Goal: Task Accomplishment & Management: Use online tool/utility

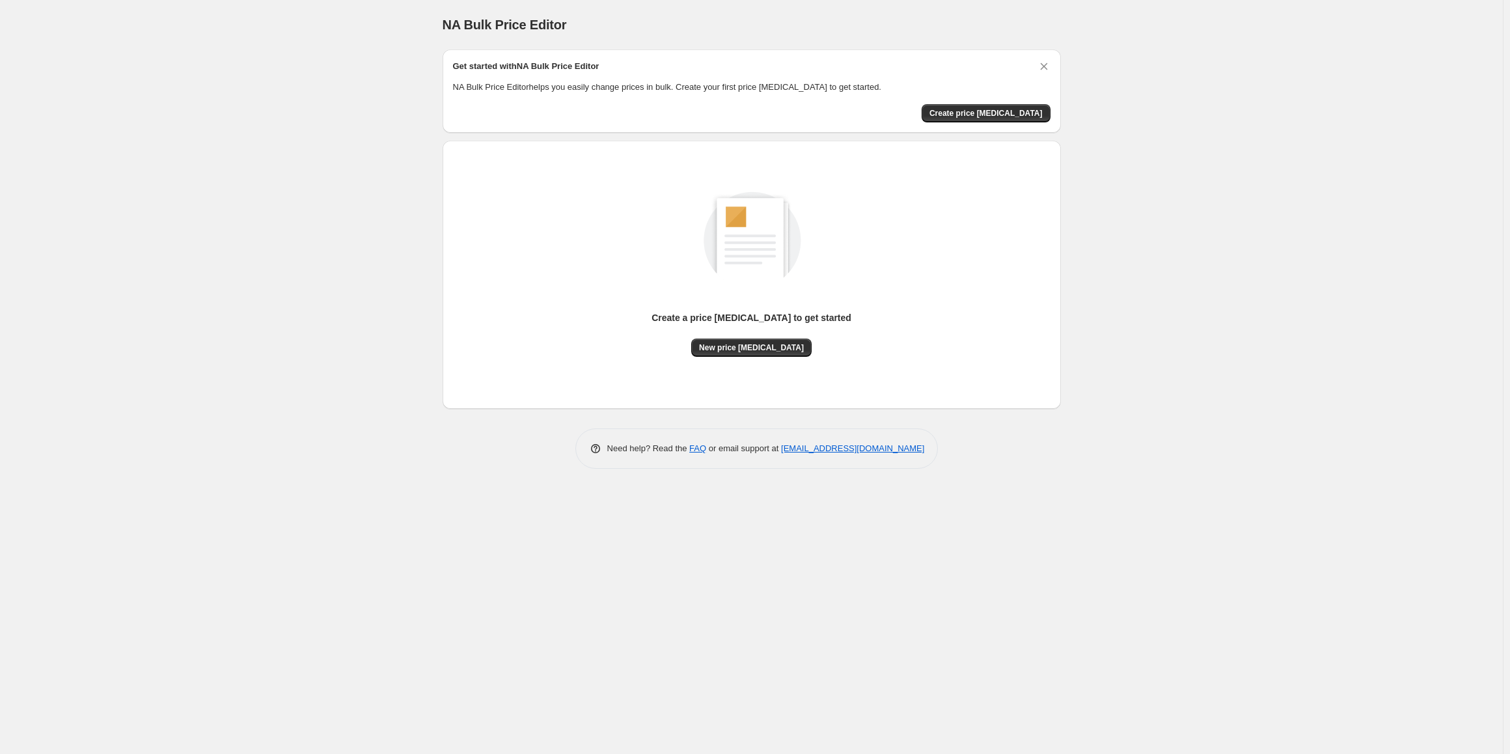
click at [64, 284] on div "NA Bulk Price Editor. This page is ready NA Bulk Price Editor Get started with …" at bounding box center [751, 377] width 1503 height 754
click at [793, 348] on button "New price [MEDICAL_DATA]" at bounding box center [751, 348] width 120 height 18
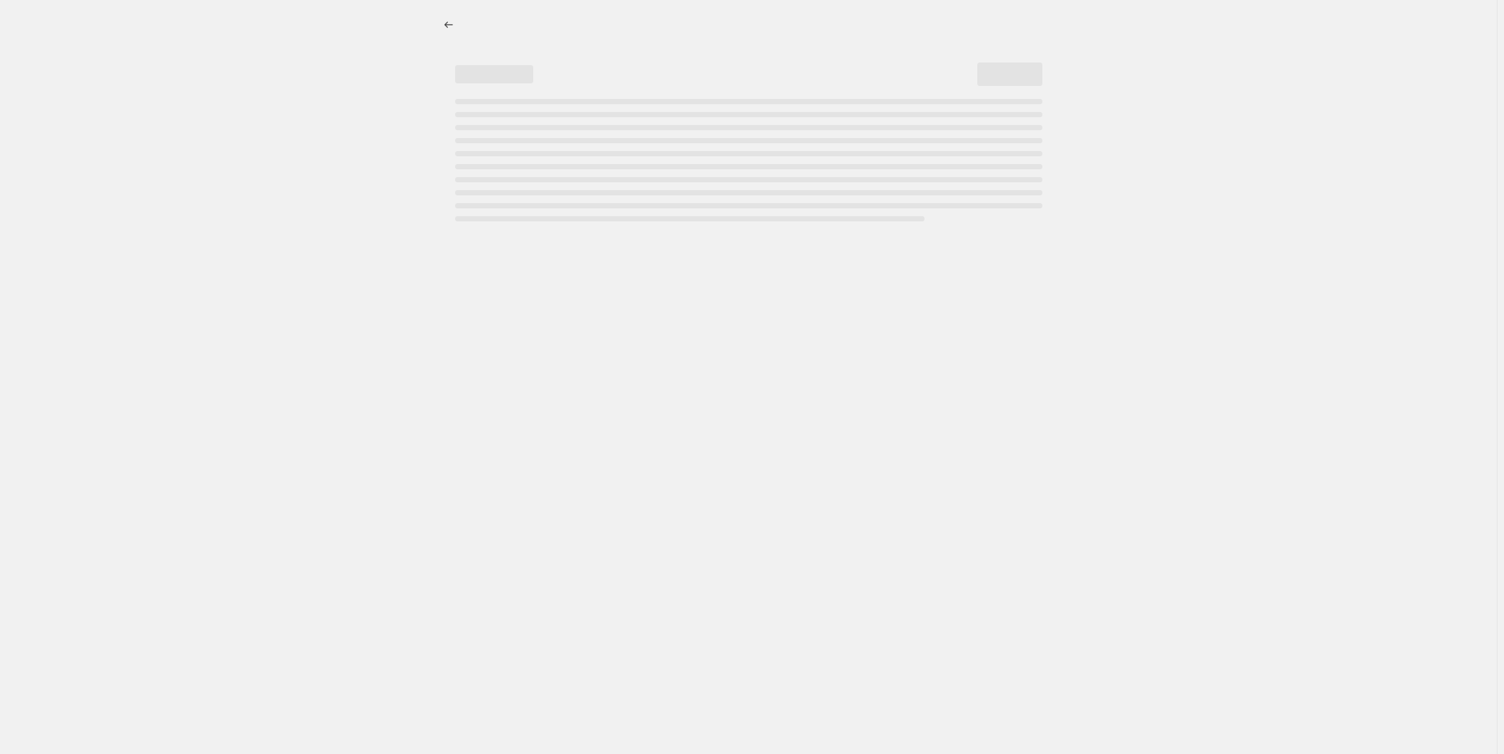
select select "percentage"
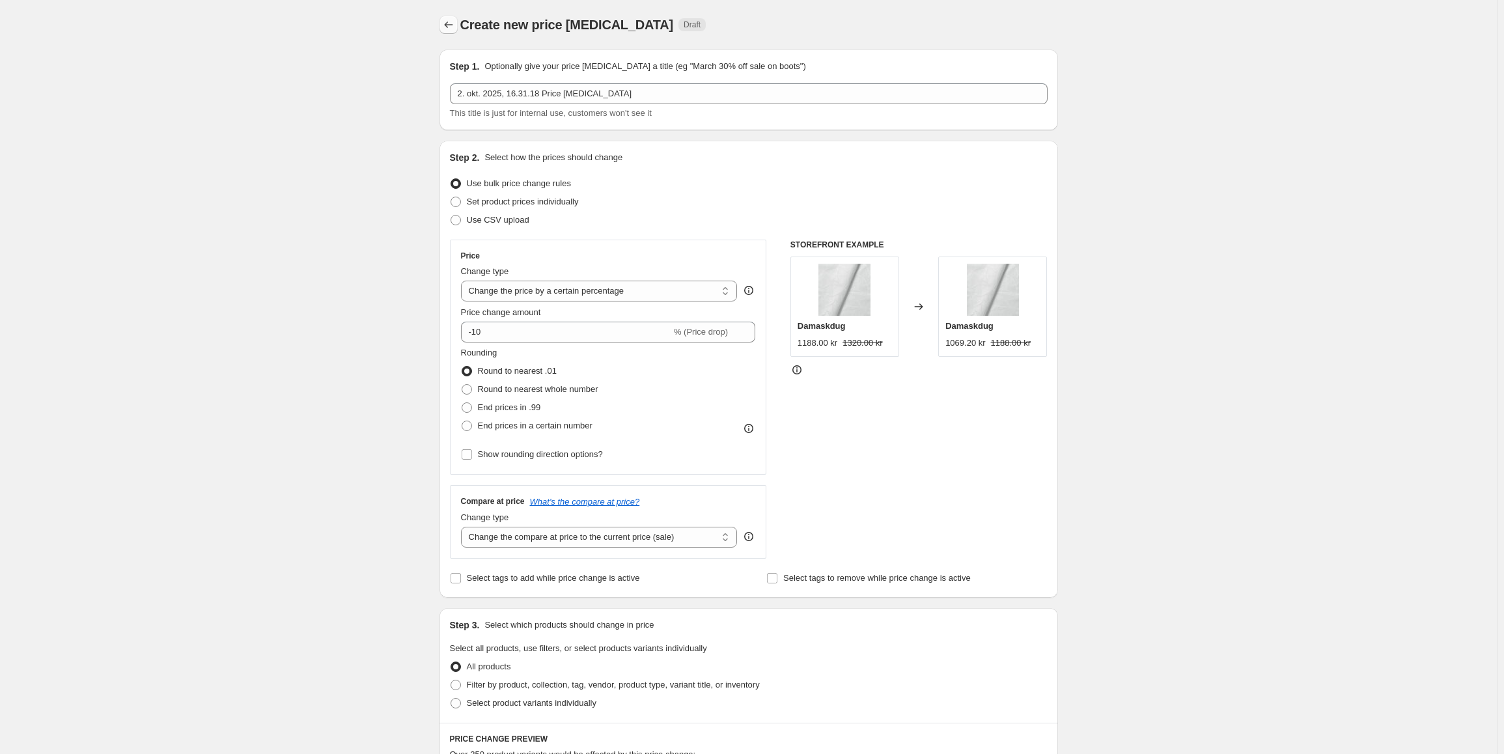
click at [449, 29] on icon "Price change jobs" at bounding box center [448, 24] width 13 height 13
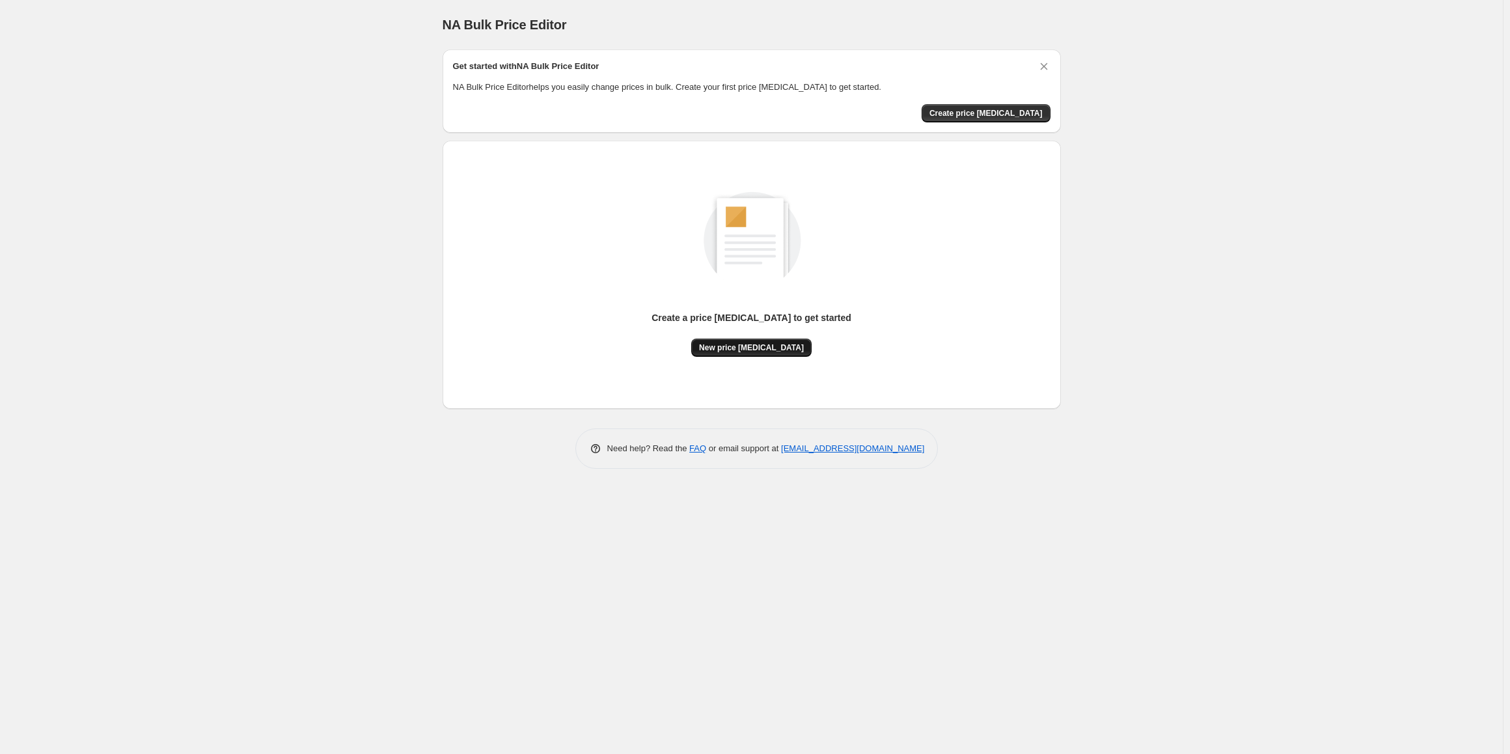
click at [788, 348] on span "New price change job" at bounding box center [751, 347] width 105 height 10
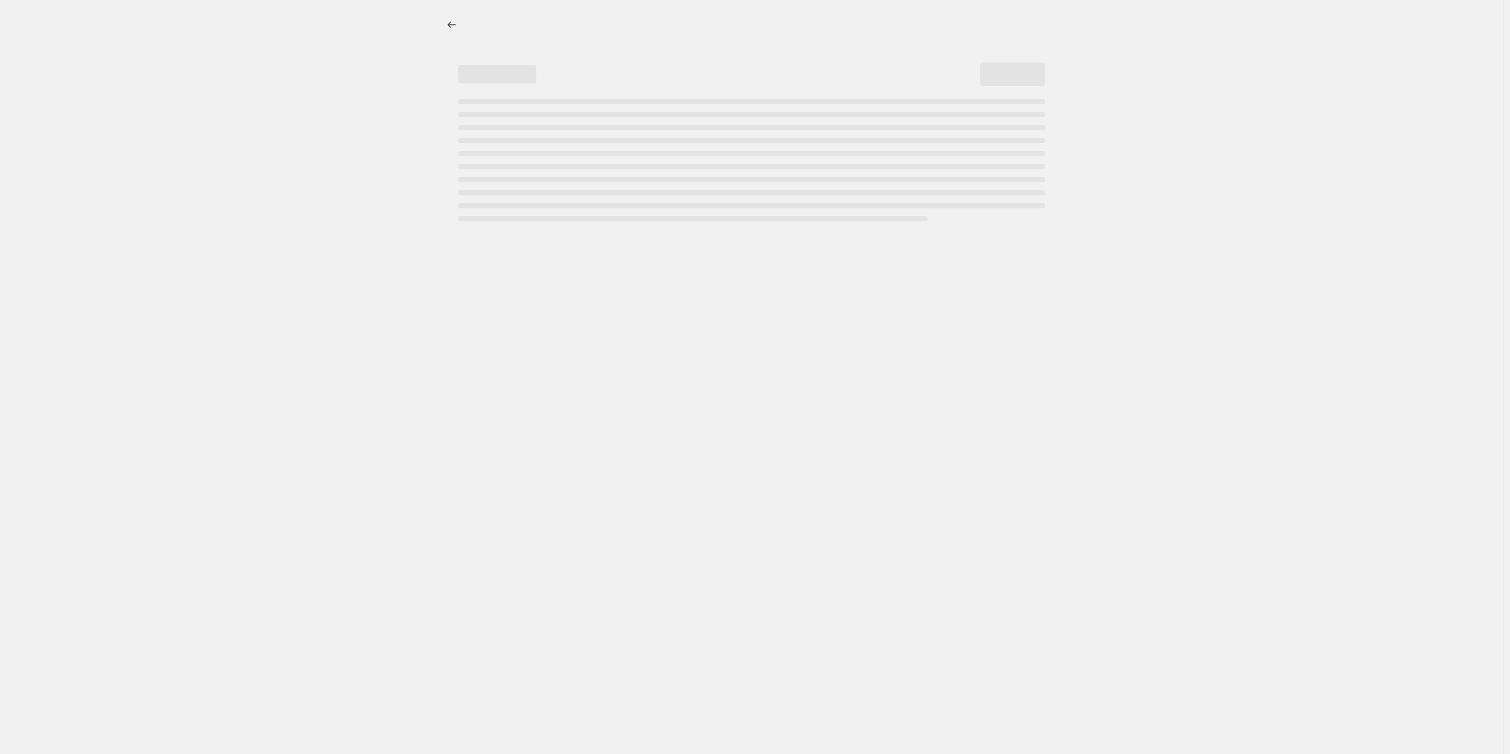
select select "percentage"
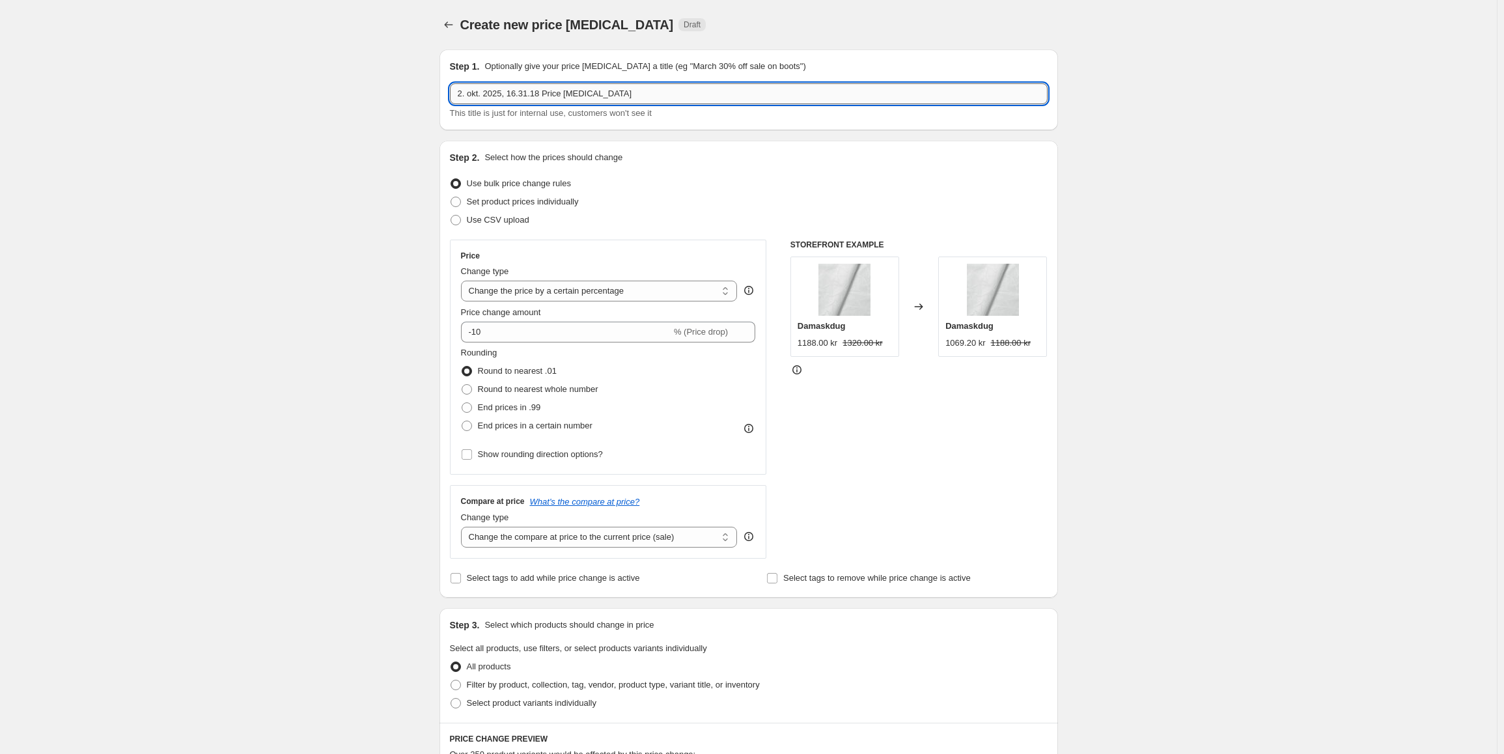
click at [555, 99] on input "2. okt. 2025, 16.31.18 Price change job" at bounding box center [749, 93] width 598 height 21
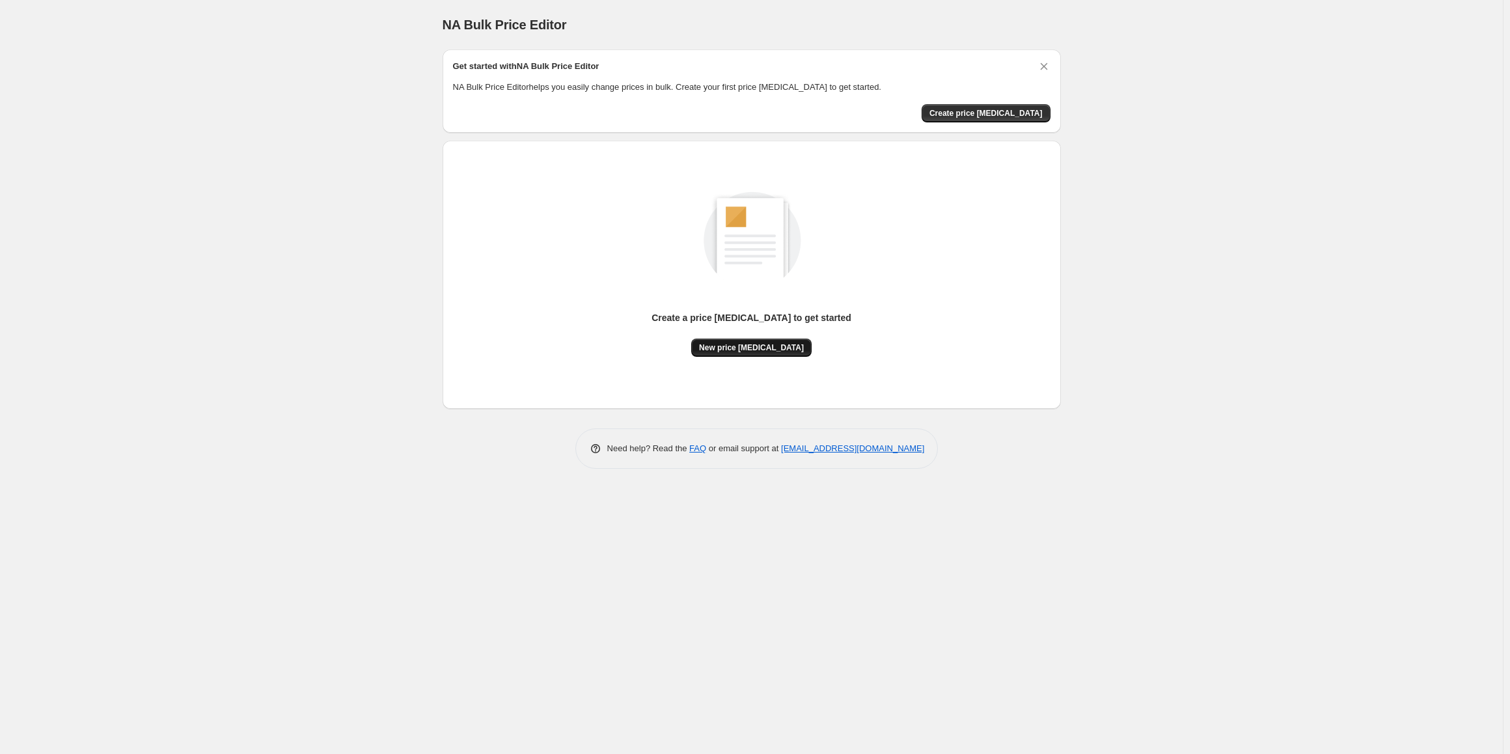
click at [741, 349] on span "New price [MEDICAL_DATA]" at bounding box center [751, 347] width 105 height 10
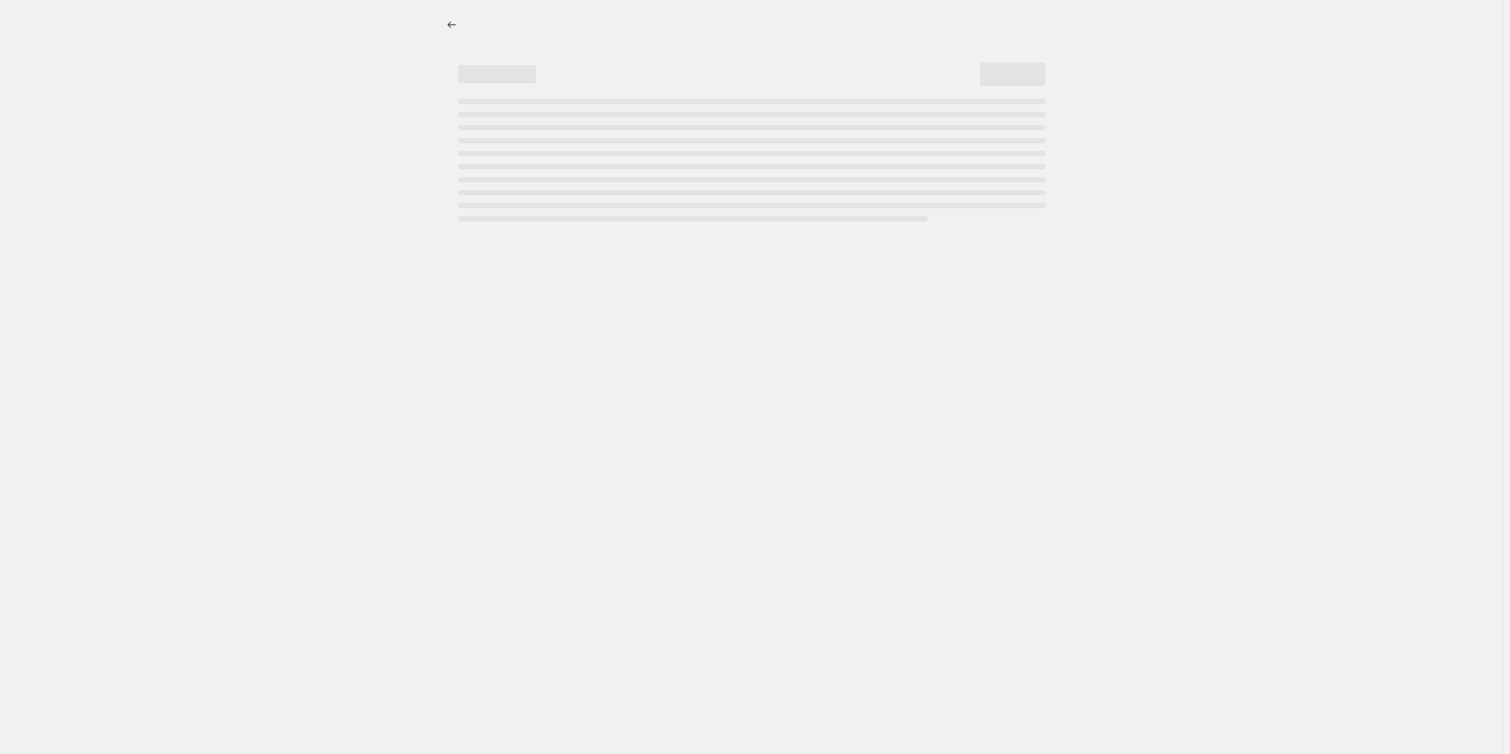
select select "percentage"
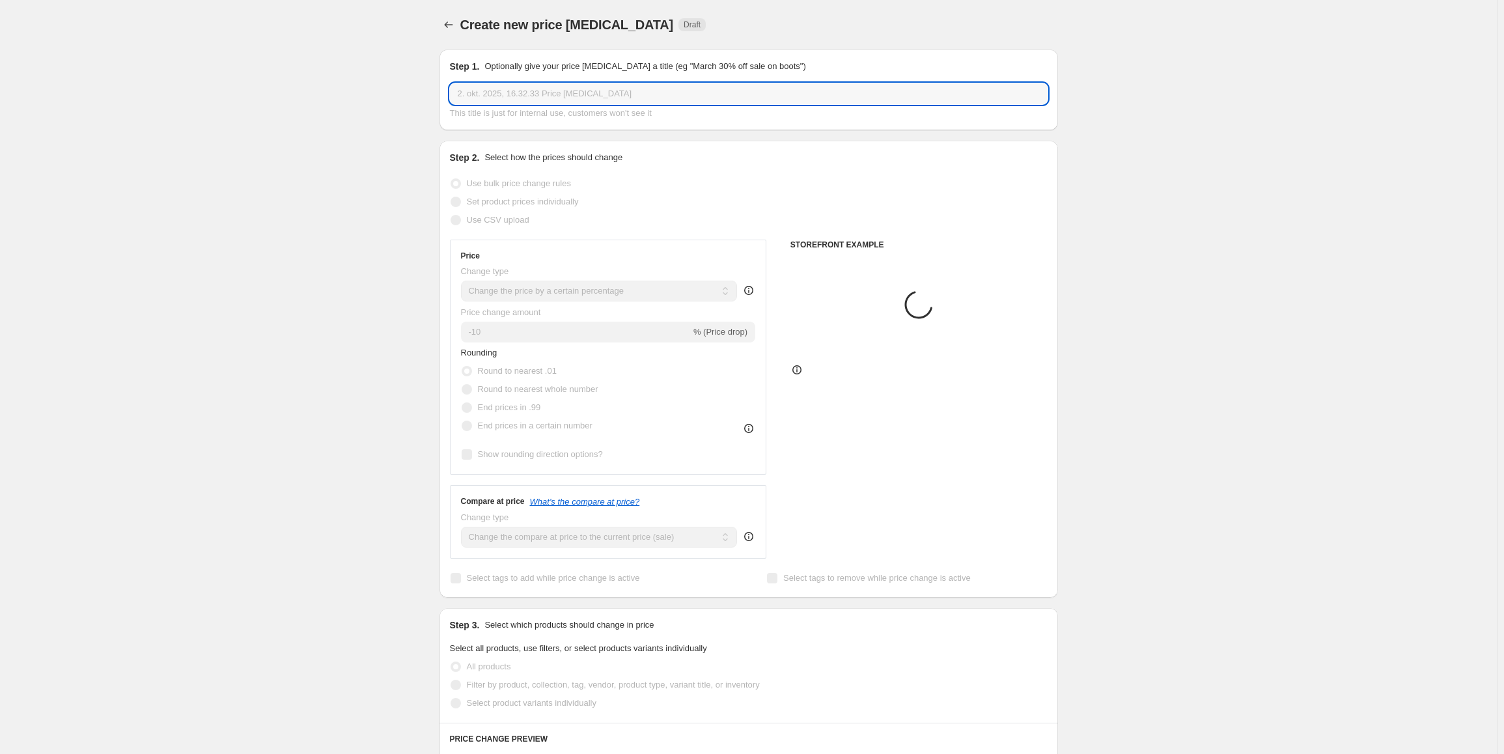
click at [601, 100] on input "2. okt. 2025, 16.32.33 Price change job" at bounding box center [749, 93] width 598 height 21
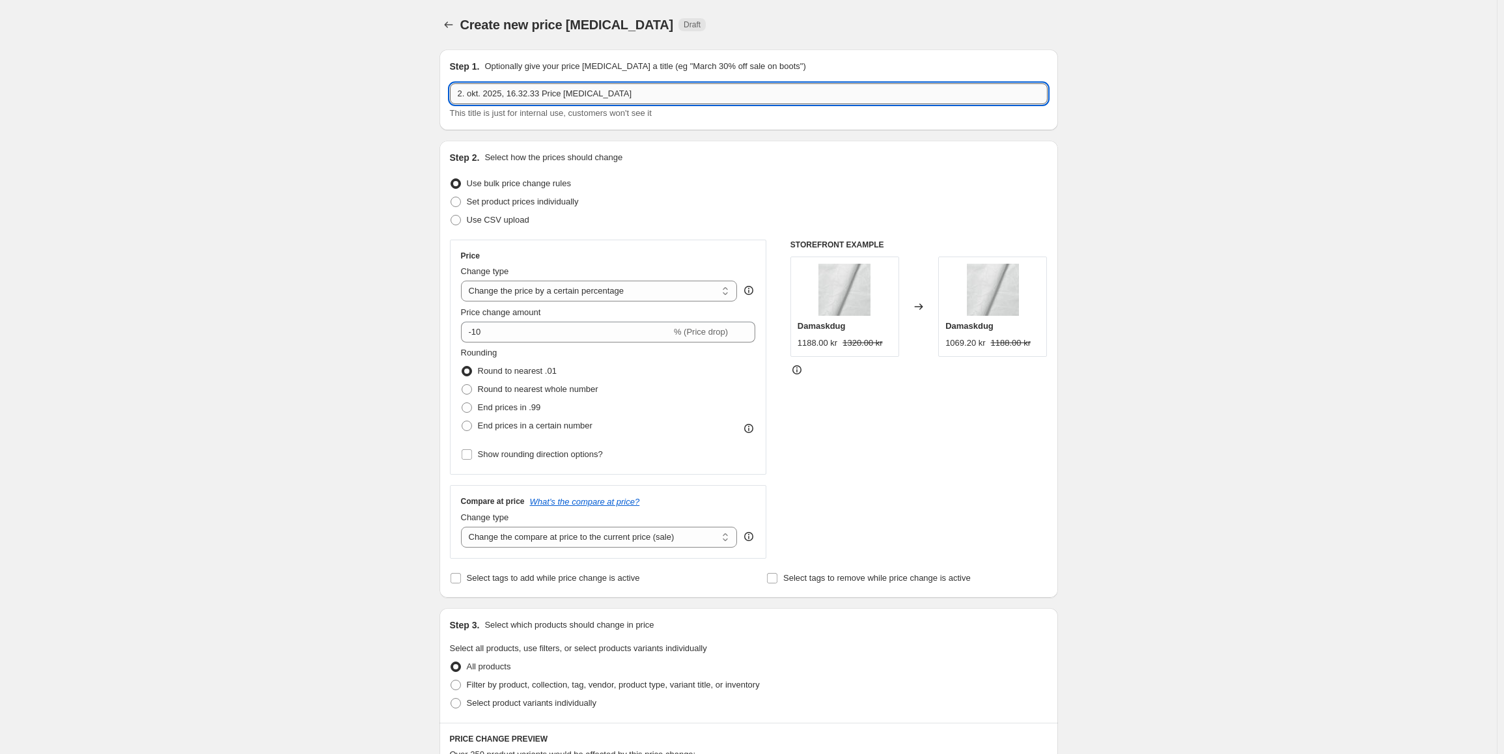
click at [600, 100] on input "2. okt. 2025, 16.32.33 Price change job" at bounding box center [749, 93] width 598 height 21
click at [598, 100] on input "2. okt. 2025, 16.32.33 Price change job" at bounding box center [749, 93] width 598 height 21
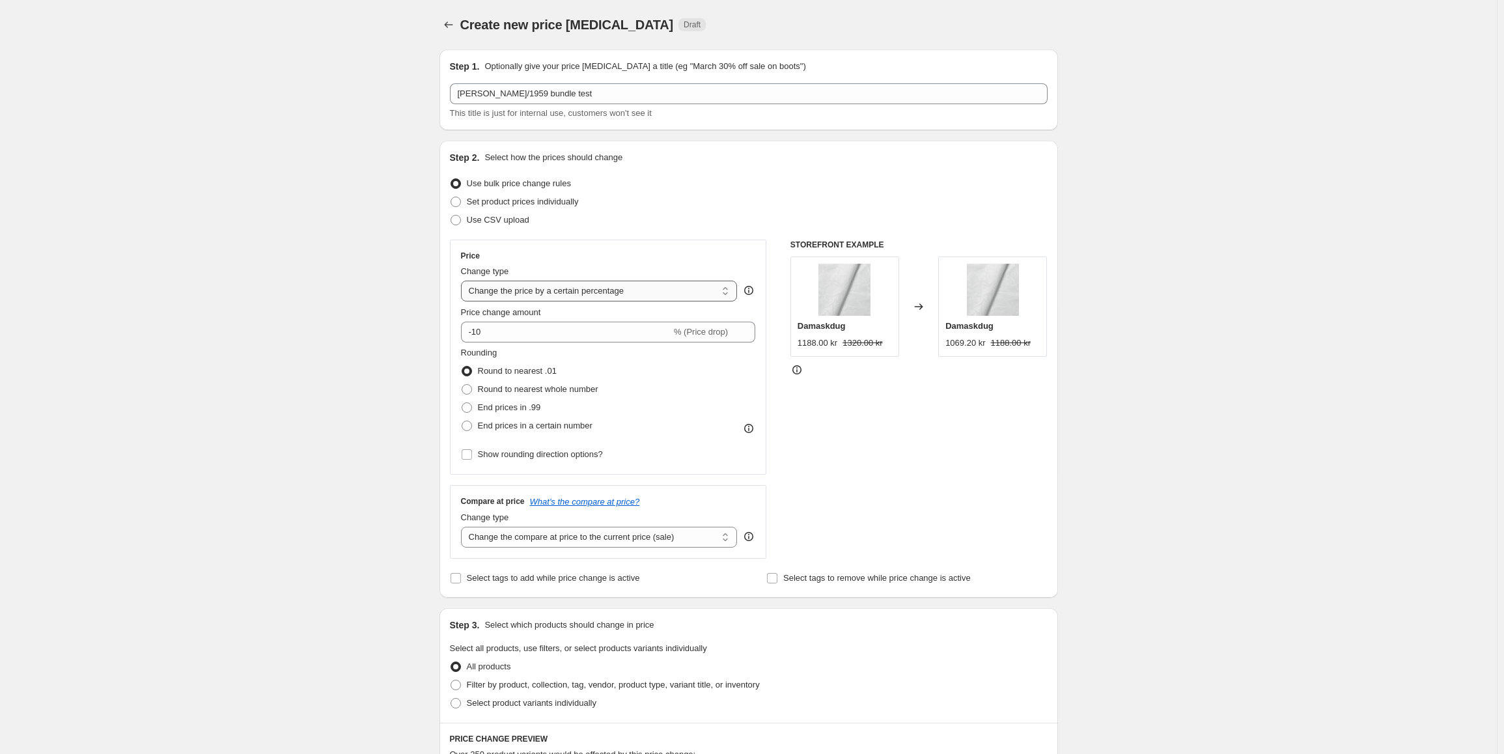
click at [575, 294] on select "Change the price to a certain amount Change the price by a certain amount Chang…" at bounding box center [599, 291] width 277 height 21
click at [665, 262] on div "Price Change type Change the price to a certain amount Change the price by a ce…" at bounding box center [608, 357] width 295 height 213
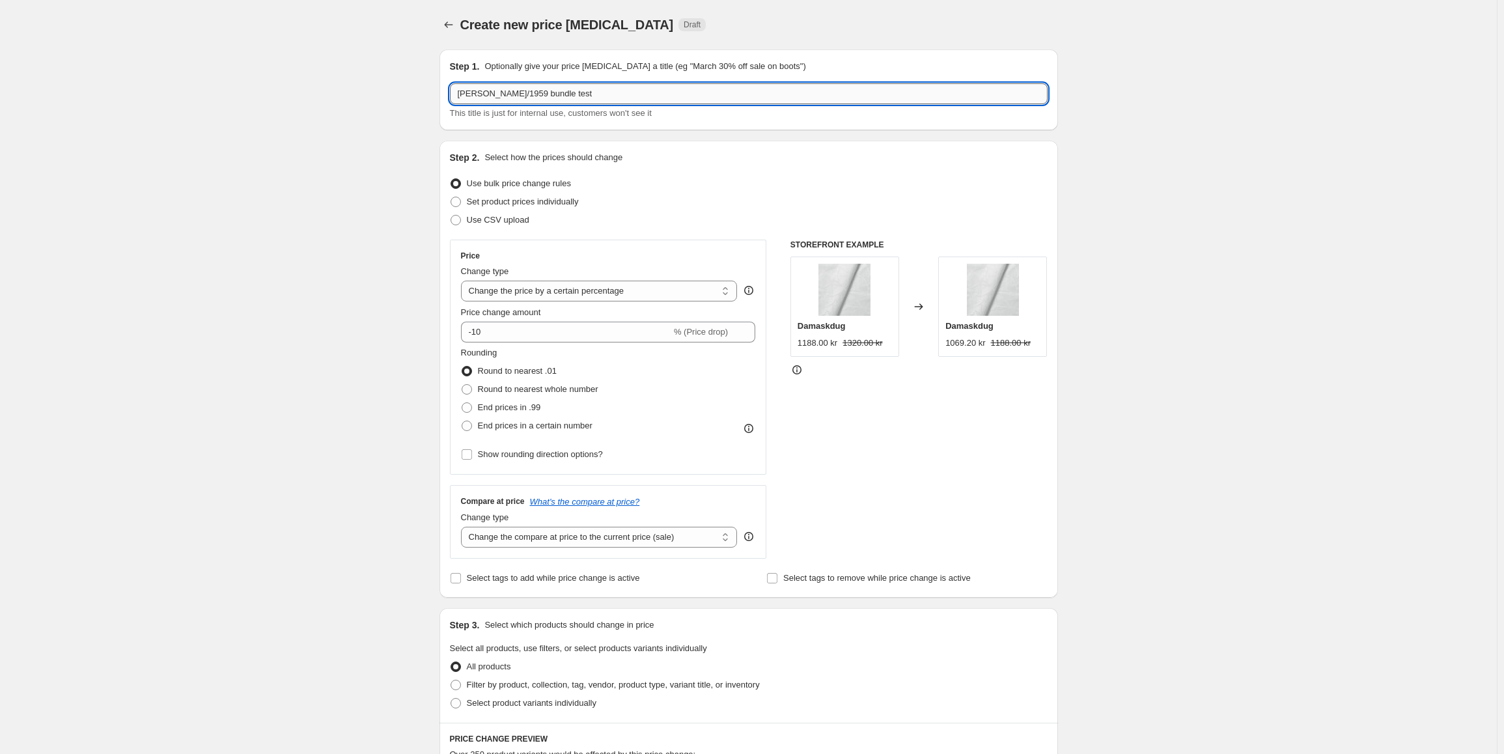
click at [462, 94] on input "Abild/1959 bundle test" at bounding box center [749, 93] width 598 height 21
type input "DKK Abild/1959 bundle test"
click at [570, 303] on div "Price Change type Change the price to a certain amount Change the price by a ce…" at bounding box center [608, 357] width 295 height 213
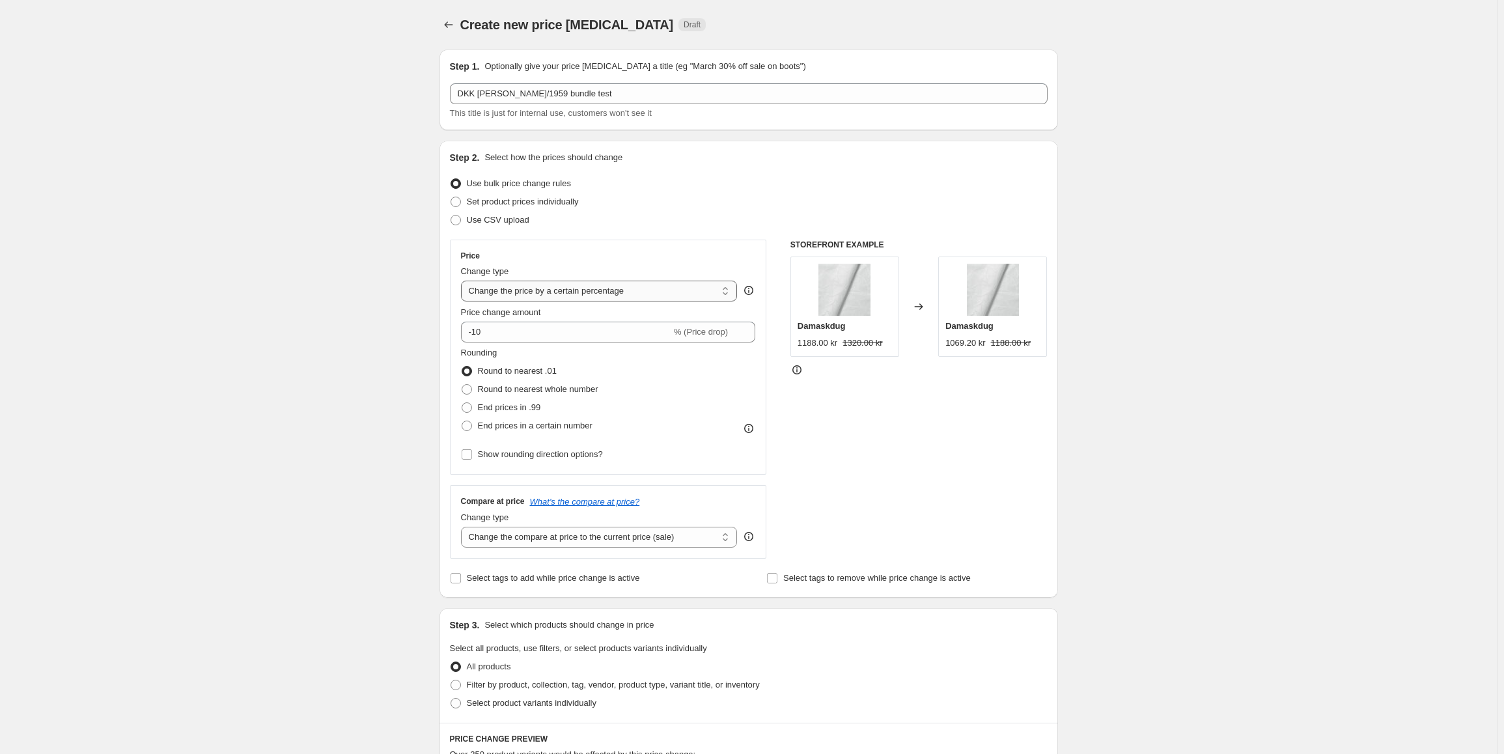
click at [613, 294] on select "Change the price to a certain amount Change the price by a certain amount Chang…" at bounding box center [599, 291] width 277 height 21
select select "to"
click at [464, 281] on select "Change the price to a certain amount Change the price by a certain amount Chang…" at bounding box center [599, 291] width 277 height 21
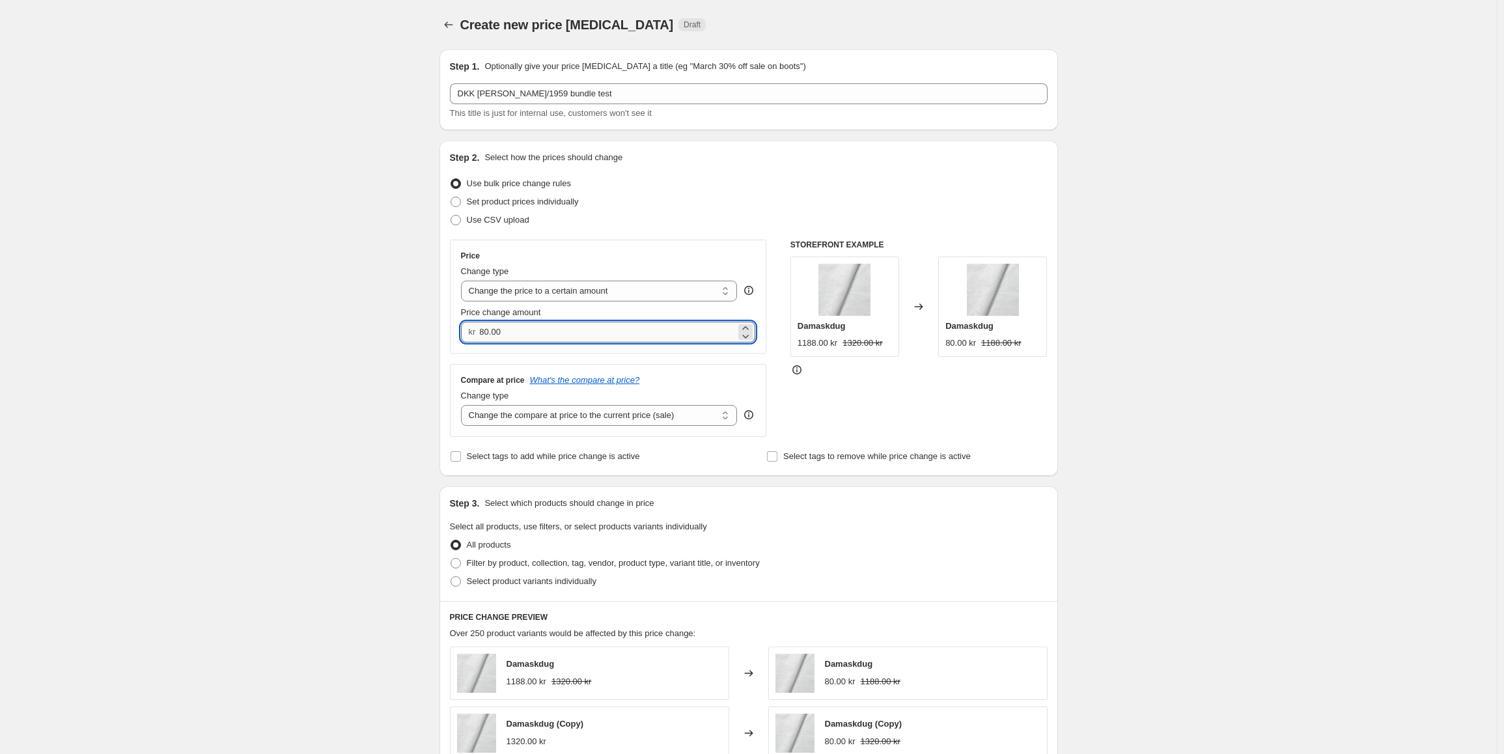
click at [538, 335] on input "80.00" at bounding box center [607, 332] width 257 height 21
click at [527, 339] on input "80.00" at bounding box center [607, 332] width 257 height 21
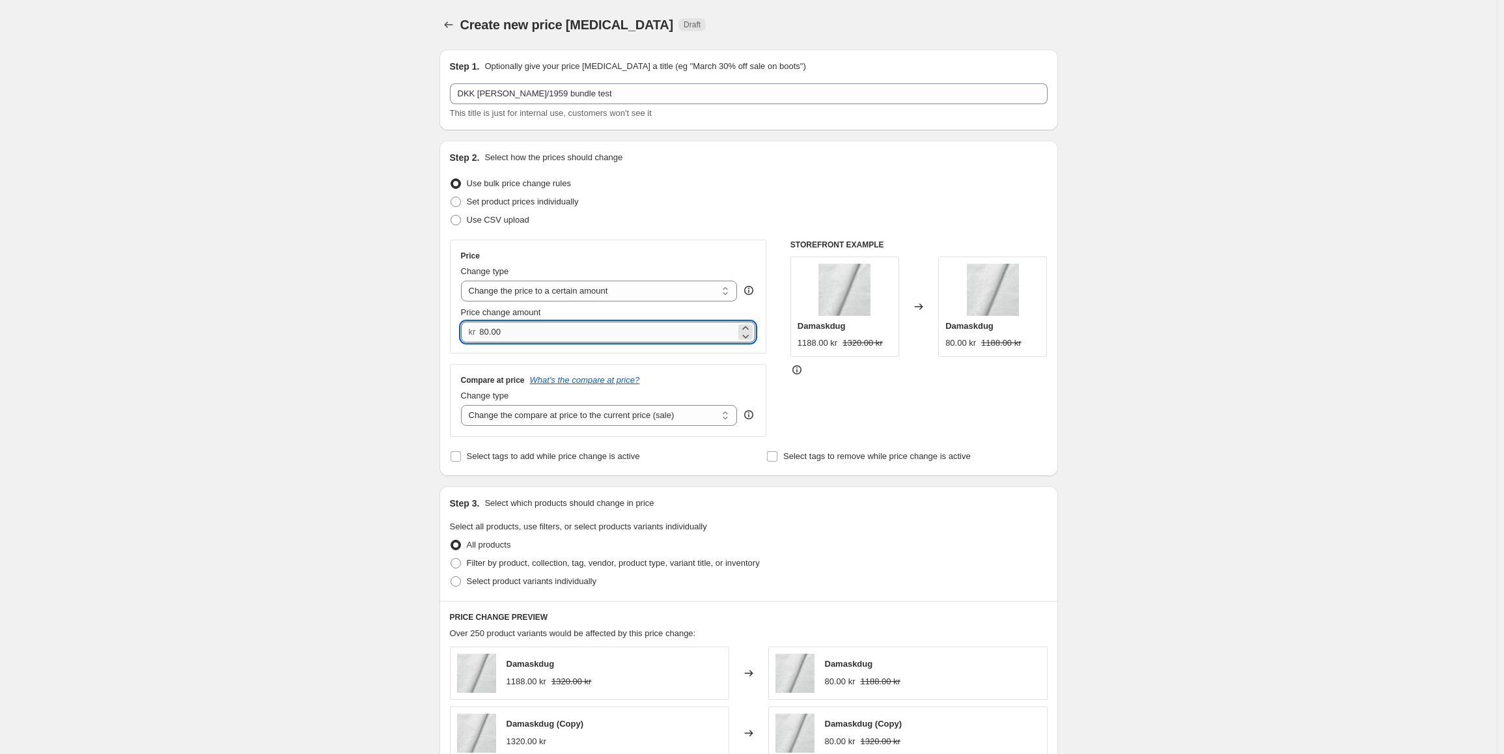
click at [527, 339] on input "80.00" at bounding box center [607, 332] width 257 height 21
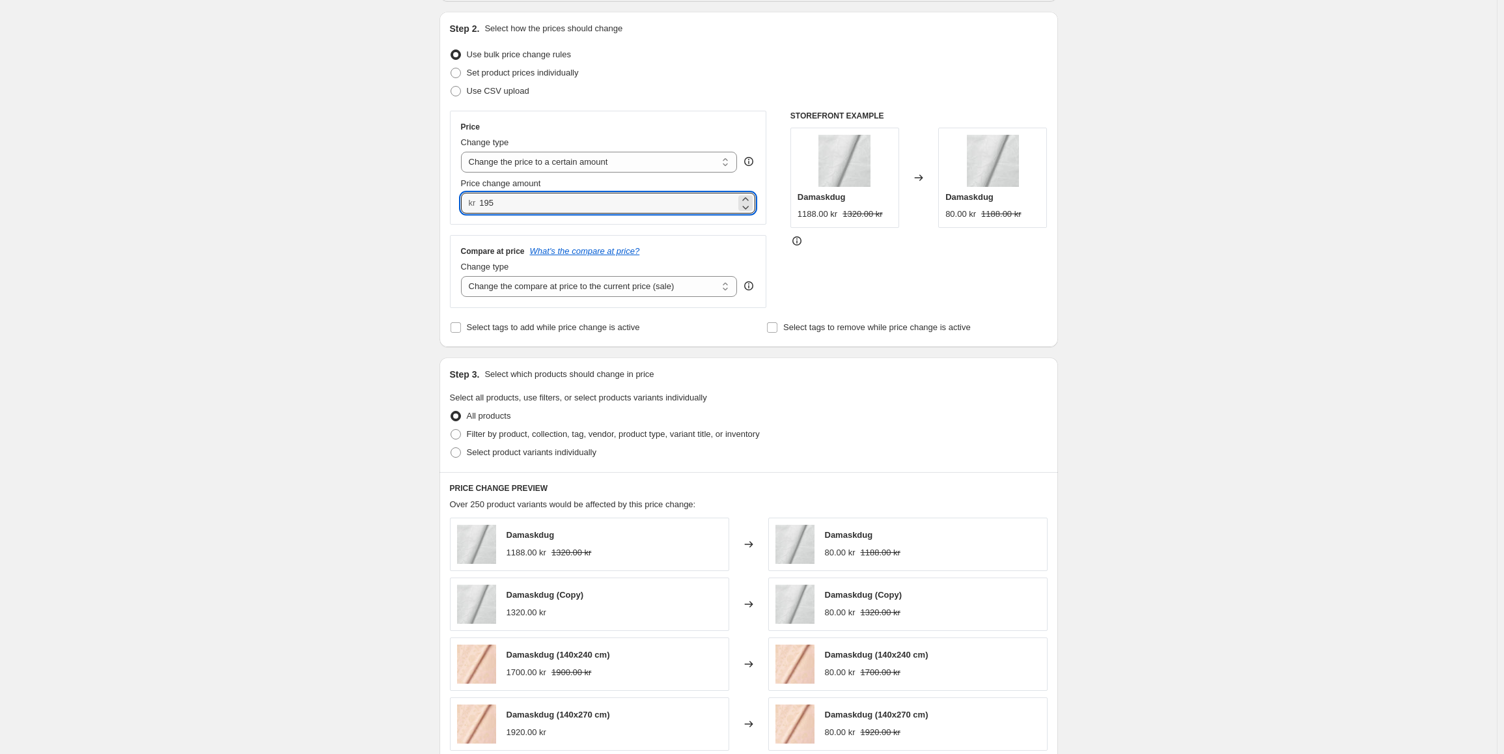
scroll to position [130, 0]
type input "195.00"
click at [553, 458] on span "Select product variants individually" at bounding box center [532, 451] width 130 height 13
click at [451, 447] on input "Select product variants individually" at bounding box center [451, 446] width 1 height 1
radio input "true"
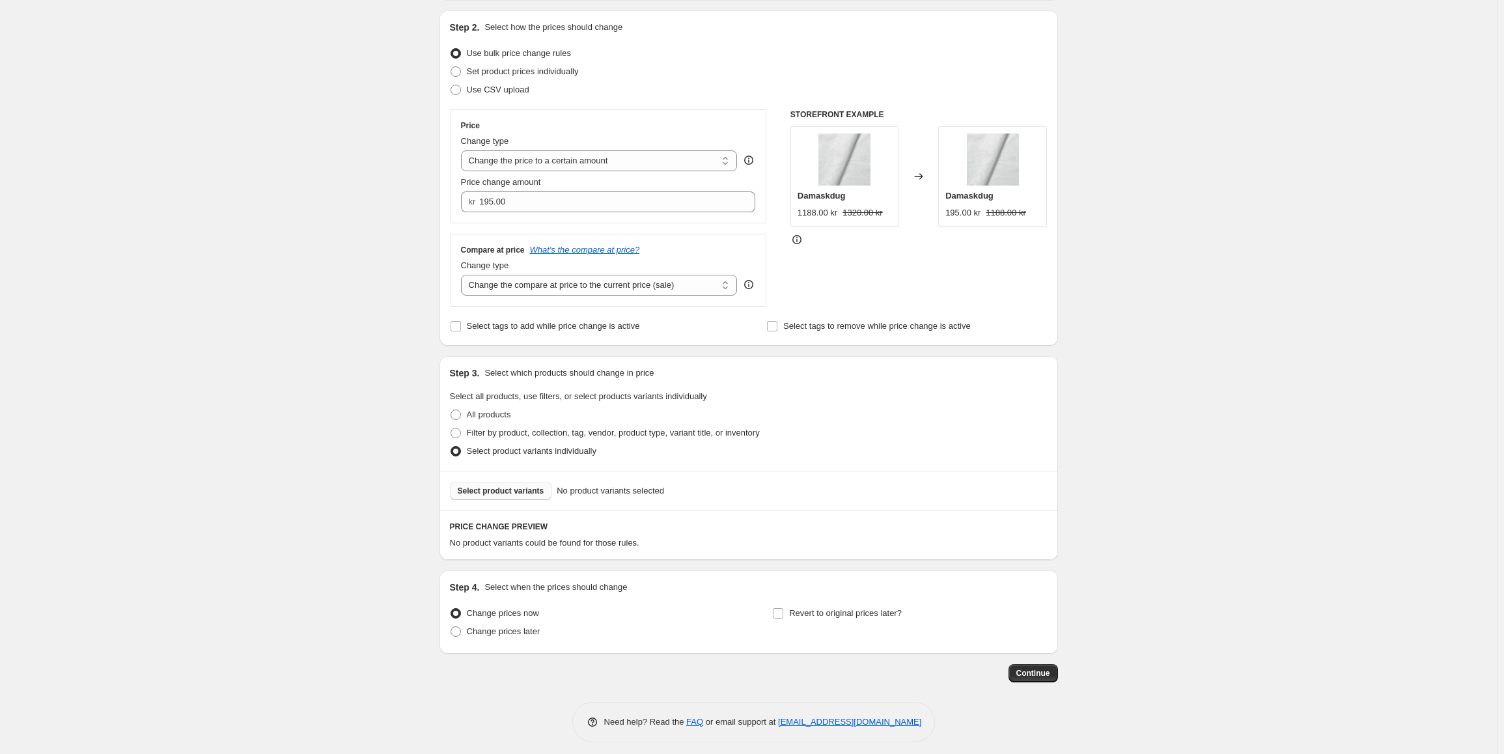
click at [520, 483] on button "Select product variants" at bounding box center [501, 491] width 102 height 18
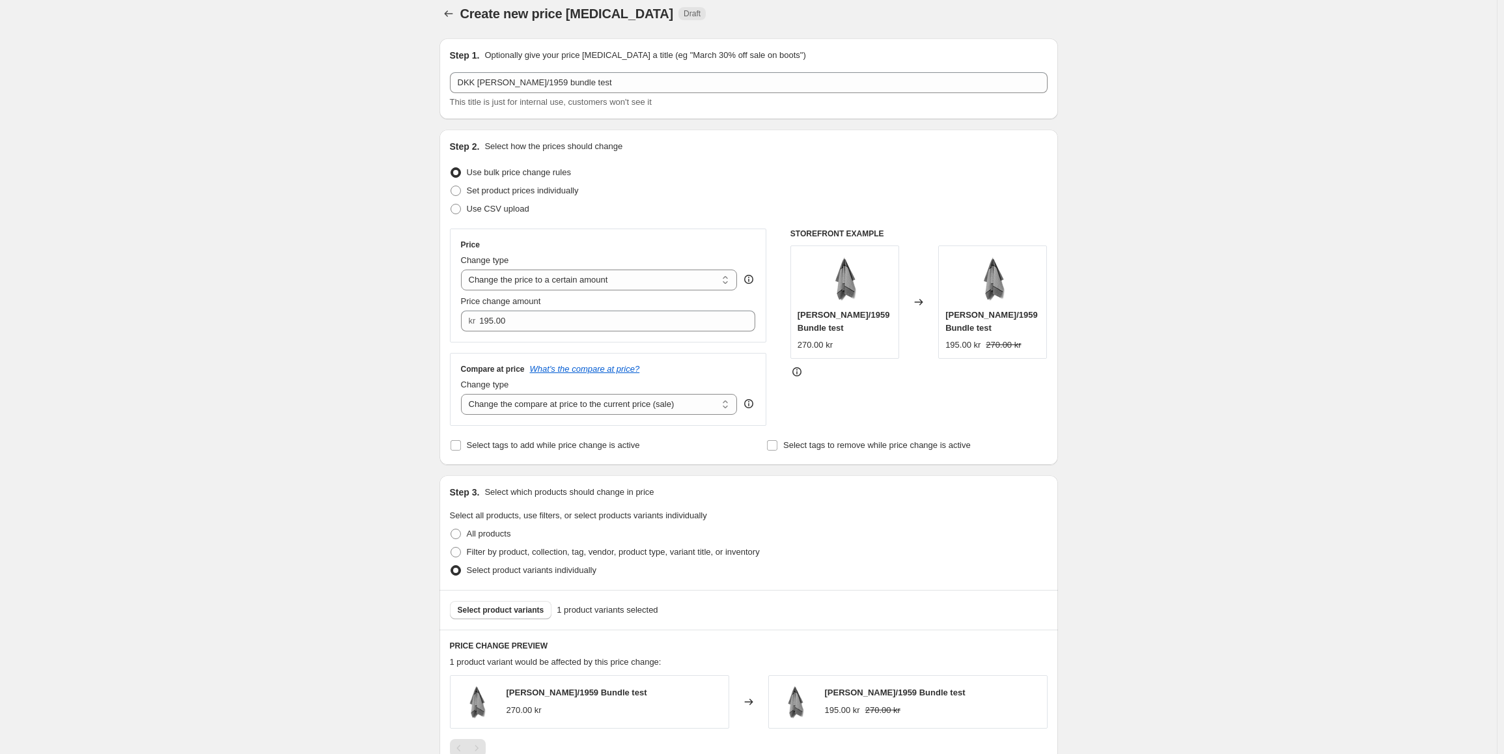
scroll to position [0, 0]
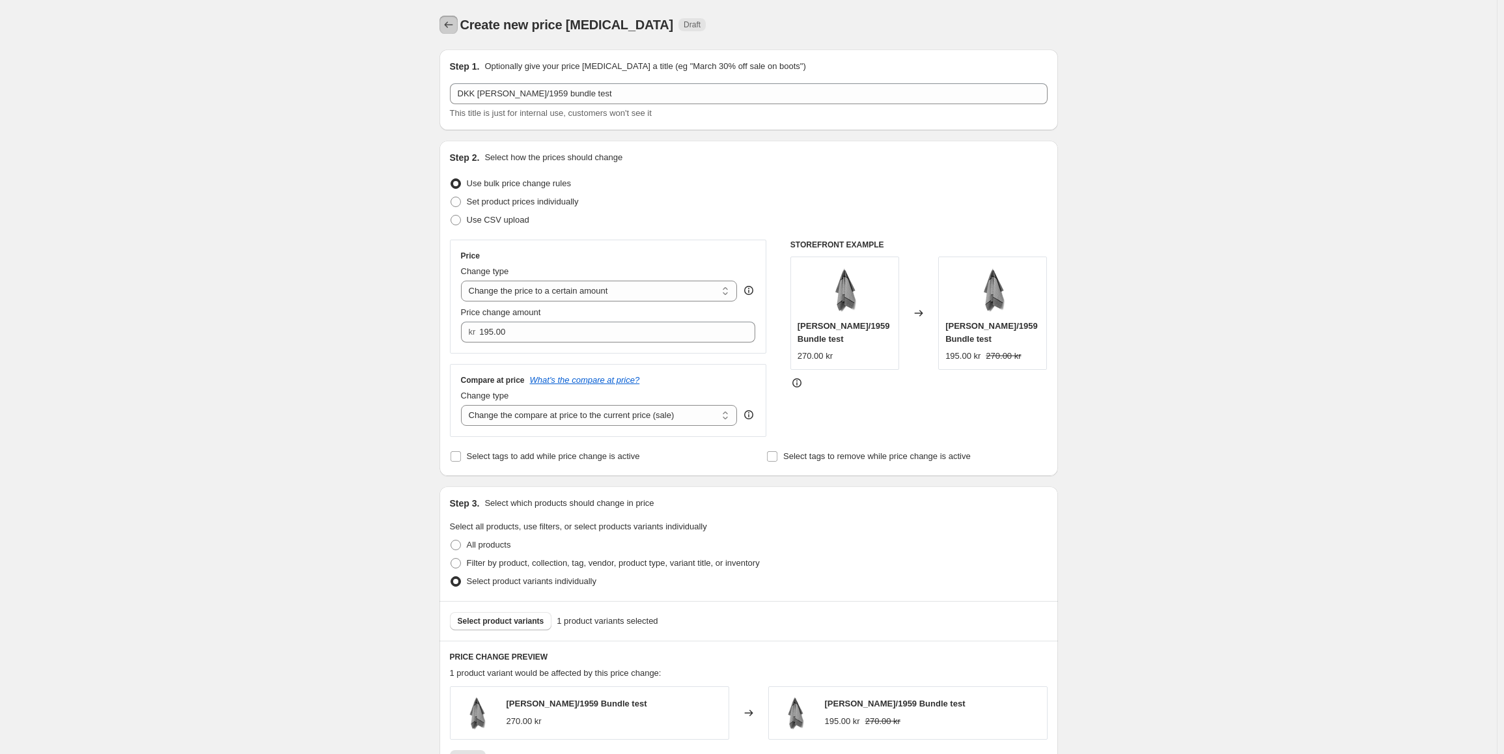
click at [450, 27] on icon "Price change jobs" at bounding box center [448, 24] width 13 height 13
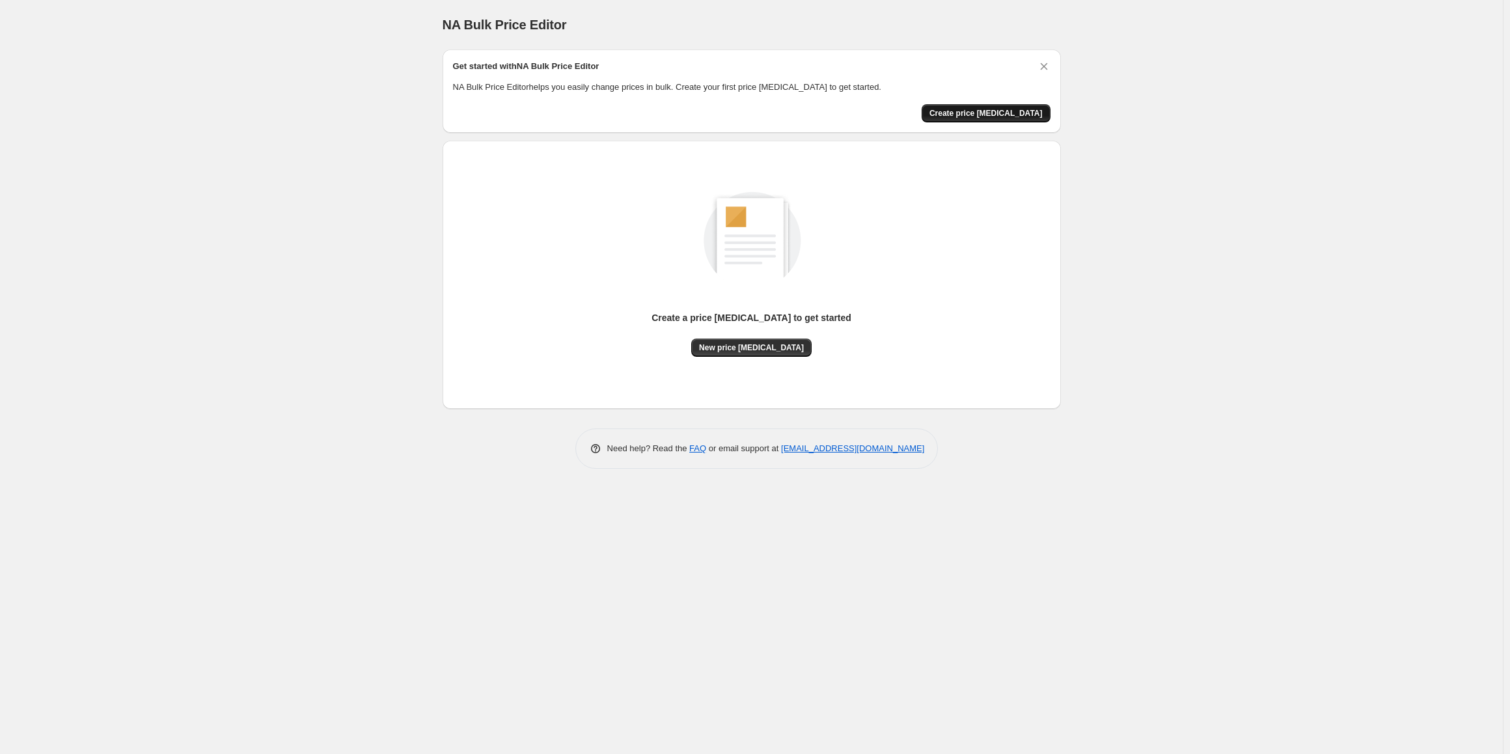
click at [986, 111] on span "Create price change job" at bounding box center [986, 113] width 113 height 10
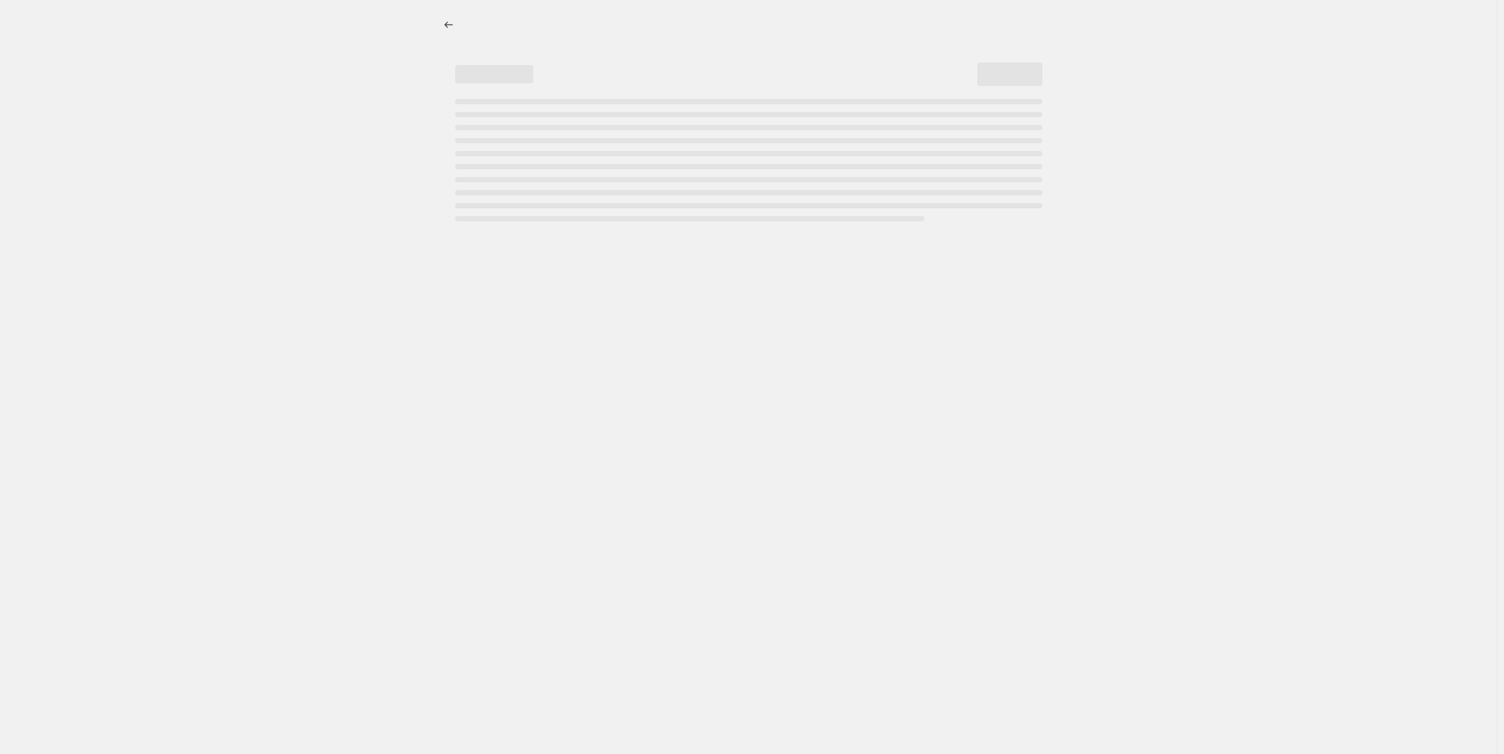
select select "percentage"
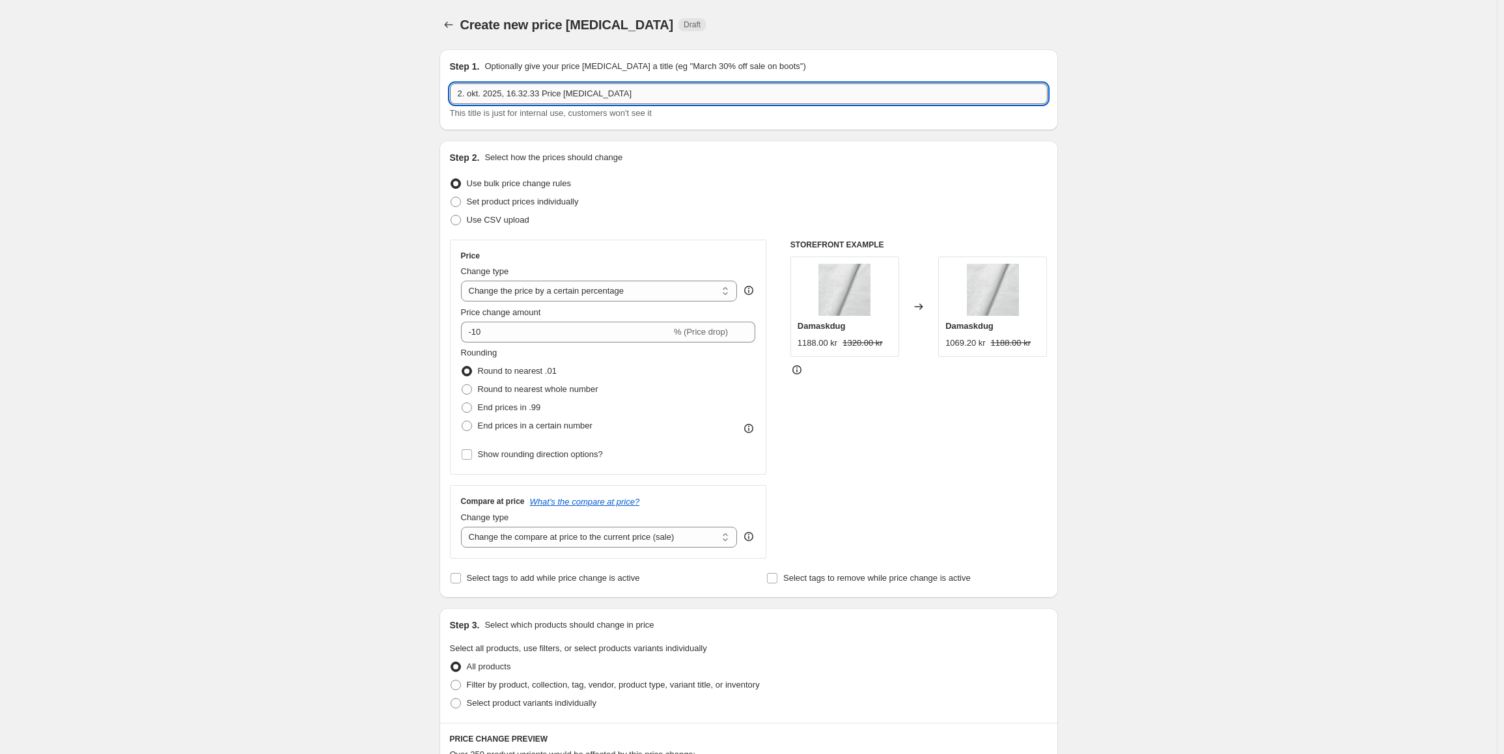
click at [528, 100] on input "2. okt. 2025, 16.32.33 Price change job" at bounding box center [749, 93] width 598 height 21
click at [459, 96] on input "Abild/1959" at bounding box center [749, 93] width 598 height 21
type input "DKK Abild/1959"
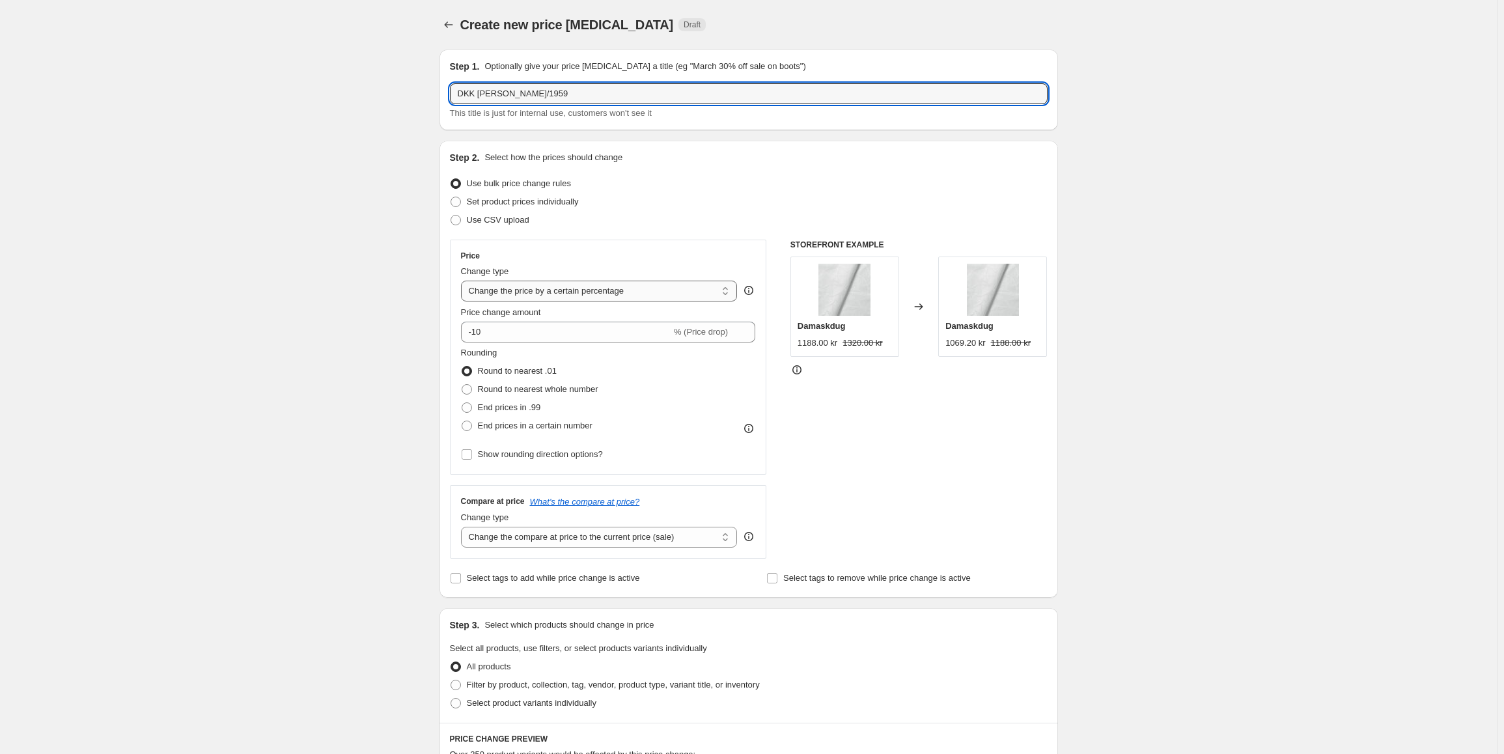
drag, startPoint x: 565, startPoint y: 290, endPoint x: 570, endPoint y: 294, distance: 6.9
click at [566, 290] on select "Change the price to a certain amount Change the price by a certain amount Chang…" at bounding box center [599, 291] width 277 height 21
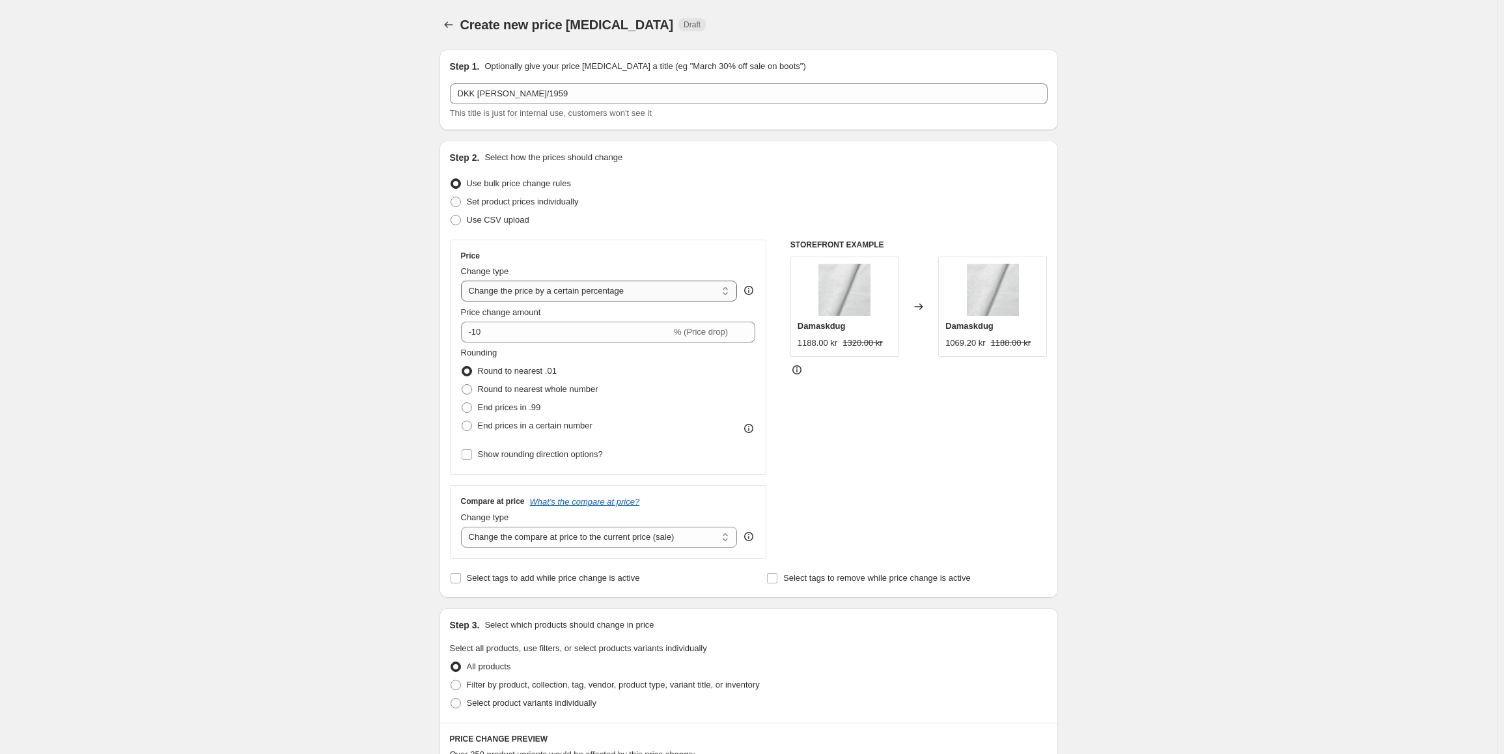
select select "to"
click at [464, 281] on select "Change the price to a certain amount Change the price by a certain amount Chang…" at bounding box center [599, 291] width 277 height 21
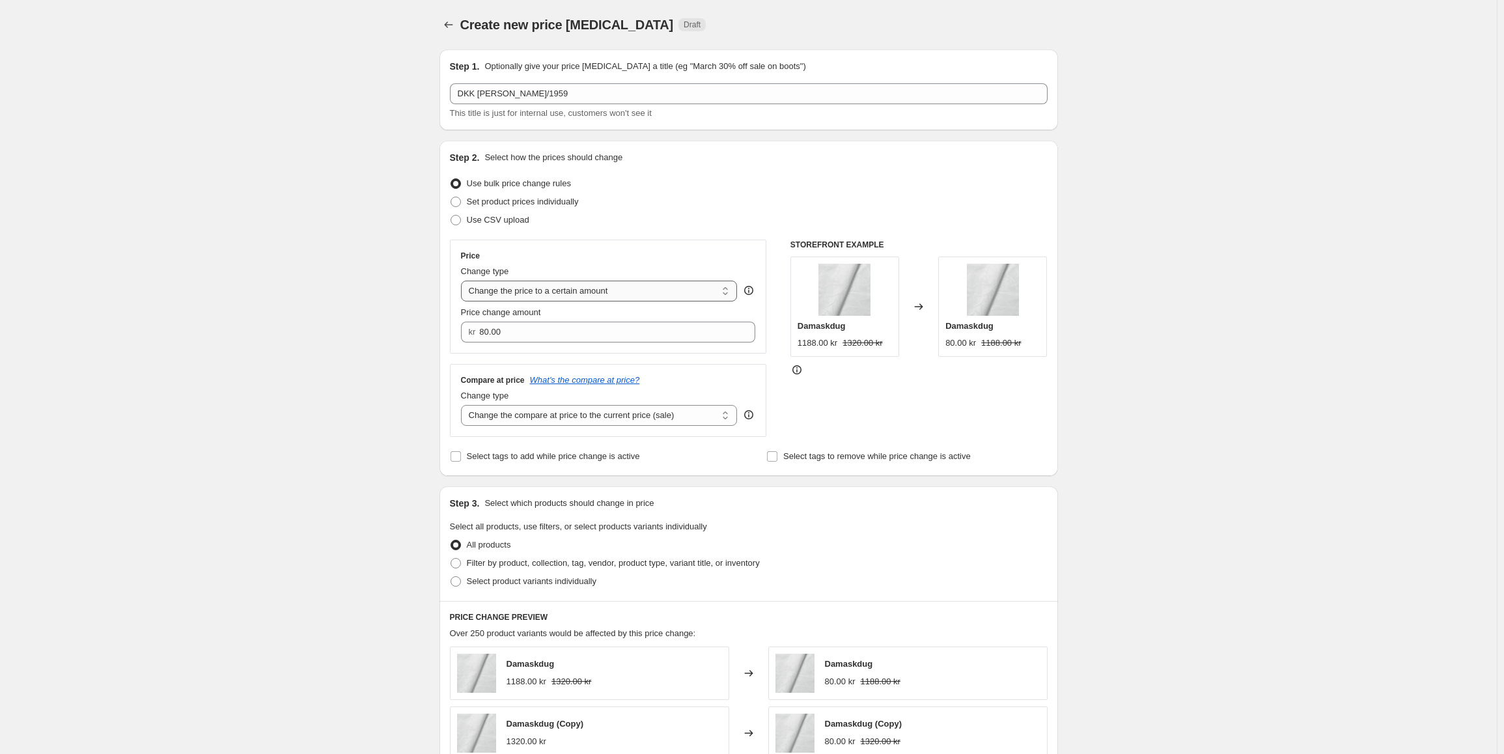
click at [574, 291] on select "Change the price to a certain amount Change the price by a certain amount Chang…" at bounding box center [599, 291] width 277 height 21
click at [464, 281] on select "Change the price to a certain amount Change the price by a certain amount Chang…" at bounding box center [599, 291] width 277 height 21
click at [518, 337] on input "80.00" at bounding box center [607, 332] width 257 height 21
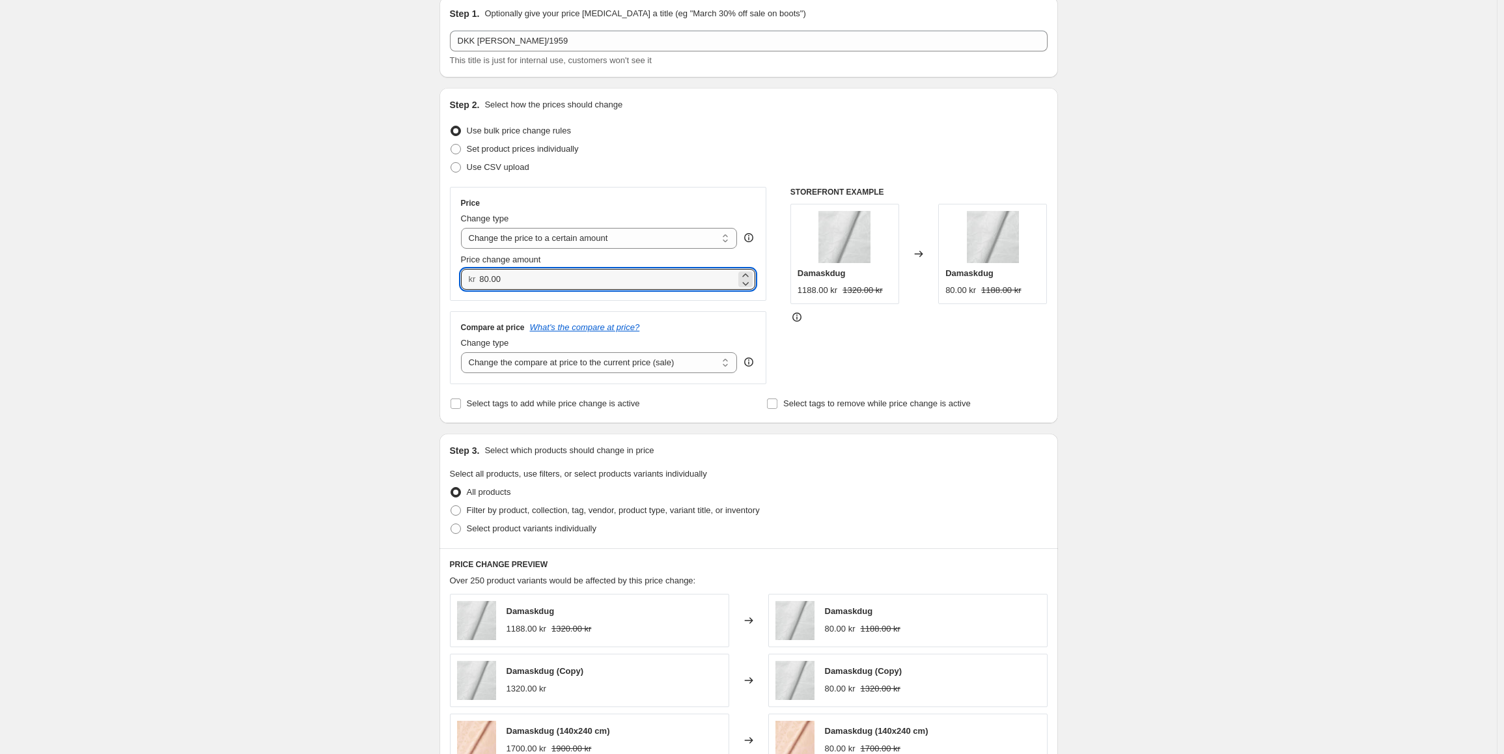
scroll to position [36, 0]
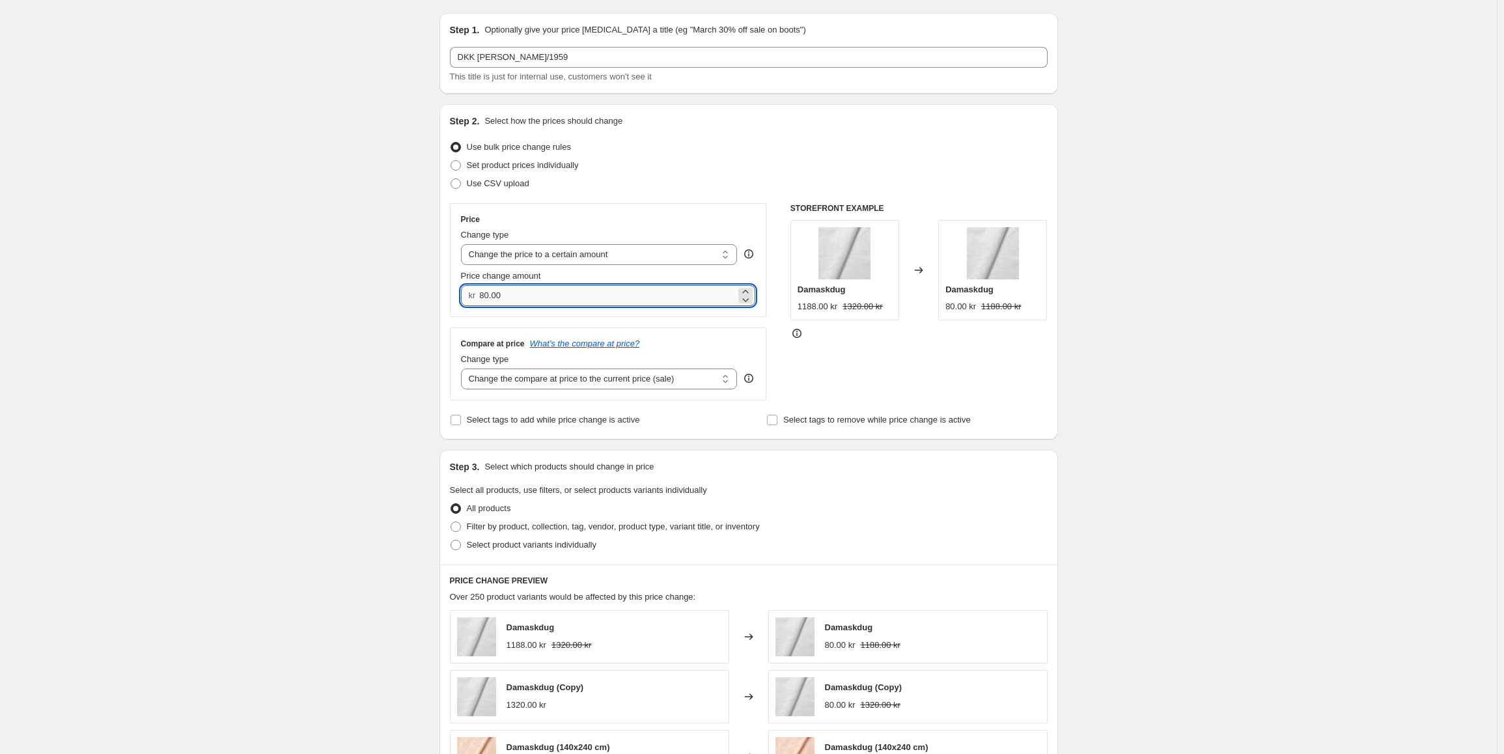
click at [496, 292] on input "80.00" at bounding box center [607, 295] width 257 height 21
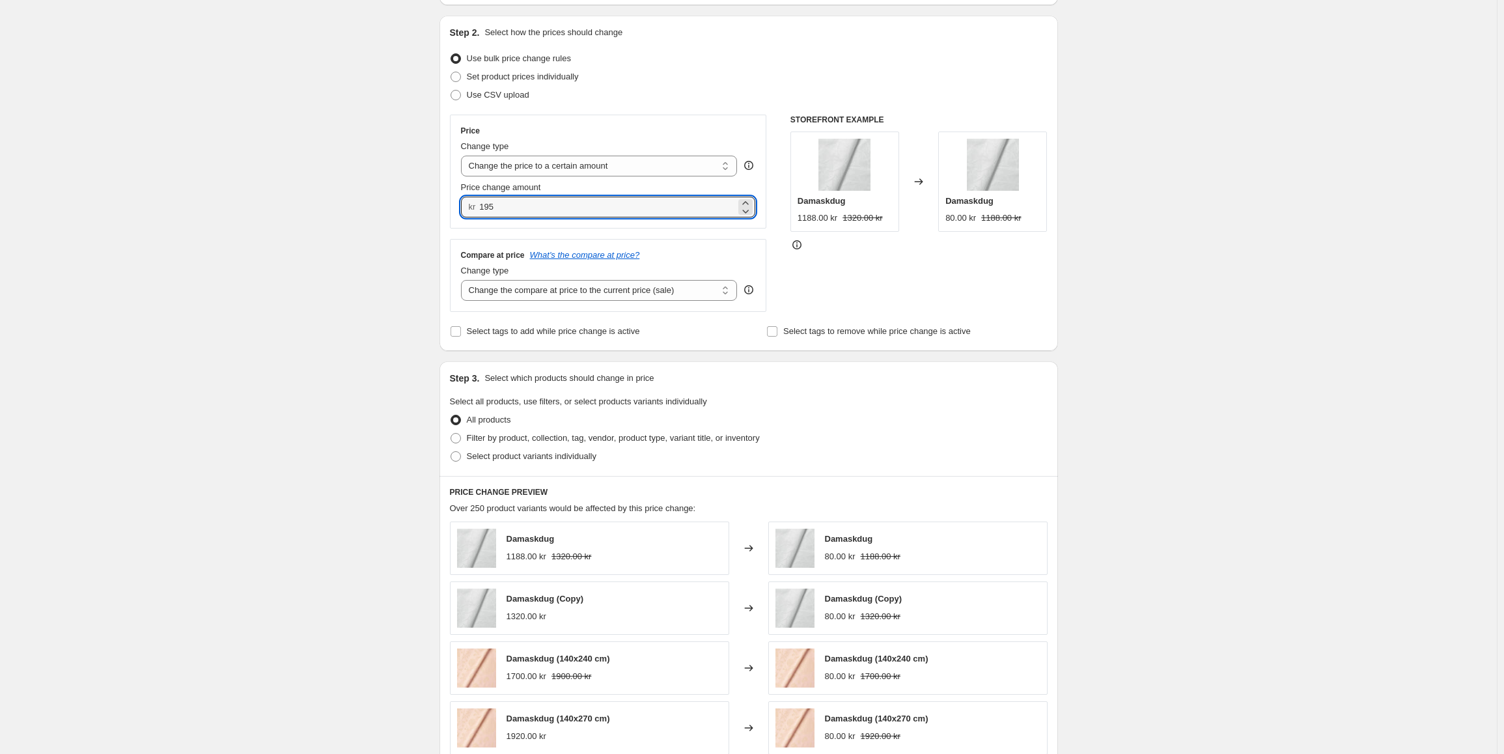
scroll to position [232, 0]
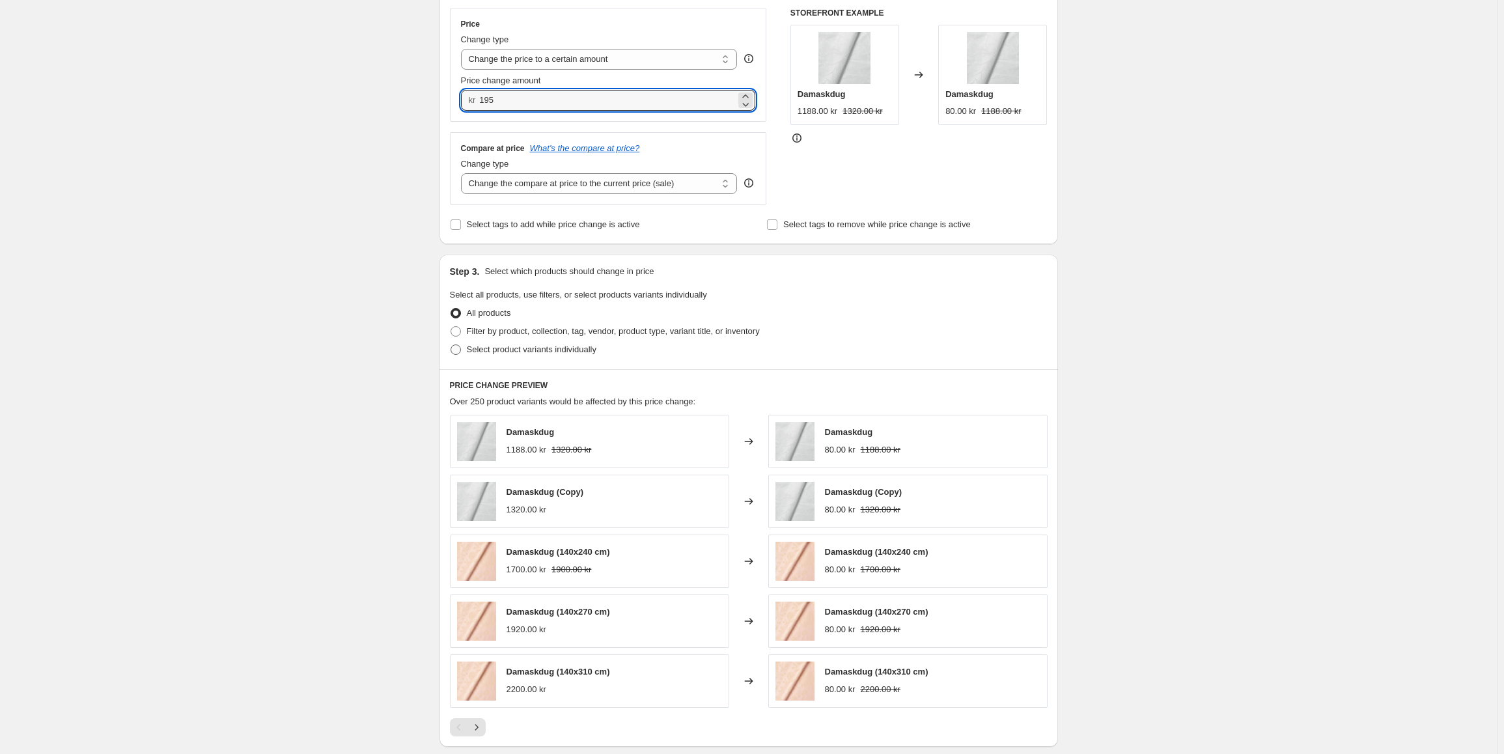
type input "195.00"
click at [491, 353] on span "Select product variants individually" at bounding box center [532, 349] width 130 height 10
click at [451, 345] on input "Select product variants individually" at bounding box center [451, 344] width 1 height 1
radio input "true"
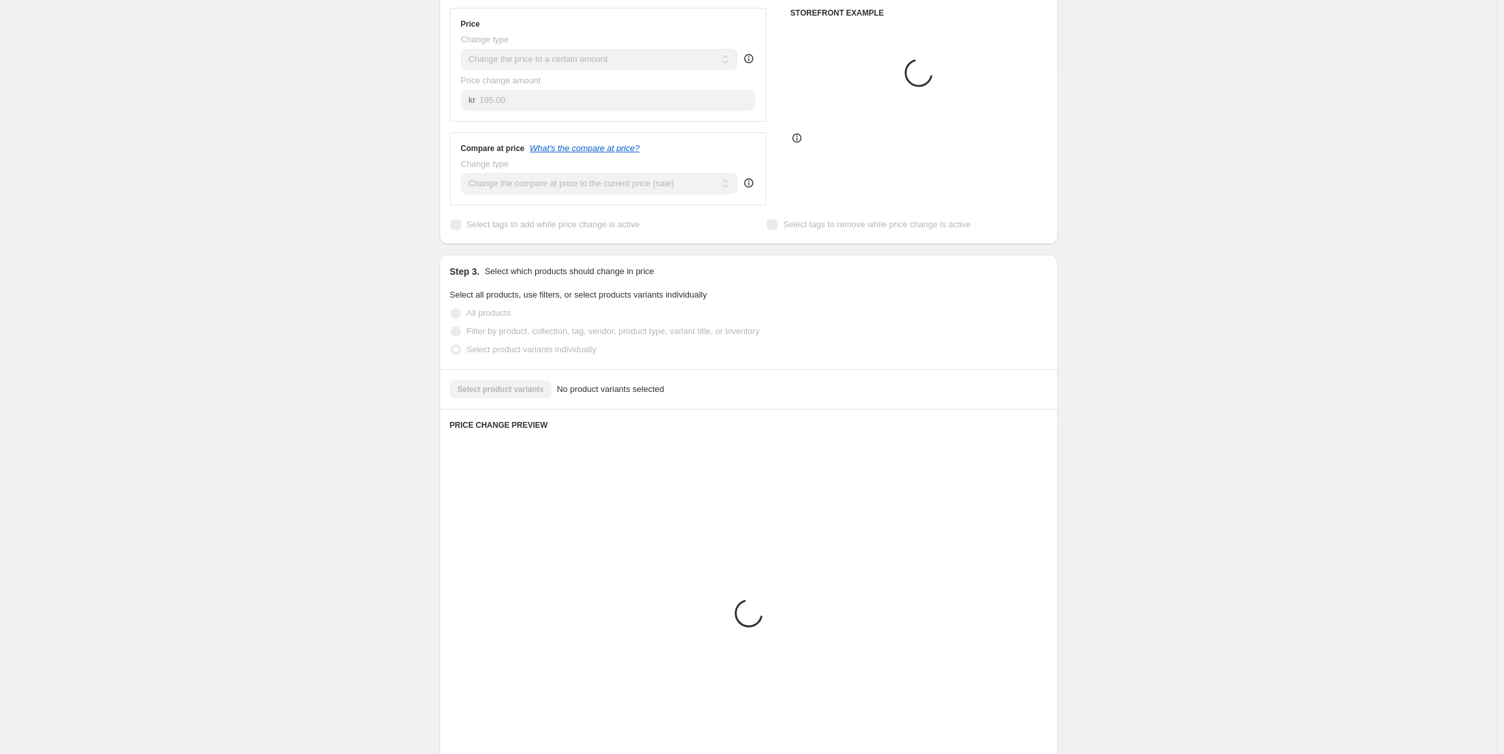
scroll to position [139, 0]
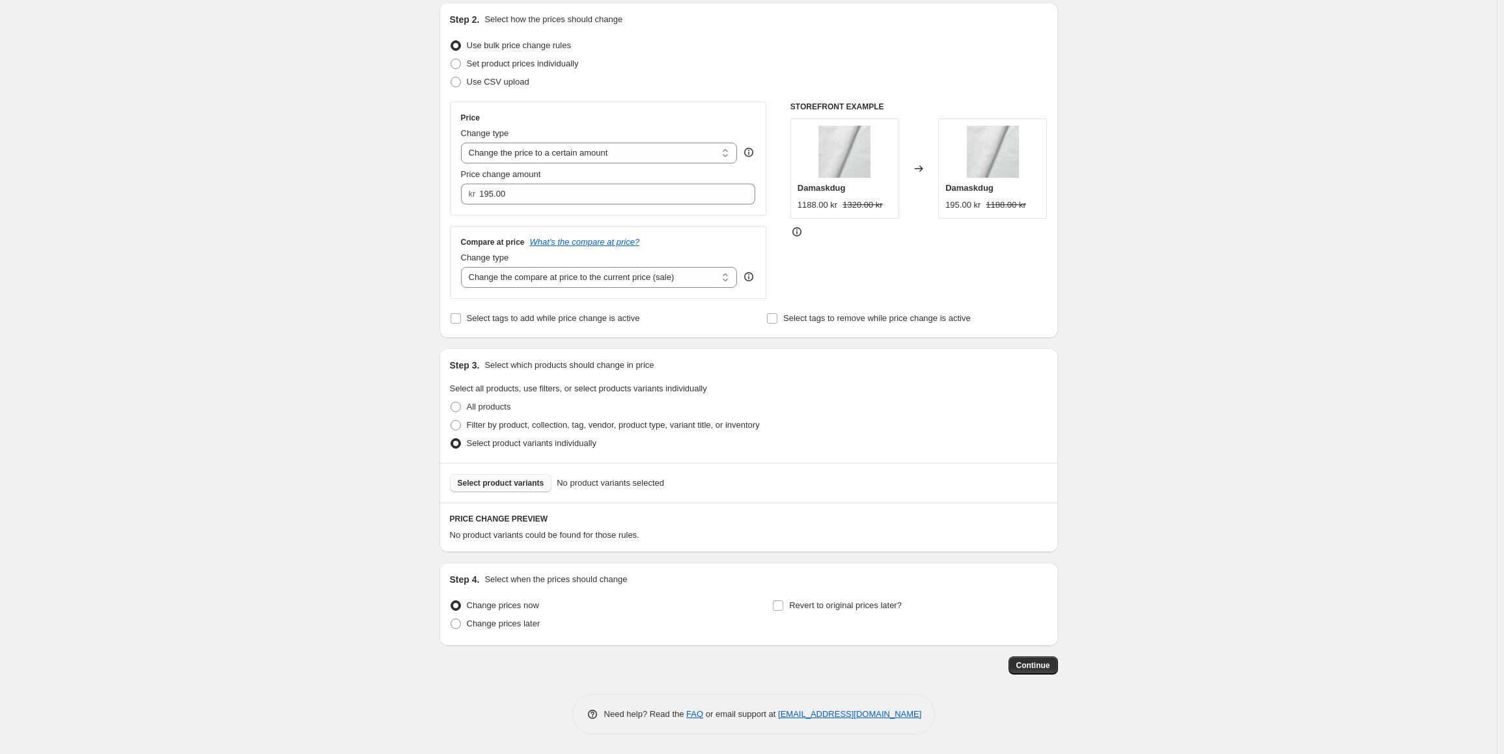
click at [508, 488] on span "Select product variants" at bounding box center [501, 483] width 87 height 10
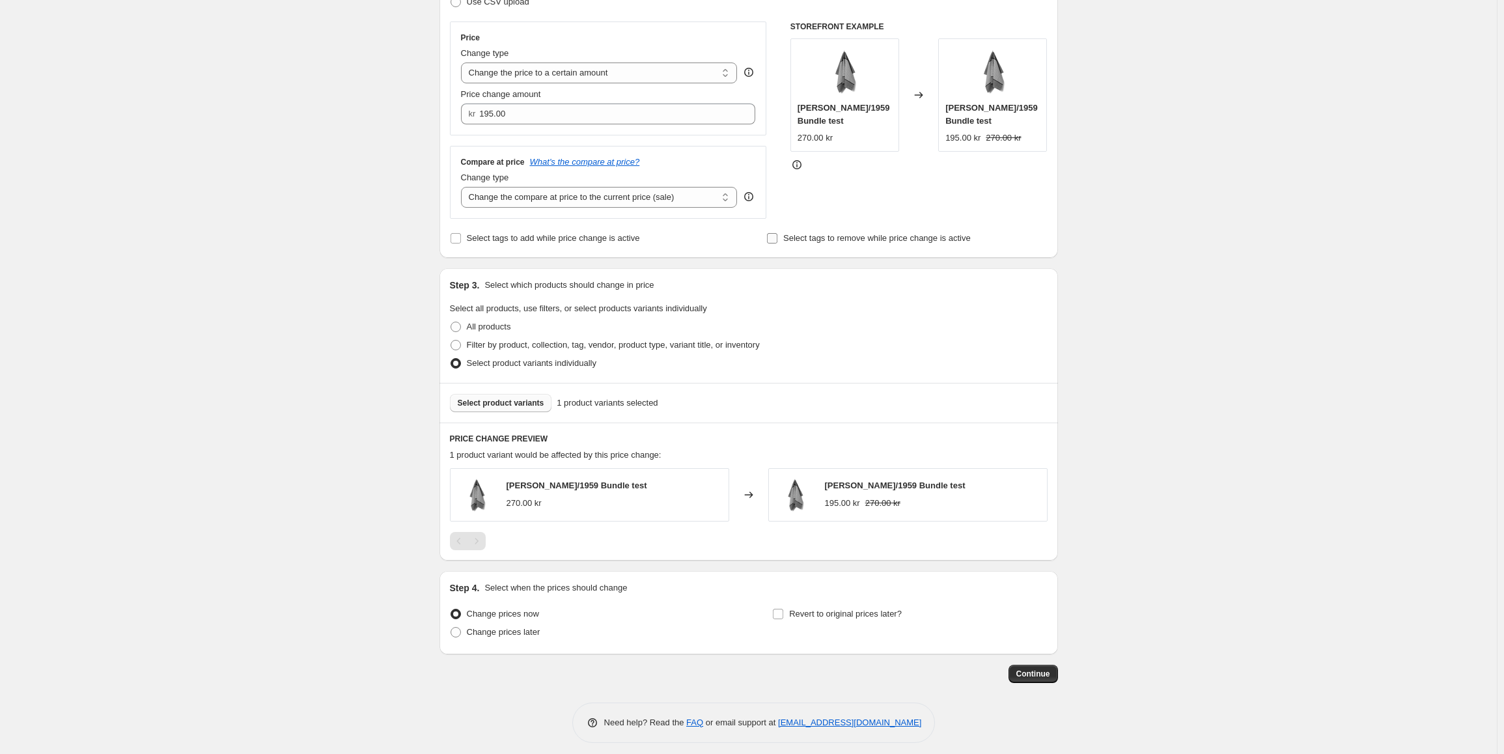
scroll to position [227, 0]
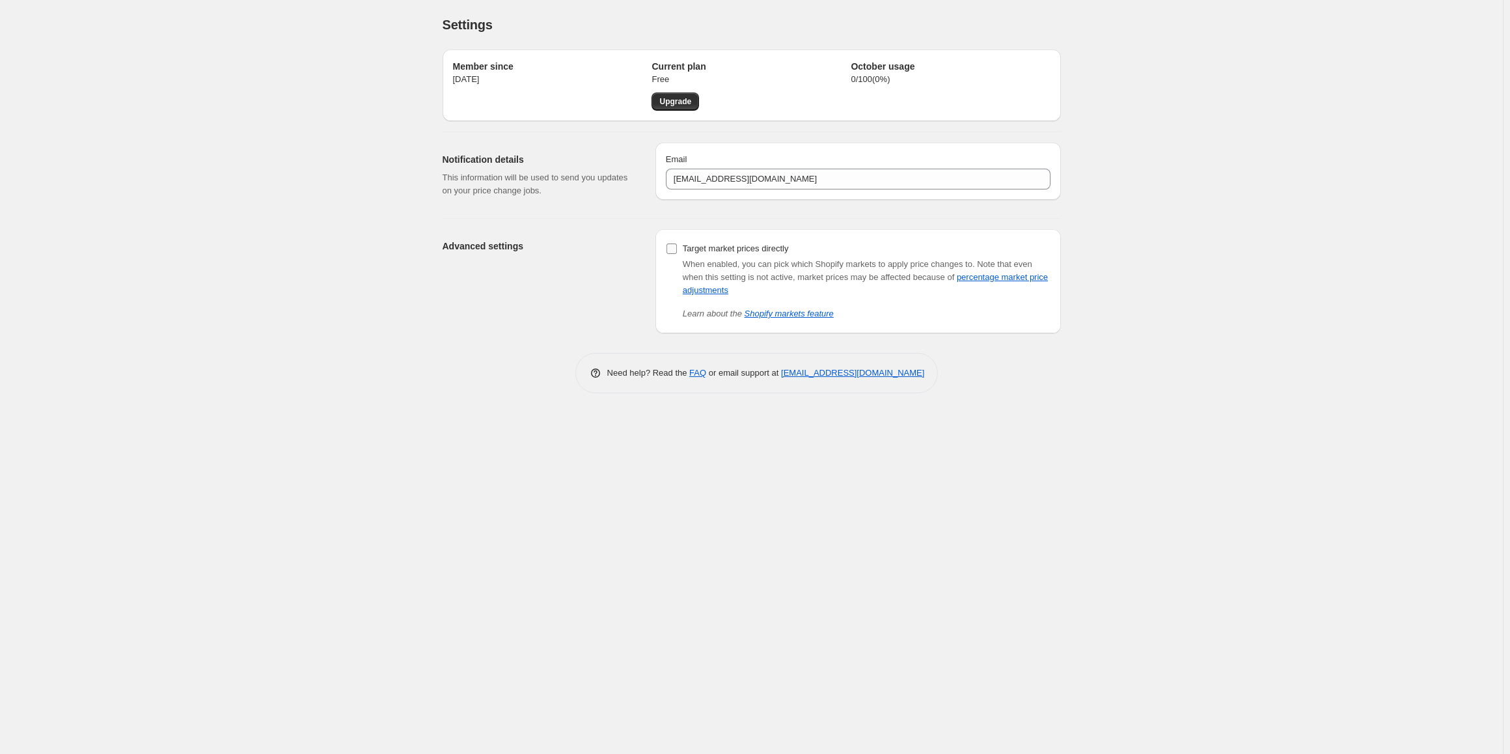
click at [670, 251] on input "Target market prices directly" at bounding box center [672, 248] width 10 height 10
checkbox input "true"
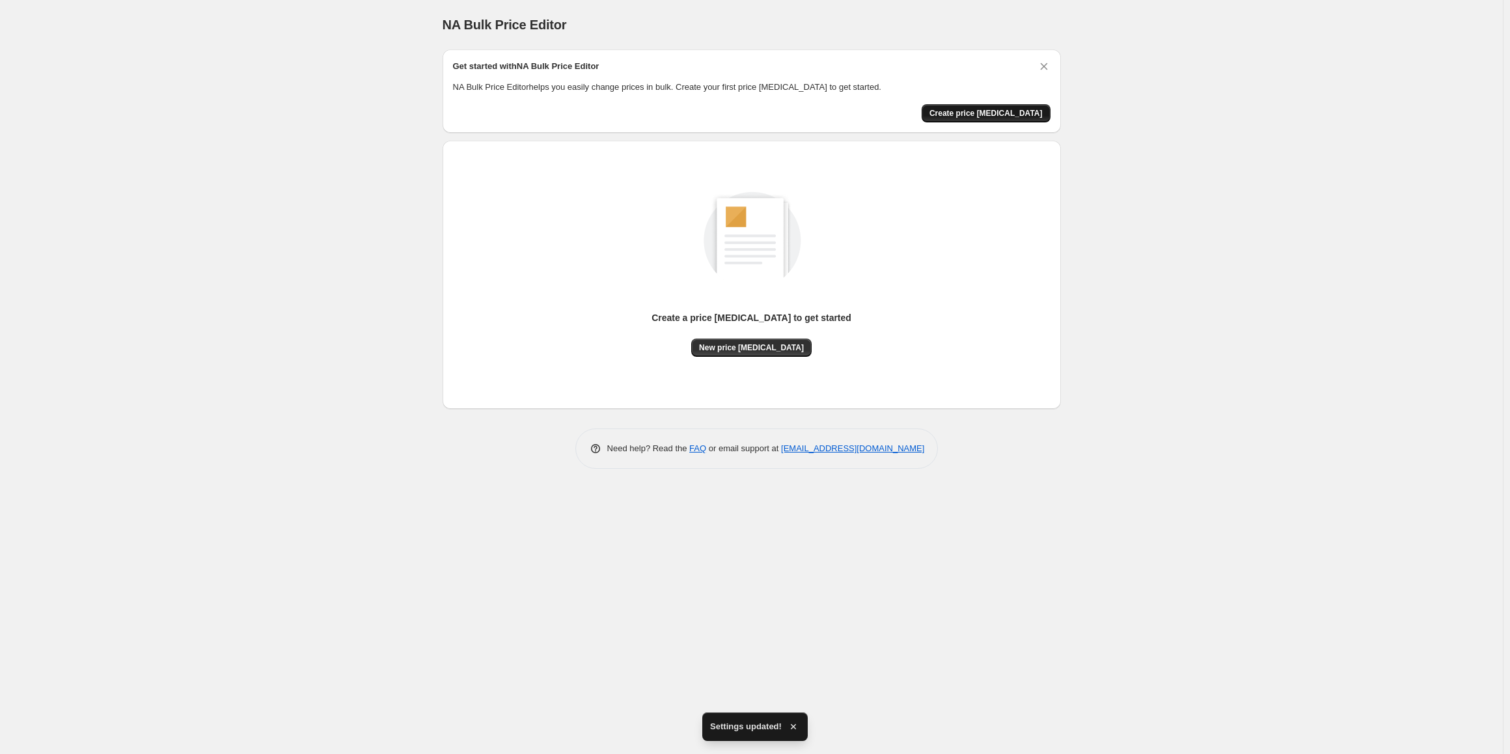
click at [1004, 113] on span "Create price change job" at bounding box center [986, 113] width 113 height 10
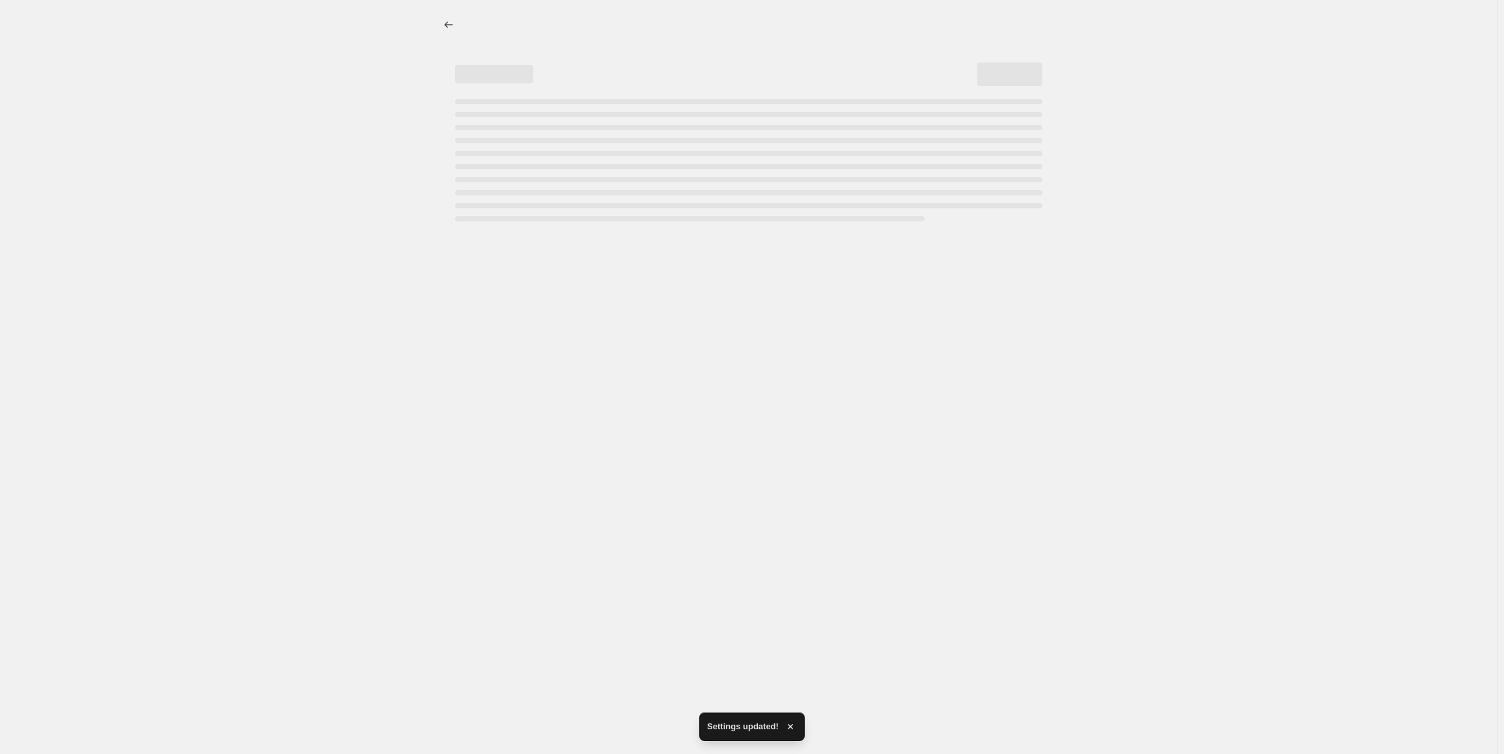
select select "percentage"
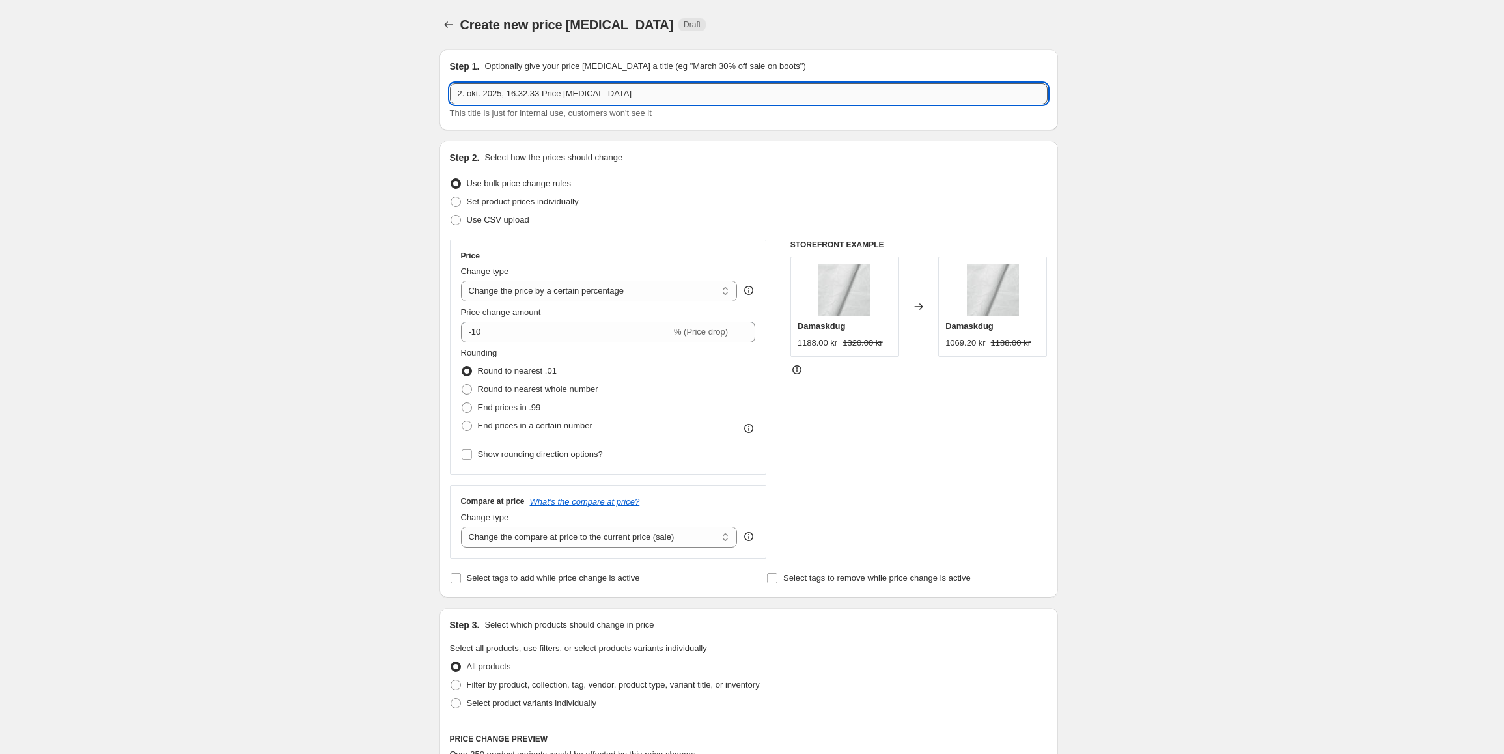
click at [617, 91] on input "2. okt. 2025, 16.32.33 Price change job" at bounding box center [749, 93] width 598 height 21
click at [617, 89] on input "2. okt. 2025, 16.32.33 Price change job" at bounding box center [749, 93] width 598 height 21
click at [619, 102] on input "2. okt. 2025, 16.32.33 Price change job" at bounding box center [749, 93] width 598 height 21
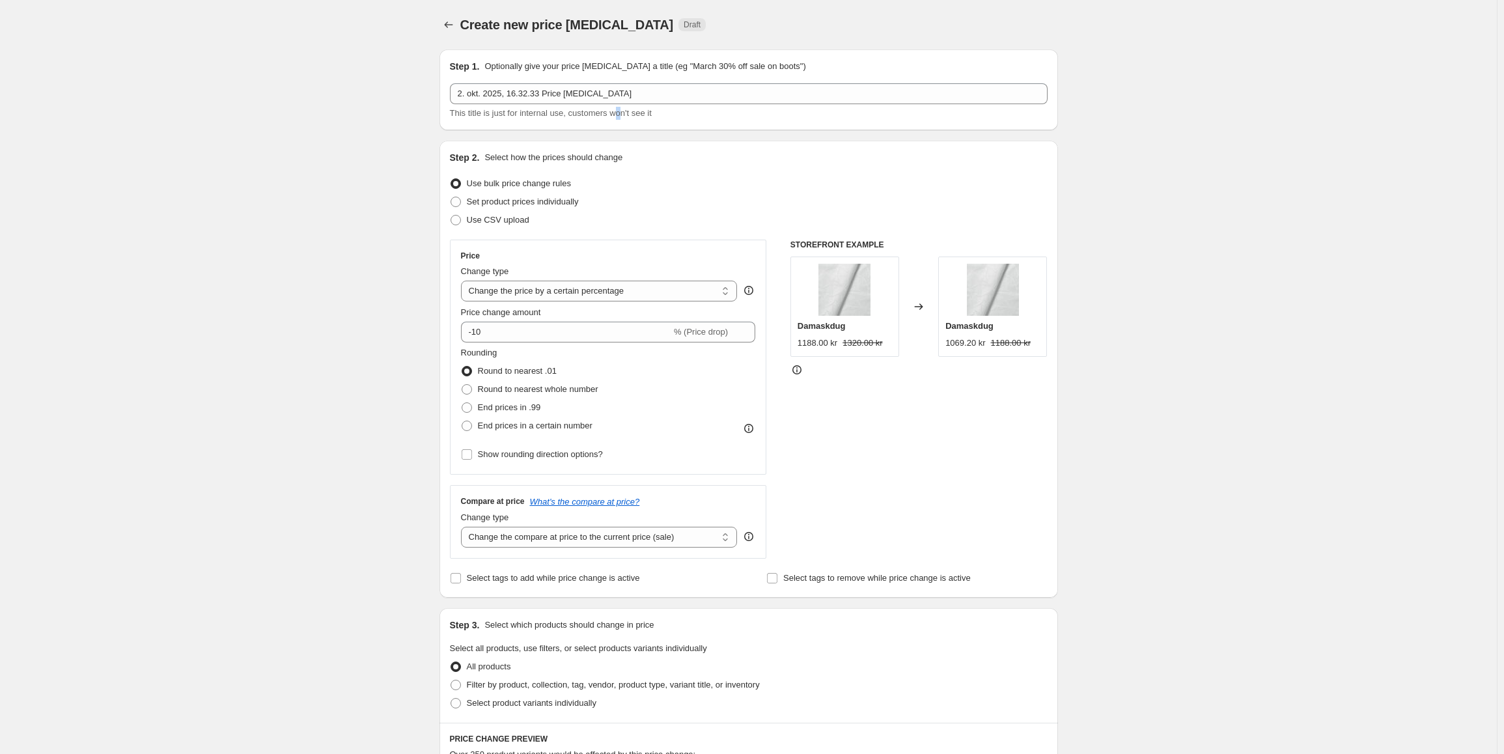
drag, startPoint x: 624, startPoint y: 105, endPoint x: 615, endPoint y: 107, distance: 8.7
click at [615, 107] on div "2. okt. 2025, 16.32.33 Price change job This title is just for internal use, cu…" at bounding box center [749, 101] width 598 height 36
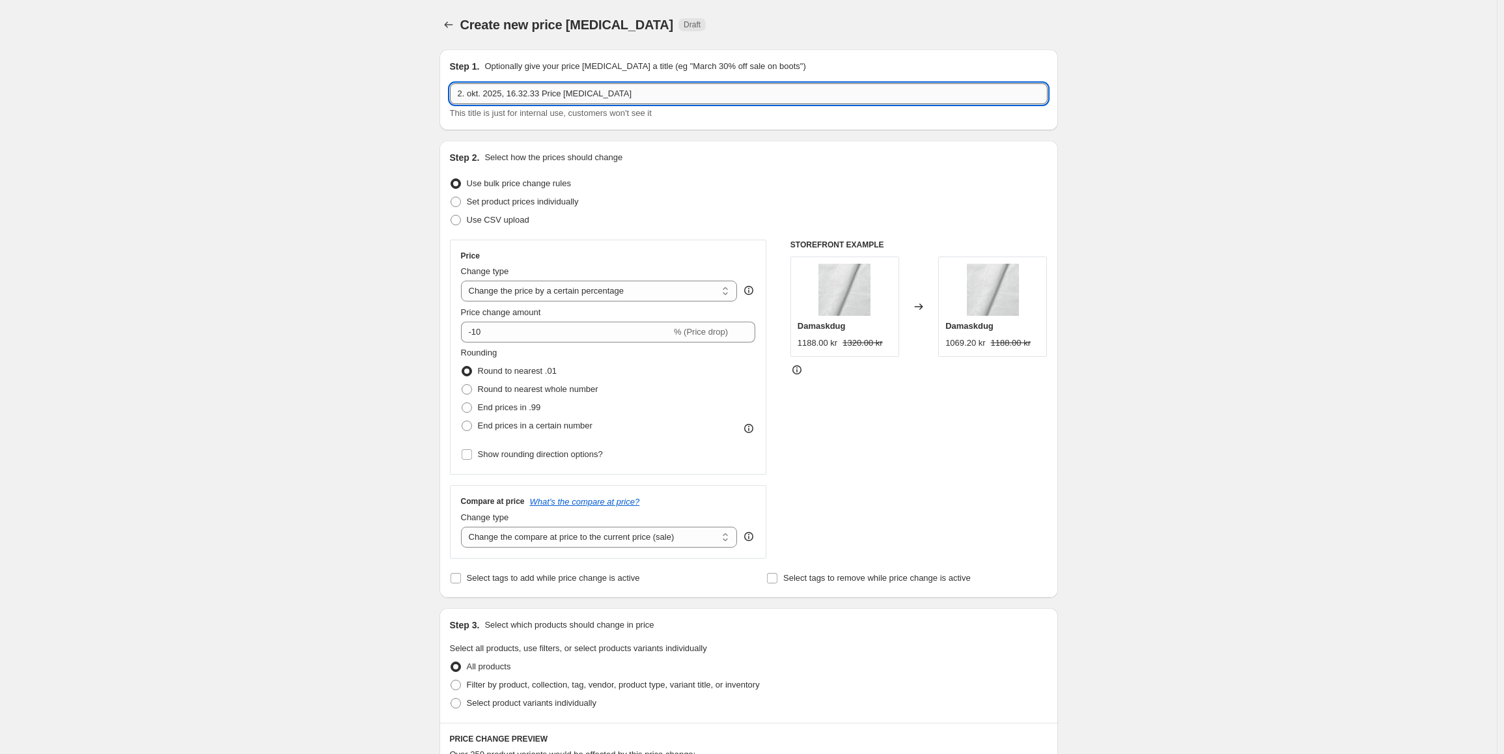
click at [627, 92] on input "2. okt. 2025, 16.32.33 Price change job" at bounding box center [749, 93] width 598 height 21
click at [626, 88] on input "2. okt. 2025, 16.32.33 Price change job" at bounding box center [749, 93] width 598 height 21
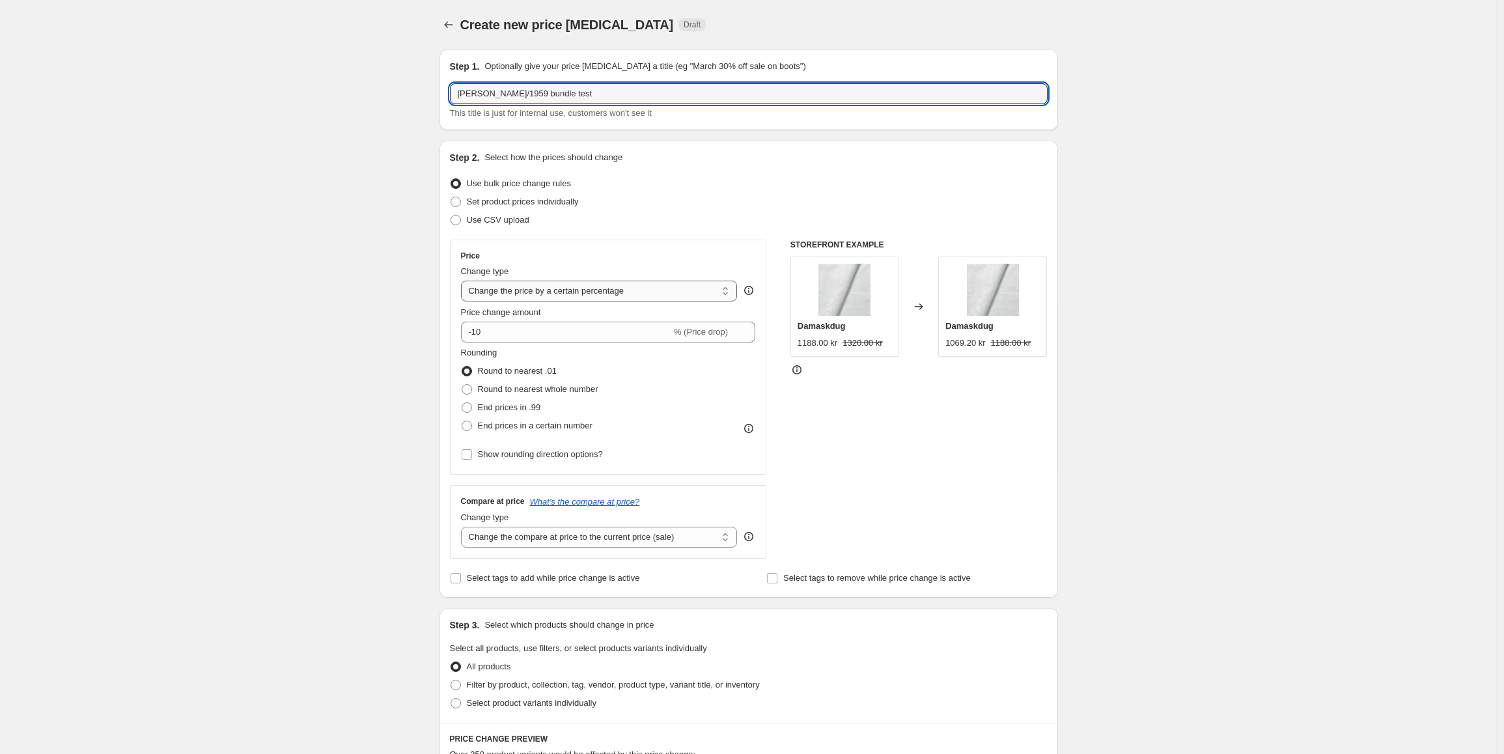
type input "abild/1959 bundle test"
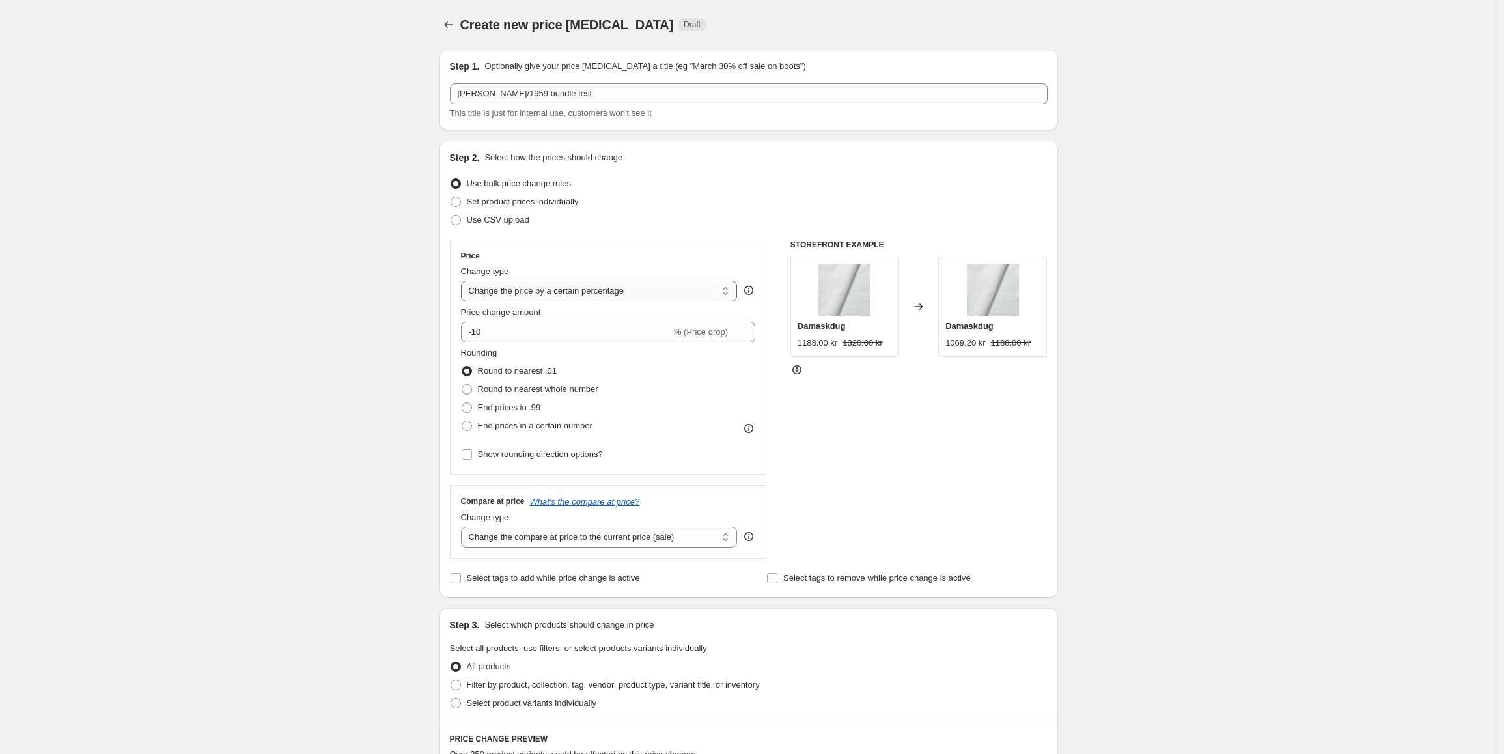
click at [613, 292] on select "Change the price to a certain amount Change the price by a certain amount Chang…" at bounding box center [599, 291] width 277 height 21
select select "to"
click at [464, 281] on select "Change the price to a certain amount Change the price by a certain amount Chang…" at bounding box center [599, 291] width 277 height 21
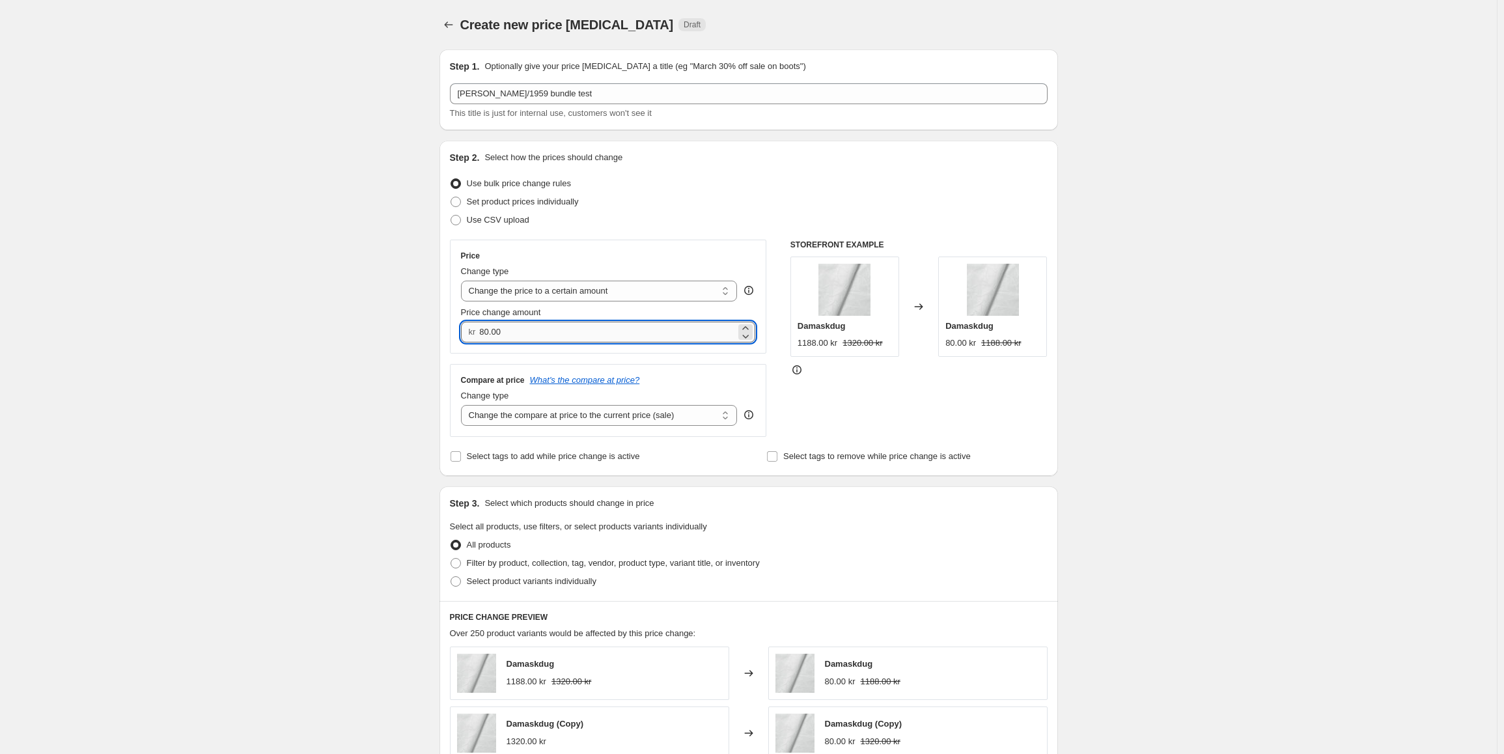
click at [516, 341] on input "80.00" at bounding box center [607, 332] width 257 height 21
click at [516, 339] on input "80.00" at bounding box center [607, 332] width 257 height 21
click at [518, 345] on div "Price Change type Change the price to a certain amount Change the price by a ce…" at bounding box center [608, 297] width 317 height 114
click at [523, 336] on input "80.00" at bounding box center [607, 332] width 257 height 21
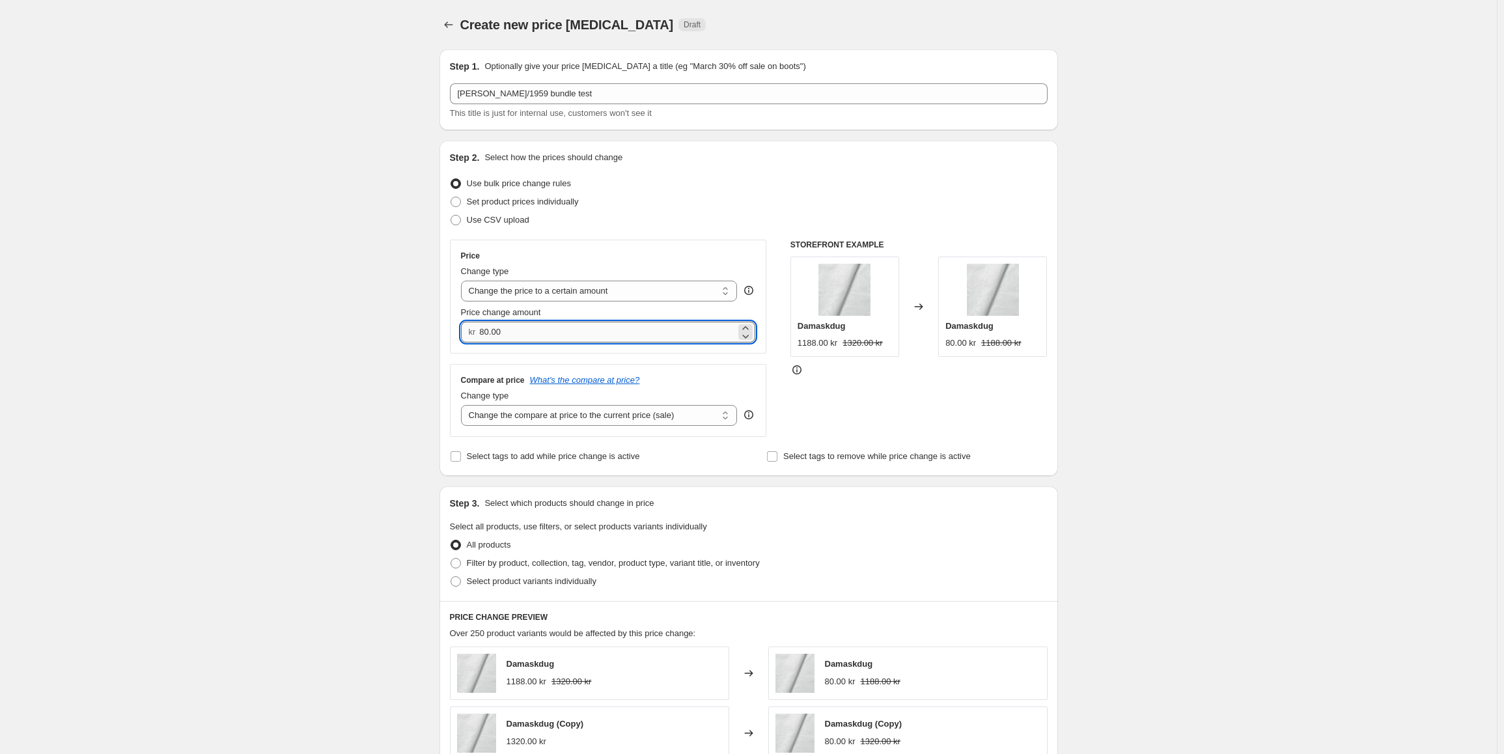
click at [523, 336] on input "80.00" at bounding box center [607, 332] width 257 height 21
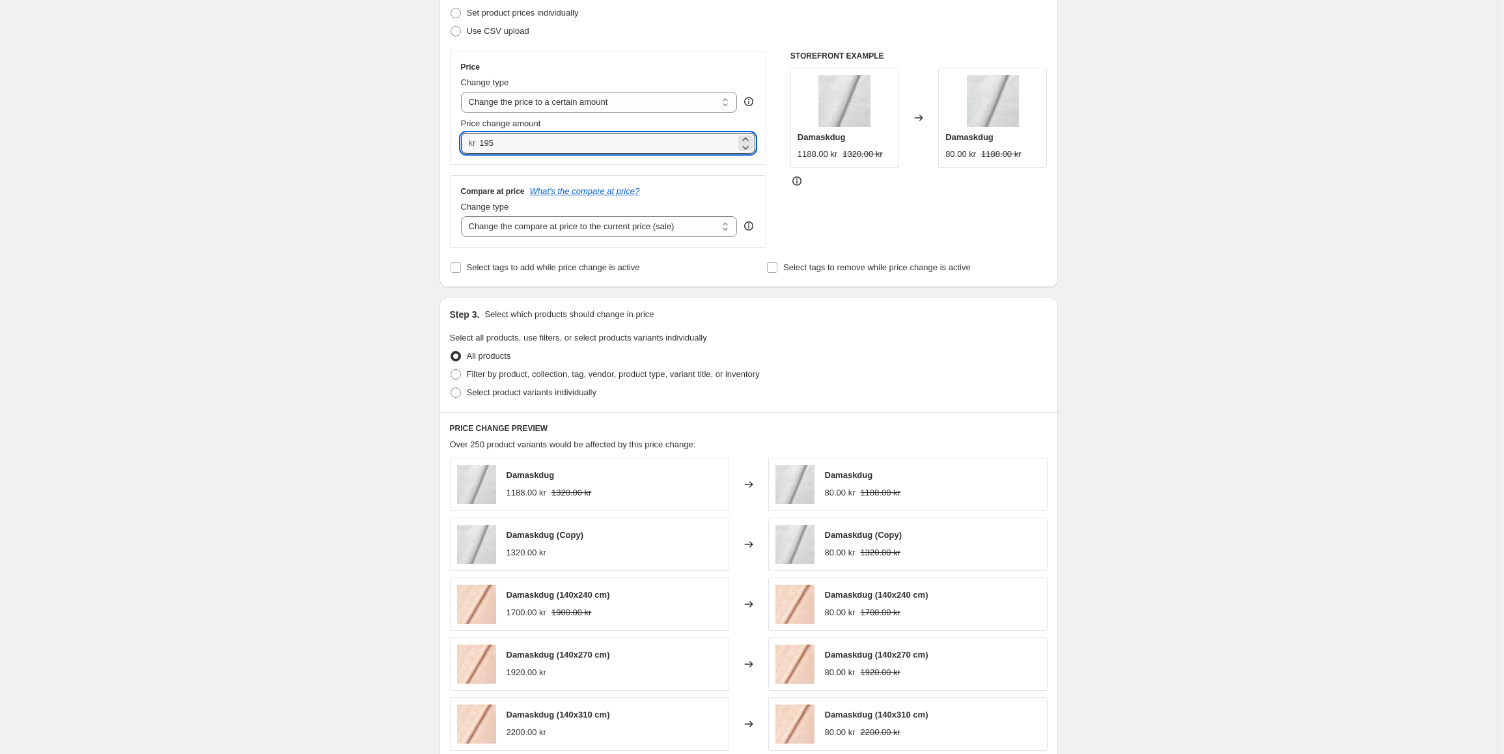
scroll to position [195, 0]
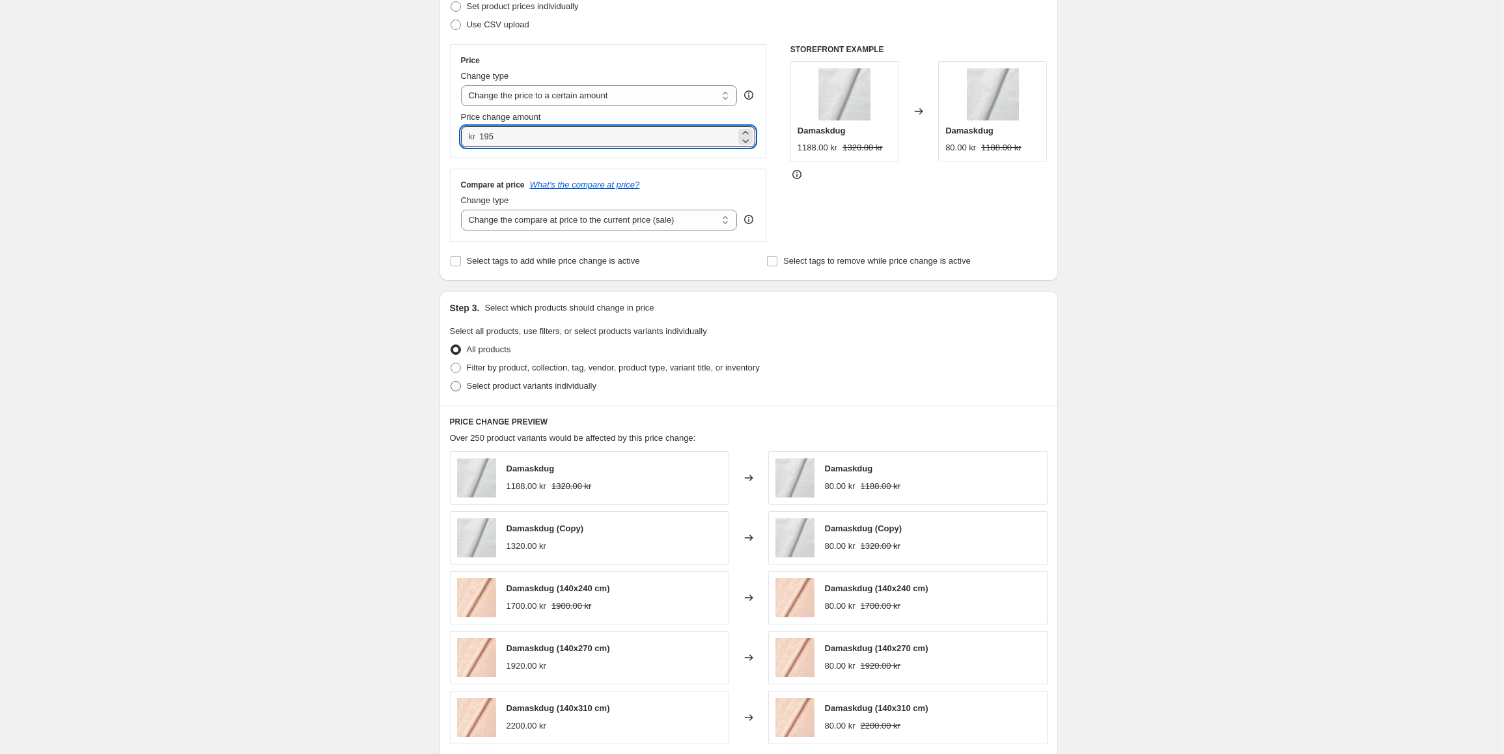
type input "195.00"
click at [509, 391] on span "Select product variants individually" at bounding box center [532, 386] width 130 height 10
click at [451, 381] on input "Select product variants individually" at bounding box center [451, 381] width 1 height 1
radio input "true"
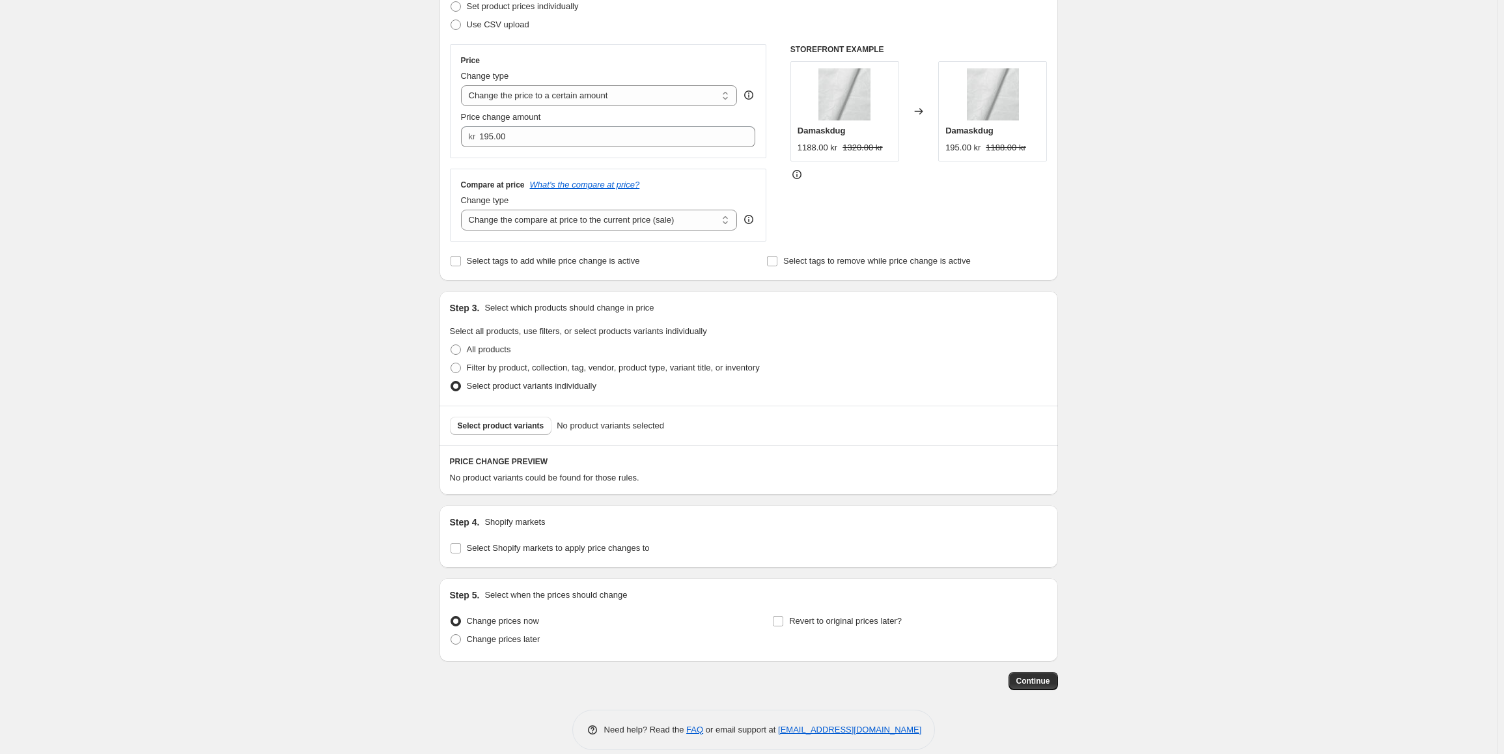
scroll to position [212, 0]
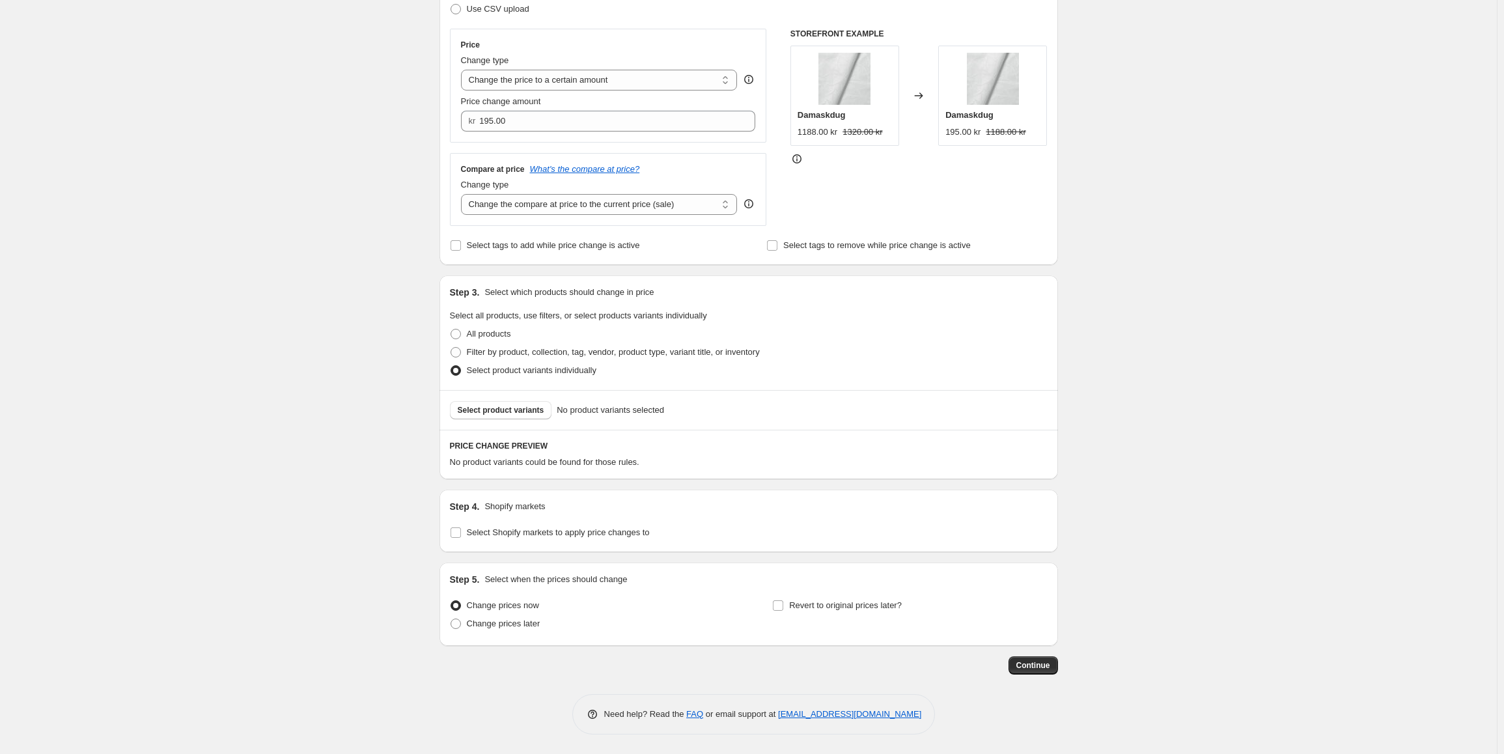
click at [506, 421] on div "Select product variants No product variants selected" at bounding box center [748, 410] width 618 height 40
click at [511, 417] on button "Select product variants" at bounding box center [501, 410] width 102 height 18
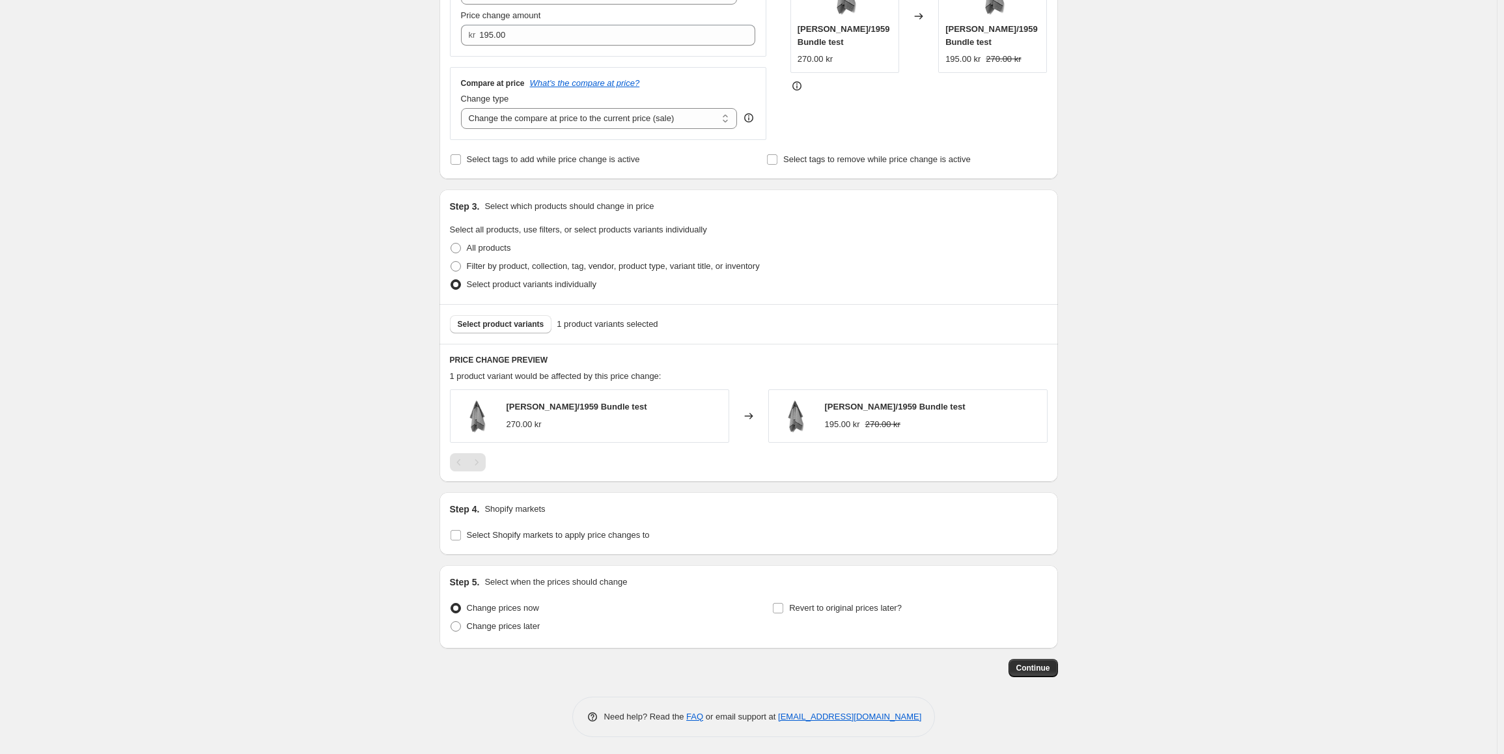
scroll to position [300, 0]
click at [549, 533] on span "Select Shopify markets to apply price changes to" at bounding box center [558, 532] width 183 height 10
click at [461, 533] on input "Select Shopify markets to apply price changes to" at bounding box center [456, 532] width 10 height 10
checkbox input "true"
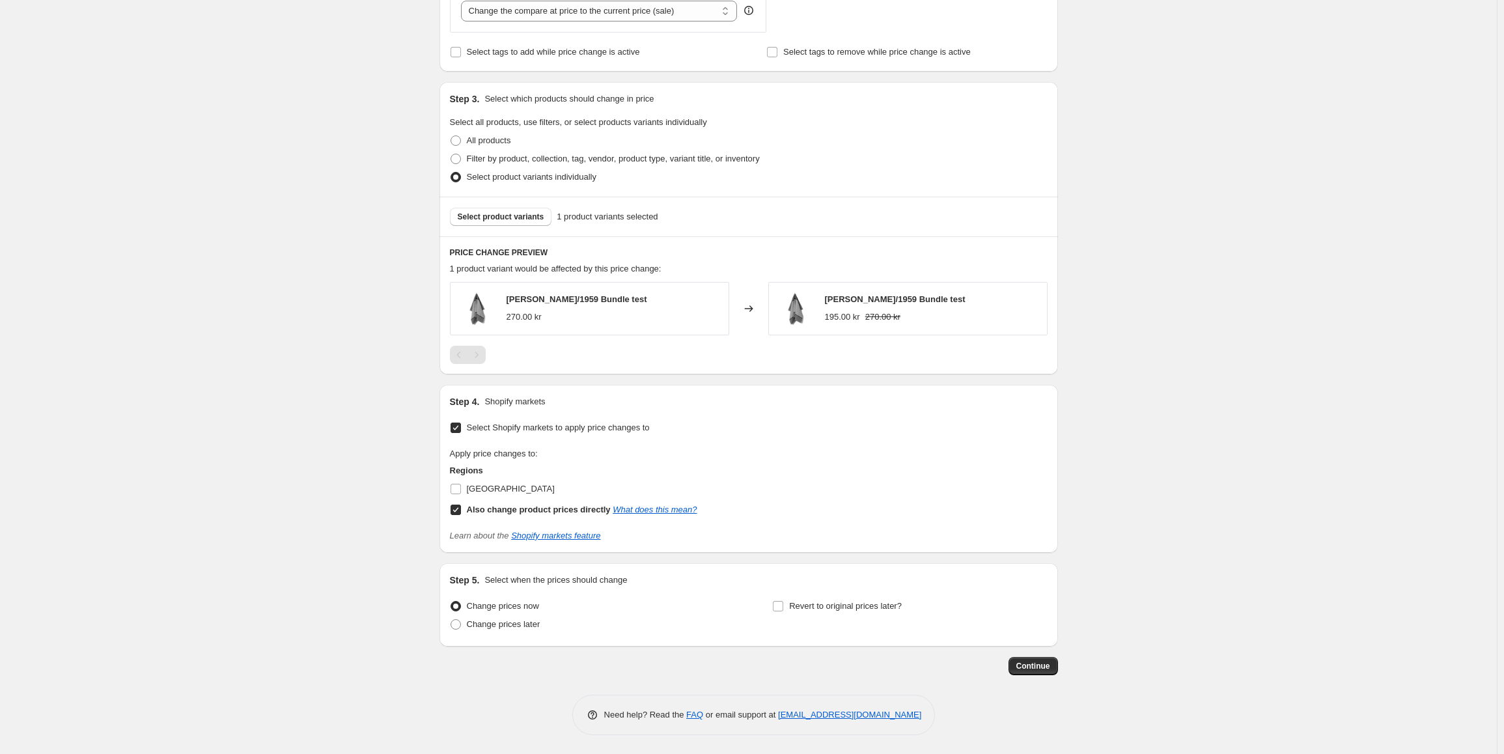
scroll to position [406, 0]
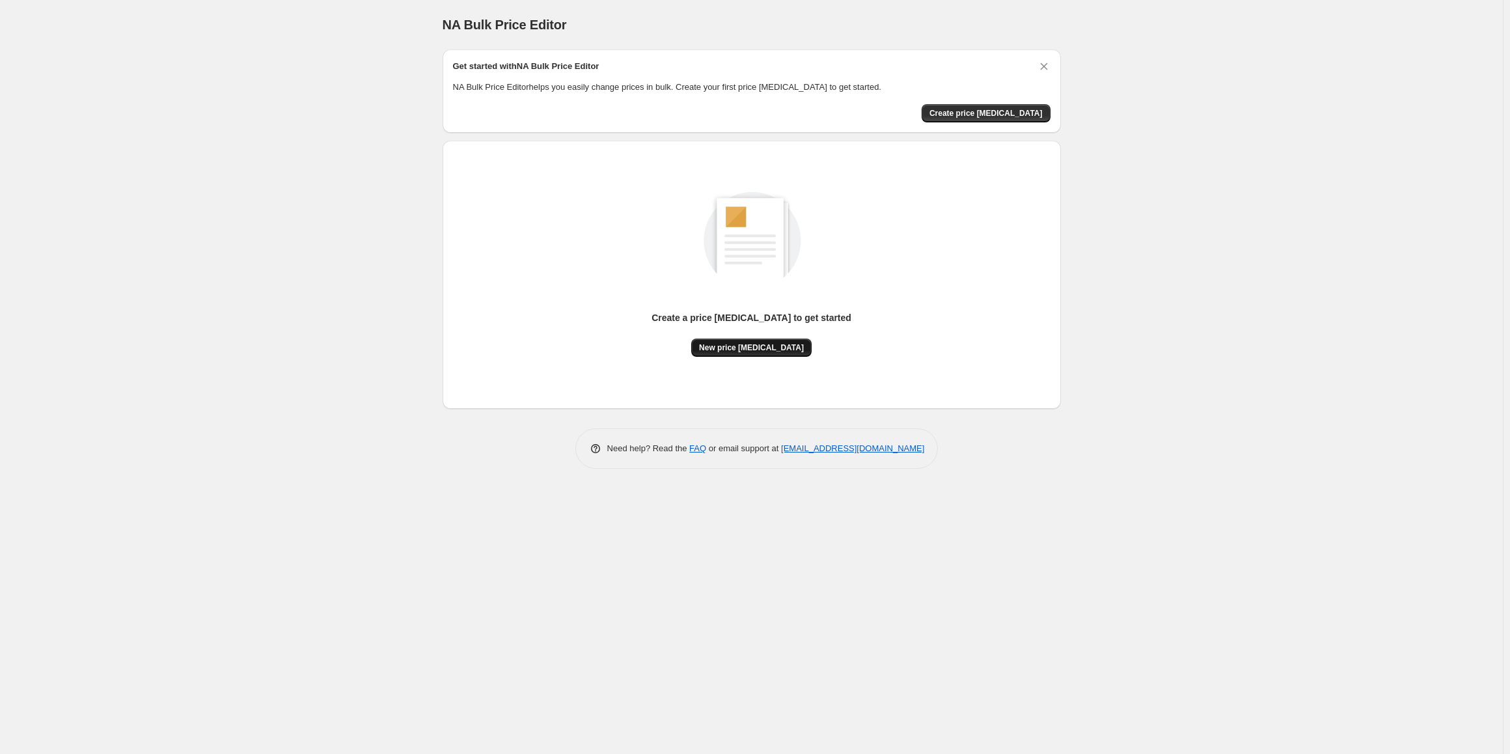
click at [738, 348] on span "New price change job" at bounding box center [751, 347] width 105 height 10
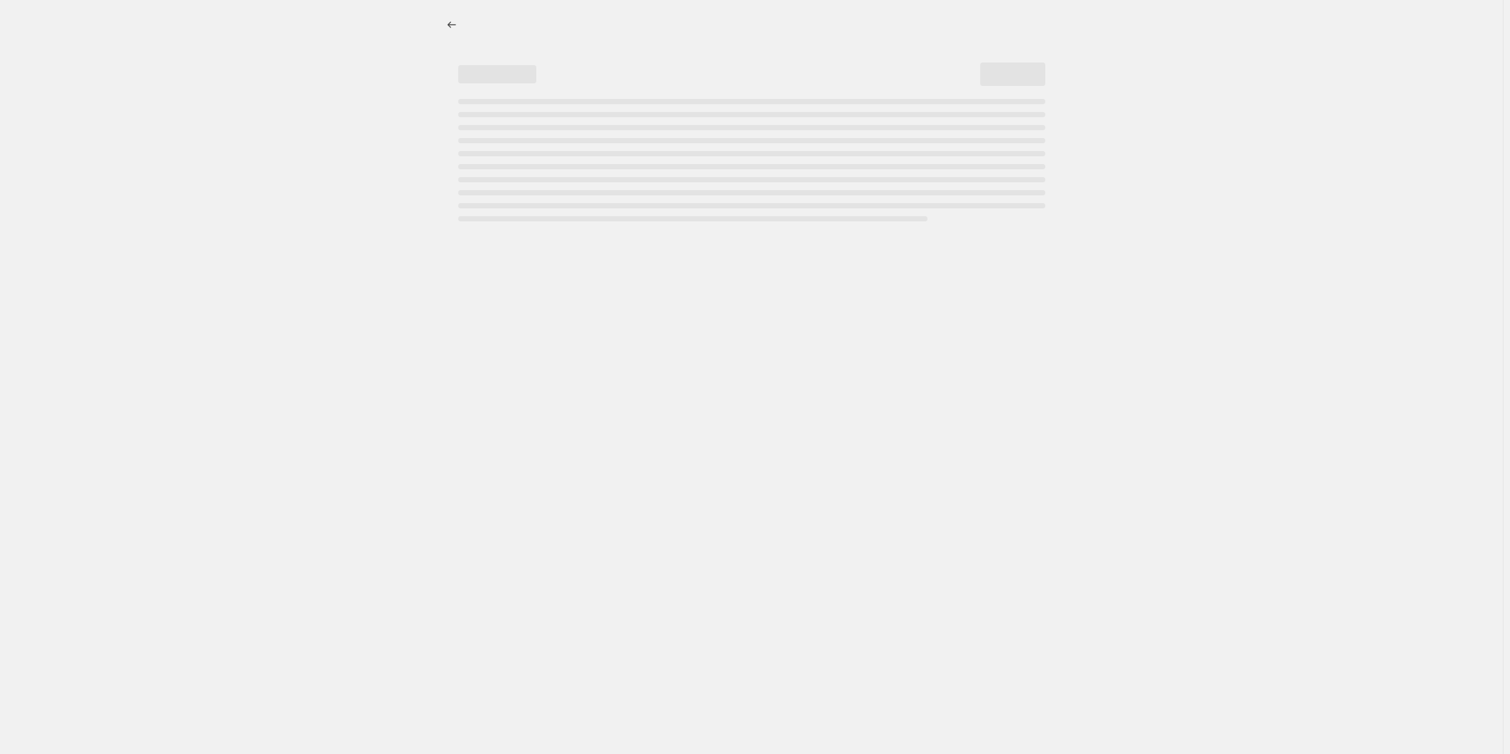
select select "percentage"
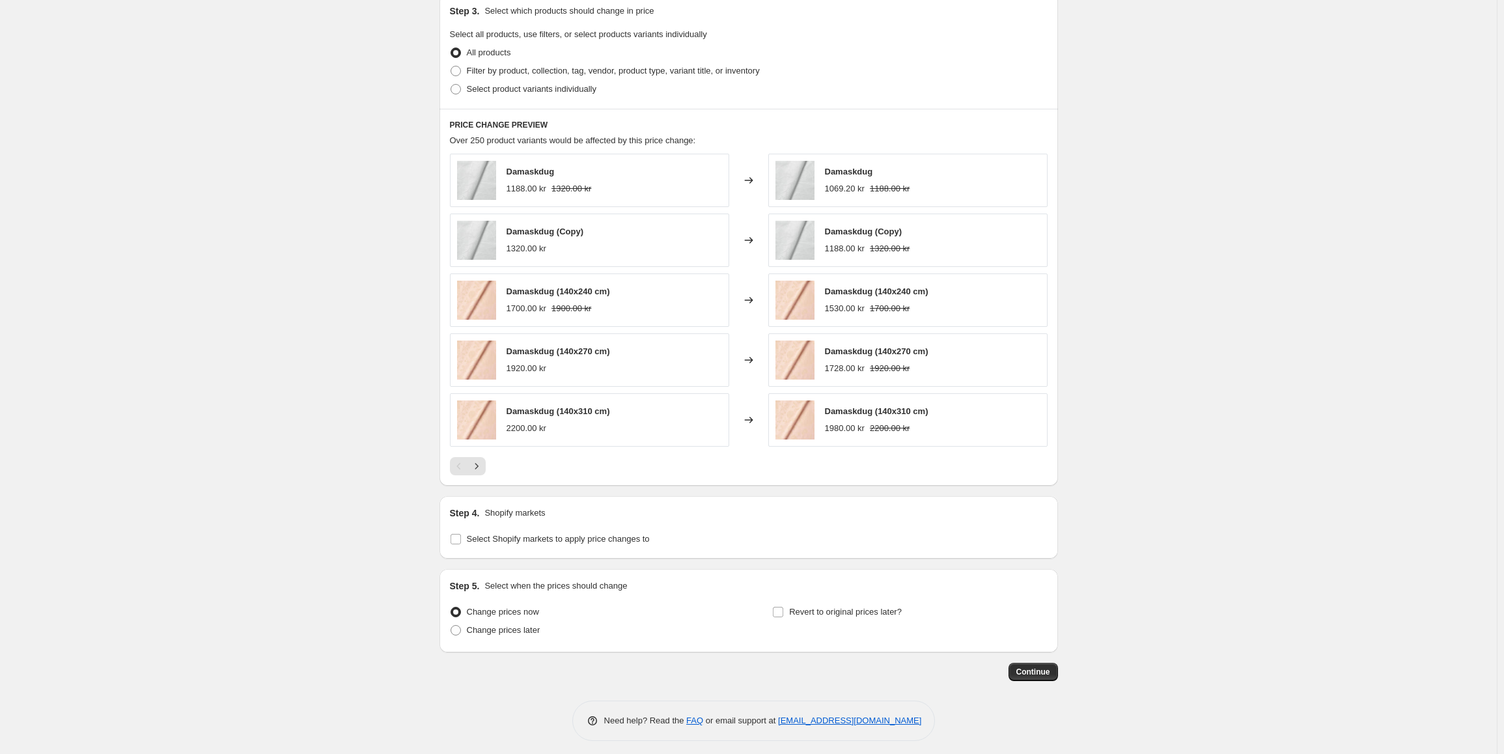
scroll to position [621, 0]
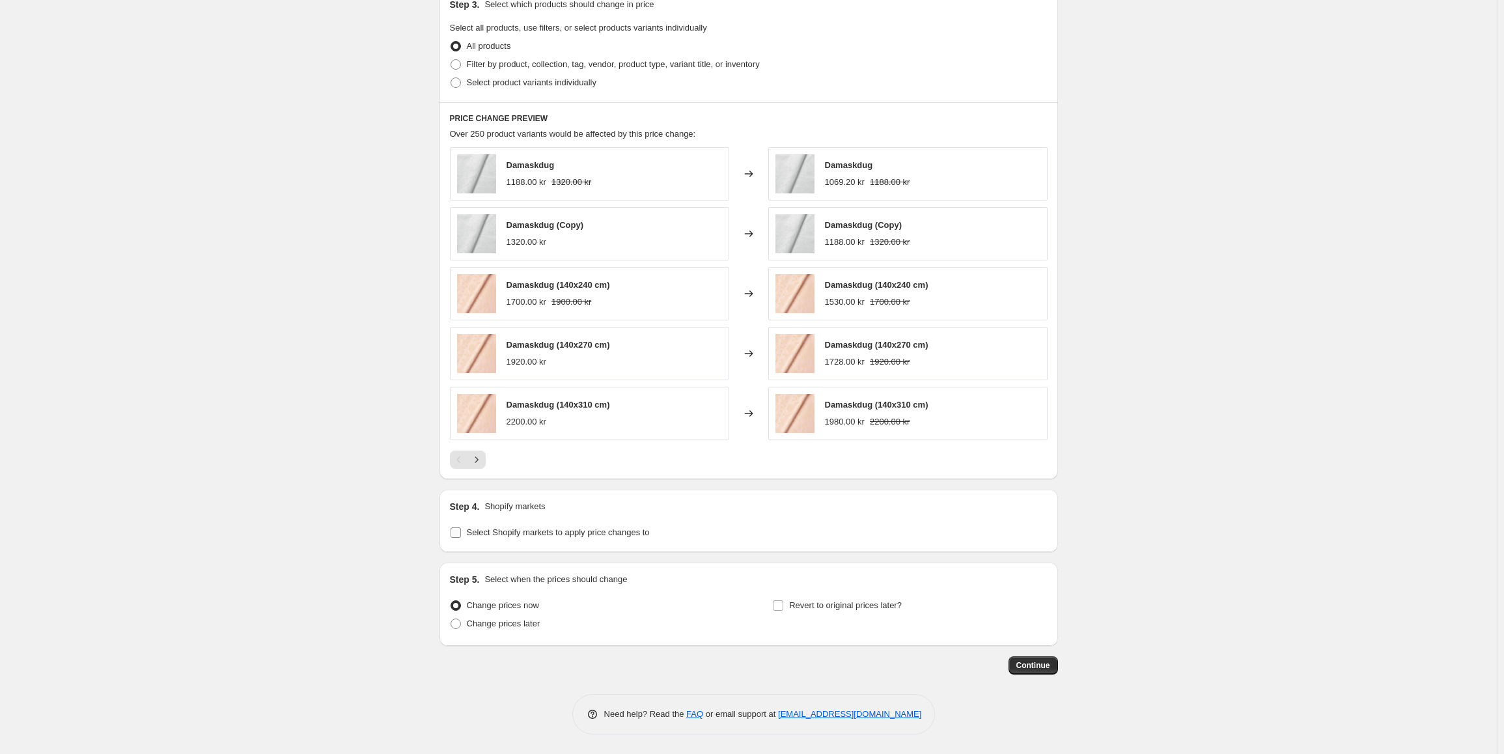
click at [503, 536] on span "Select Shopify markets to apply price changes to" at bounding box center [558, 532] width 183 height 10
click at [461, 536] on input "Select Shopify markets to apply price changes to" at bounding box center [456, 532] width 10 height 10
checkbox input "true"
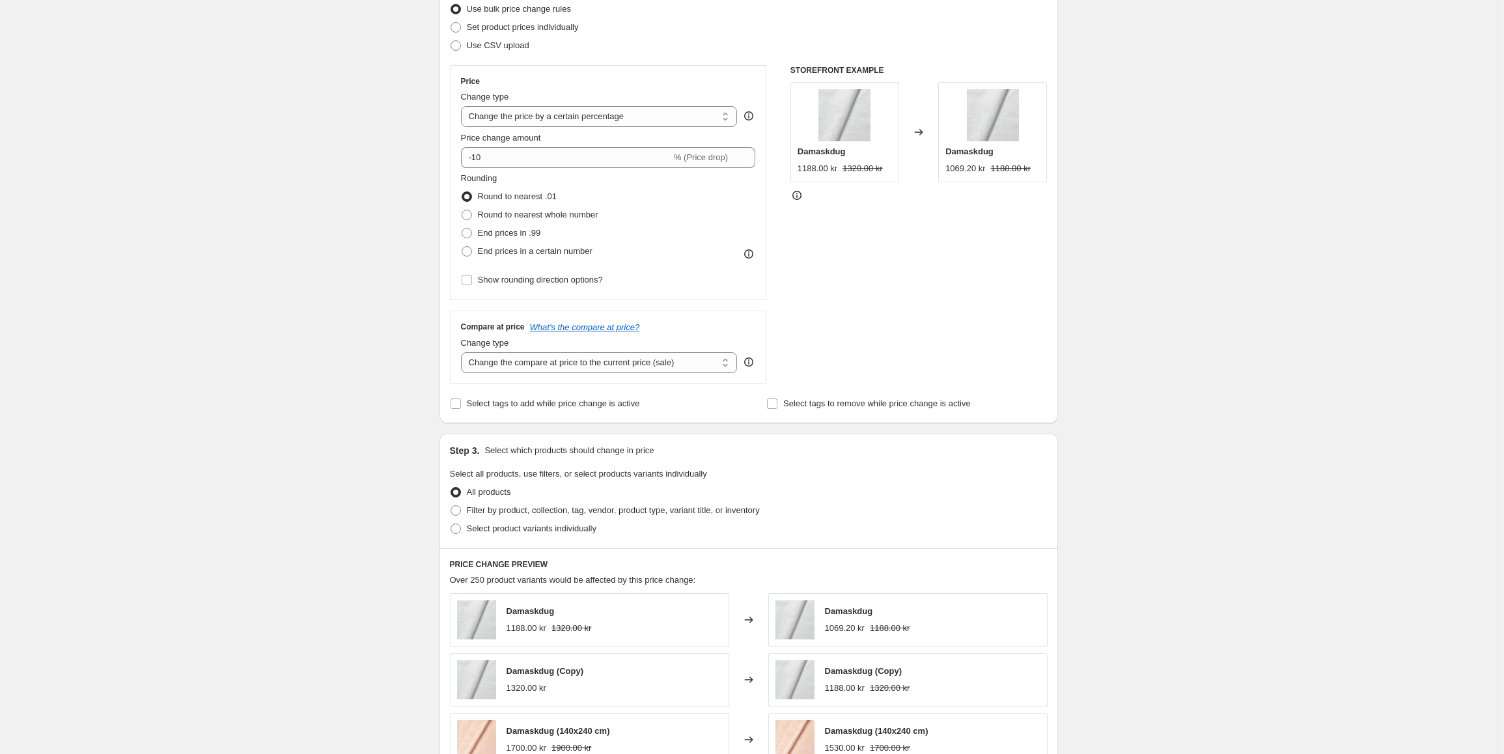
scroll to position [0, 0]
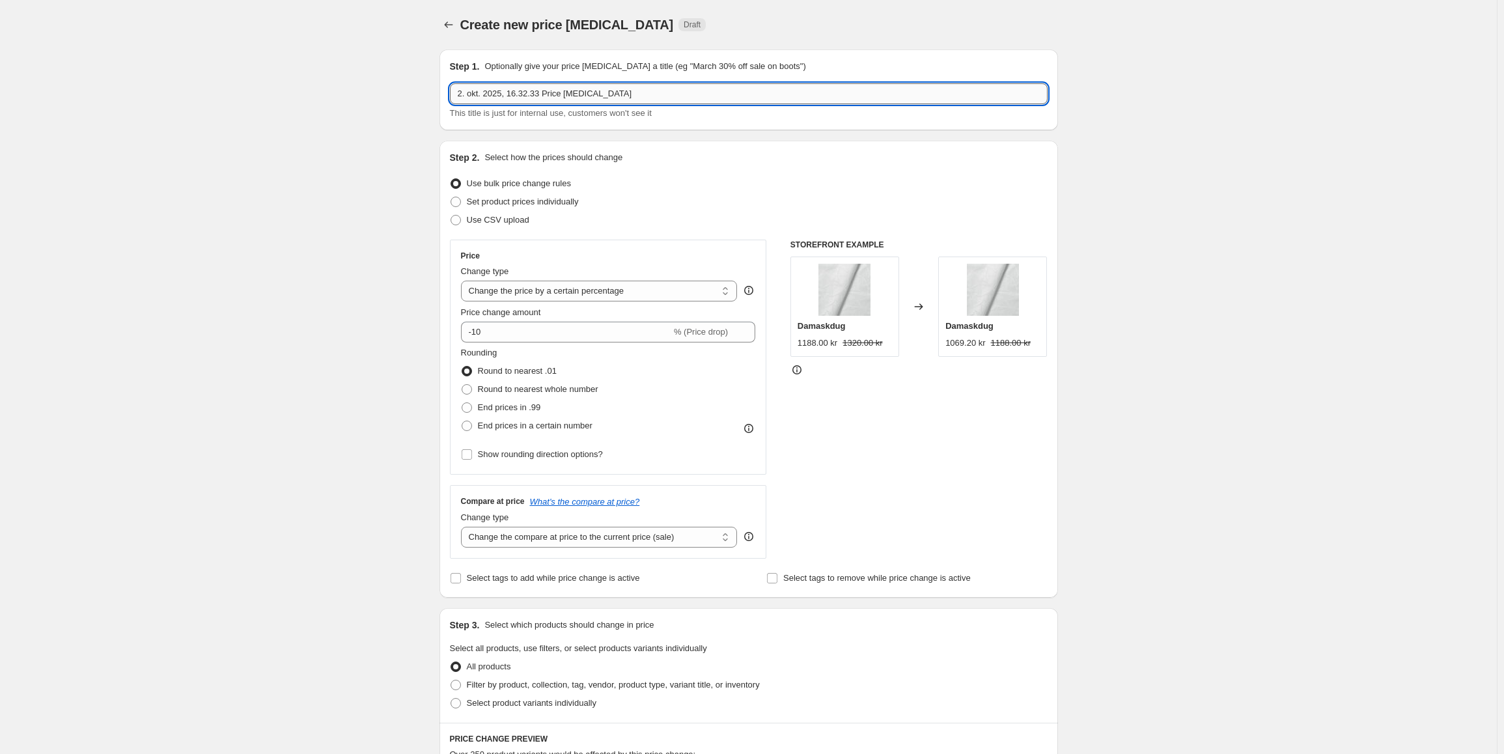
click at [565, 95] on input "2. okt. 2025, 16.32.33 Price change job" at bounding box center [749, 93] width 598 height 21
type input "Abild/1959"
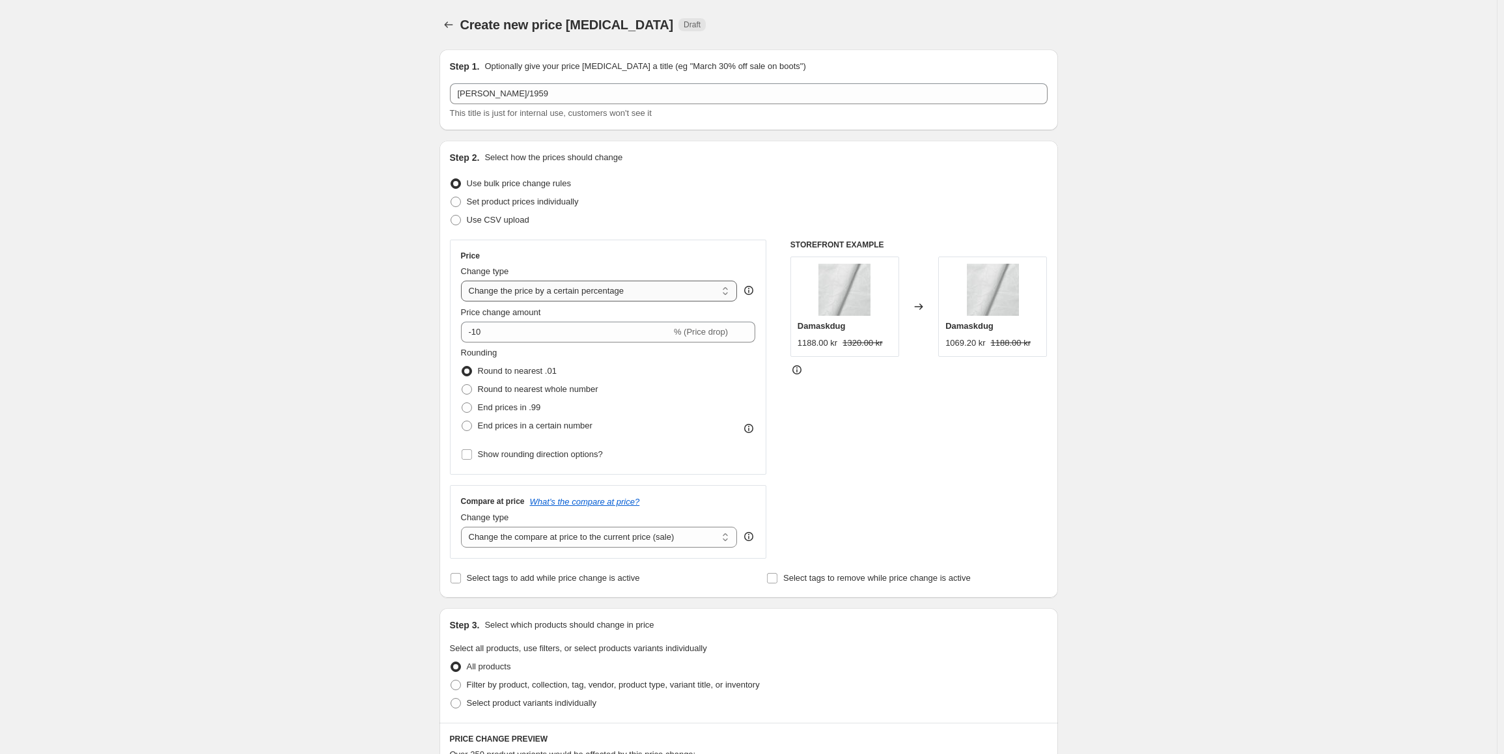
click at [622, 300] on select "Change the price to a certain amount Change the price by a certain amount Chang…" at bounding box center [599, 291] width 277 height 21
select select "to"
click at [464, 281] on select "Change the price to a certain amount Change the price by a certain amount Chang…" at bounding box center [599, 291] width 277 height 21
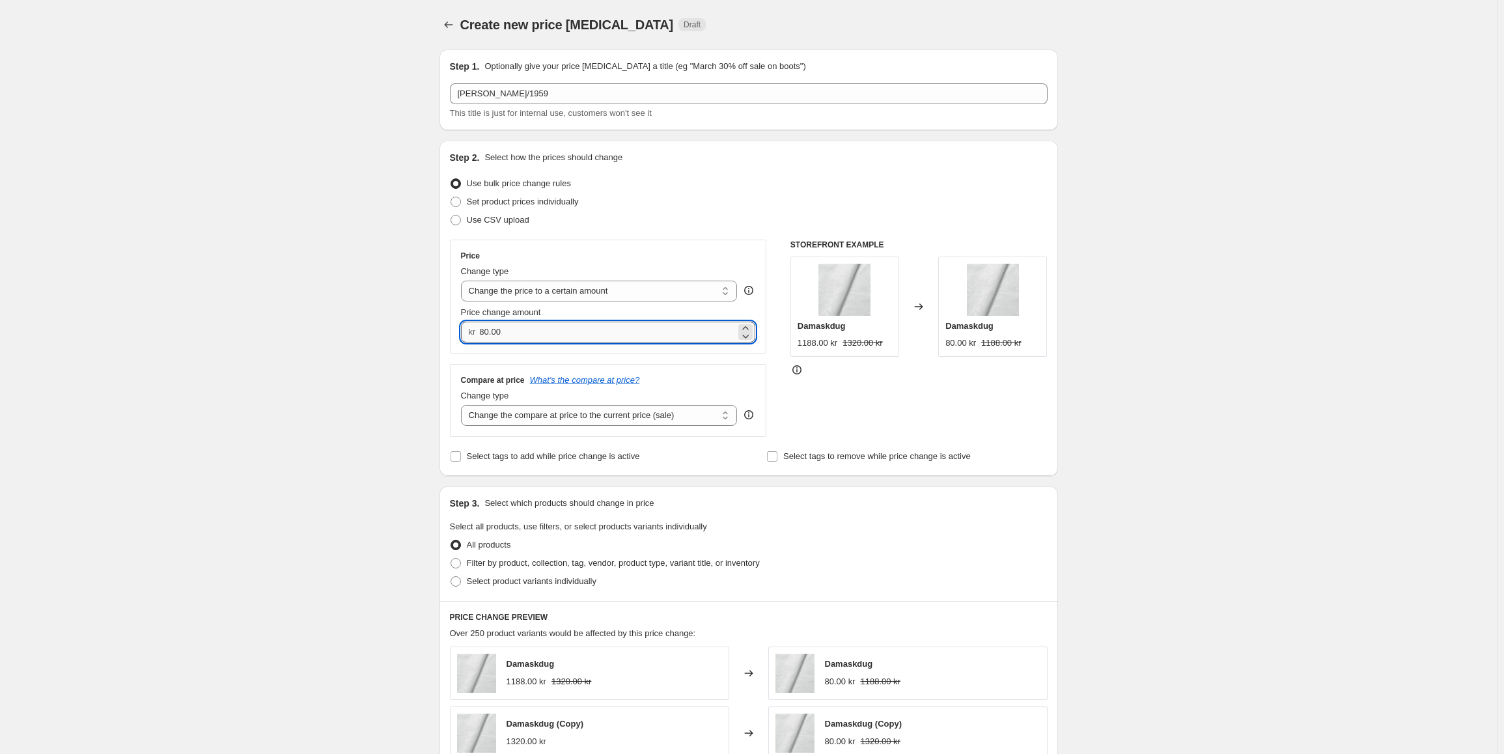
click at [563, 335] on input "80.00" at bounding box center [607, 332] width 257 height 21
type input "195.00"
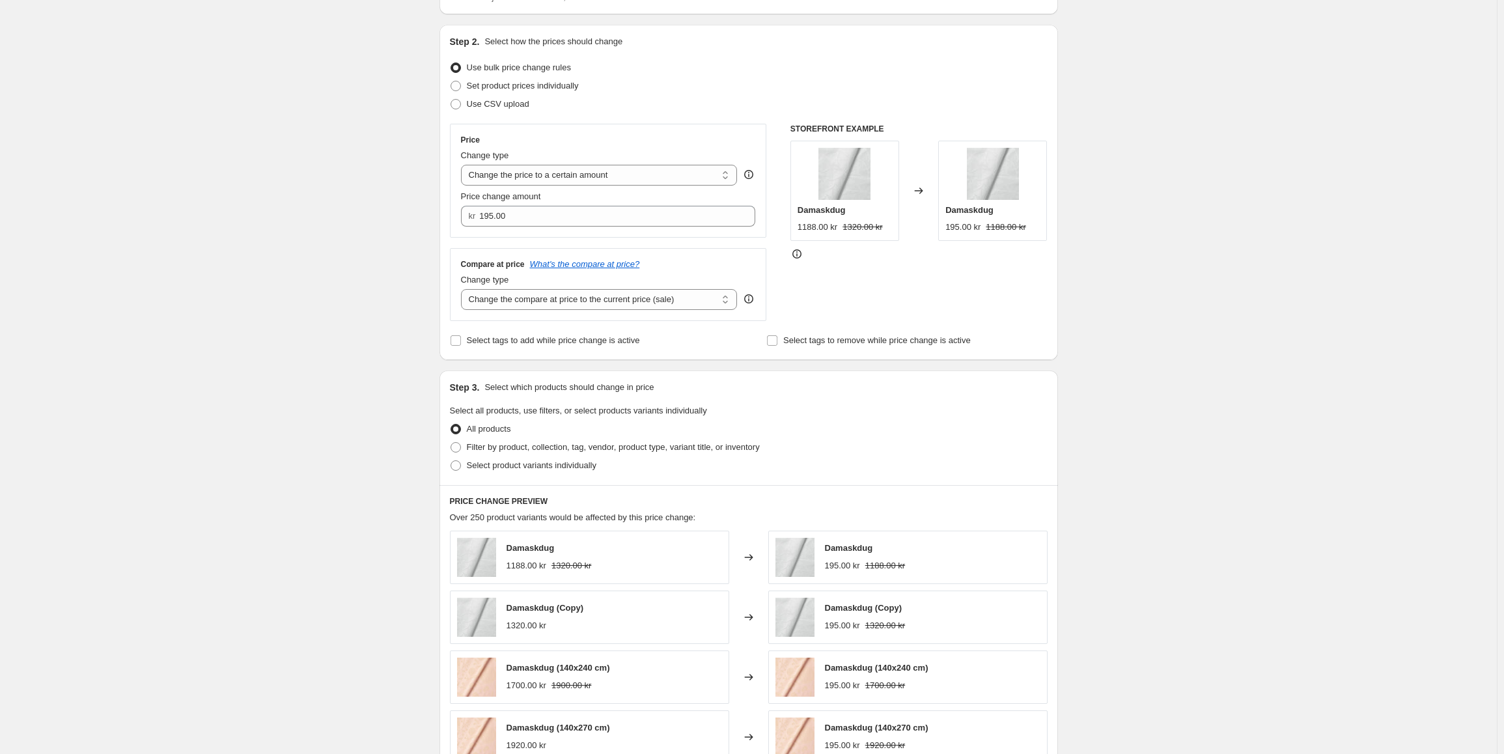
scroll to position [130, 0]
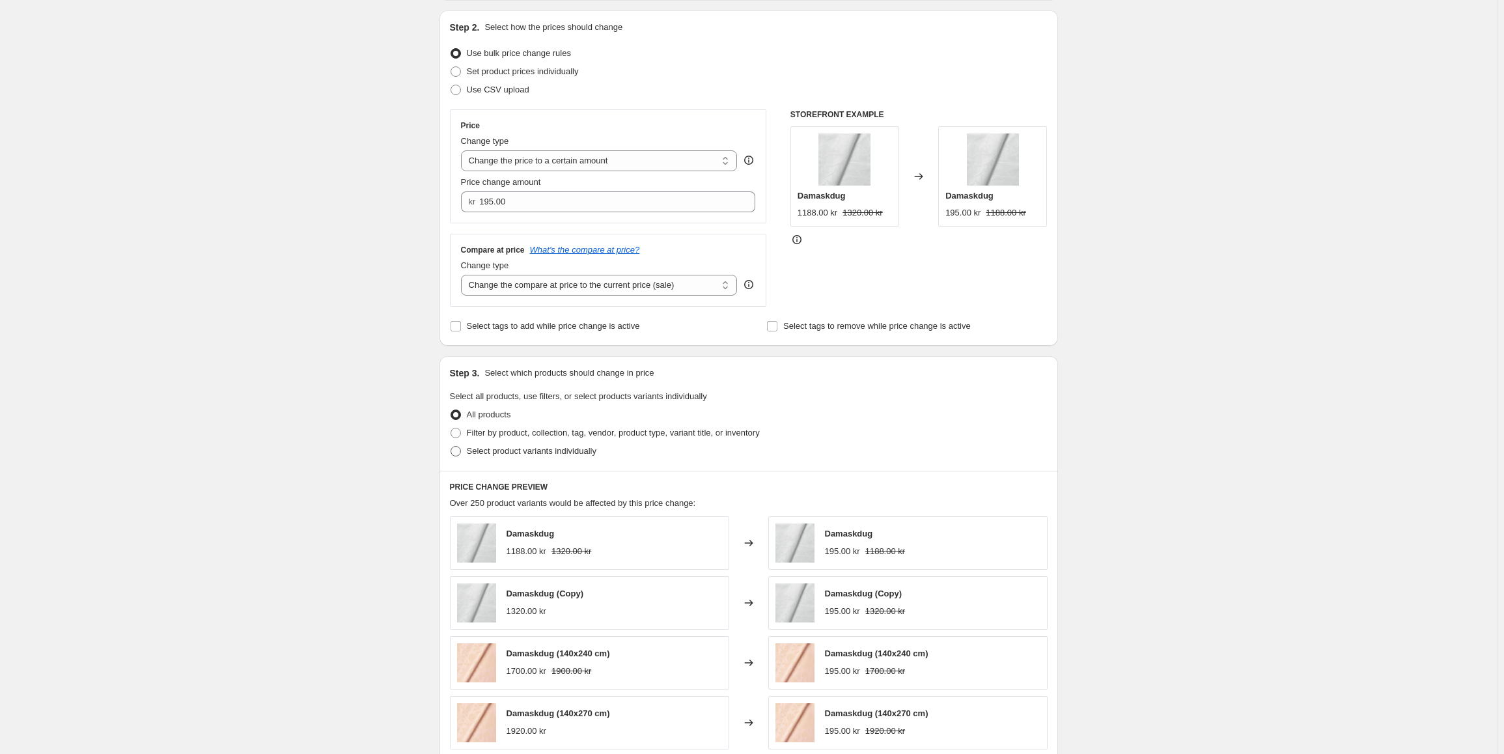
click at [524, 446] on span "Select product variants individually" at bounding box center [532, 451] width 130 height 10
click at [451, 446] on input "Select product variants individually" at bounding box center [451, 446] width 1 height 1
radio input "true"
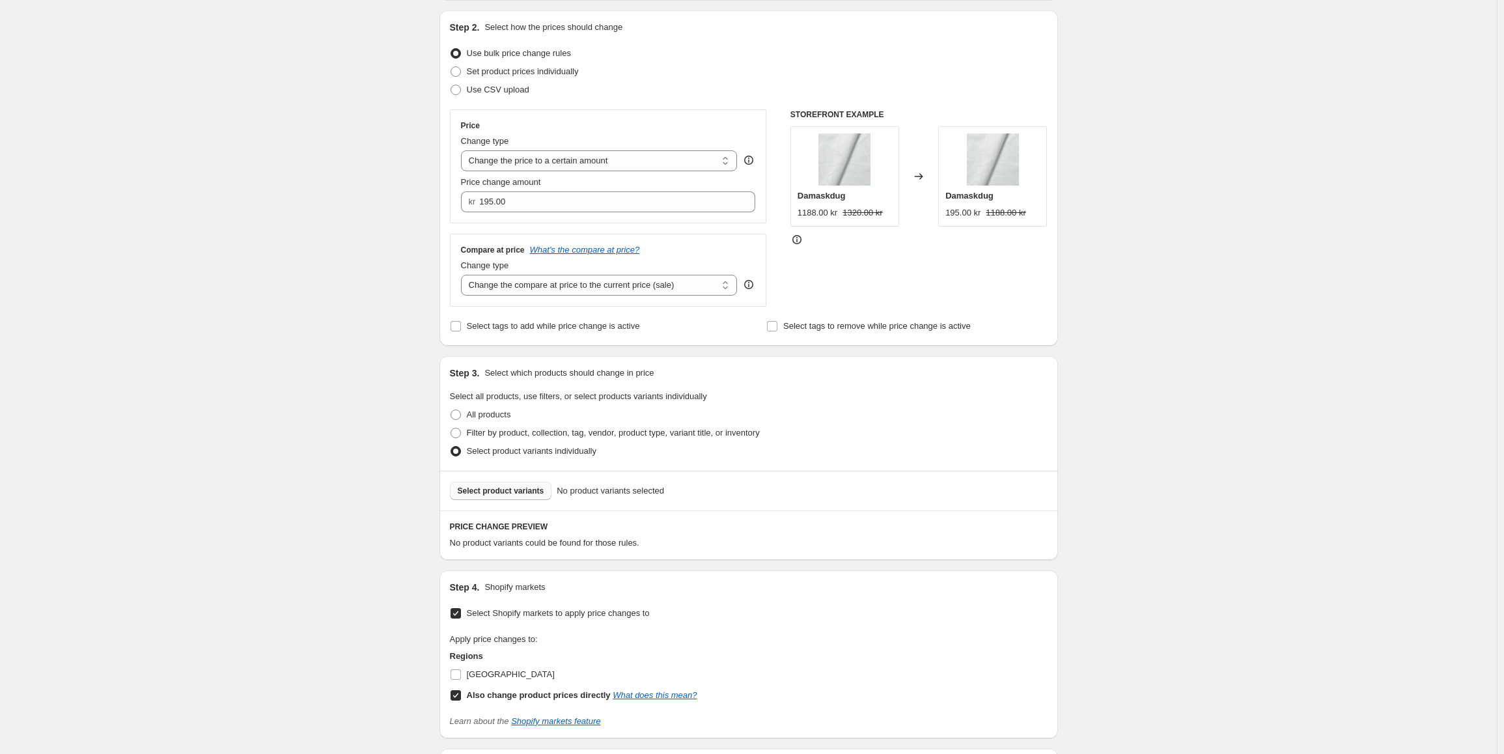
click at [514, 499] on button "Select product variants" at bounding box center [501, 491] width 102 height 18
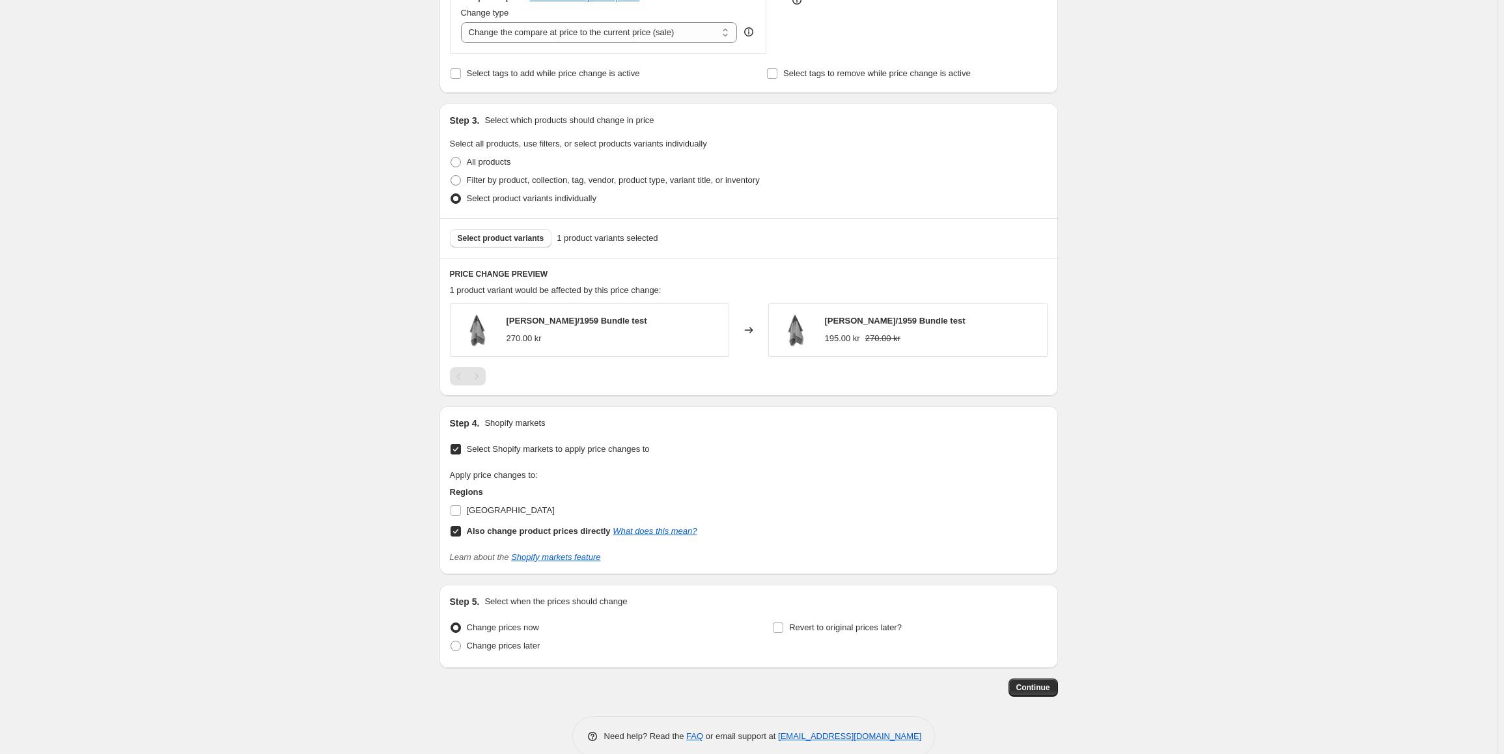
scroll to position [406, 0]
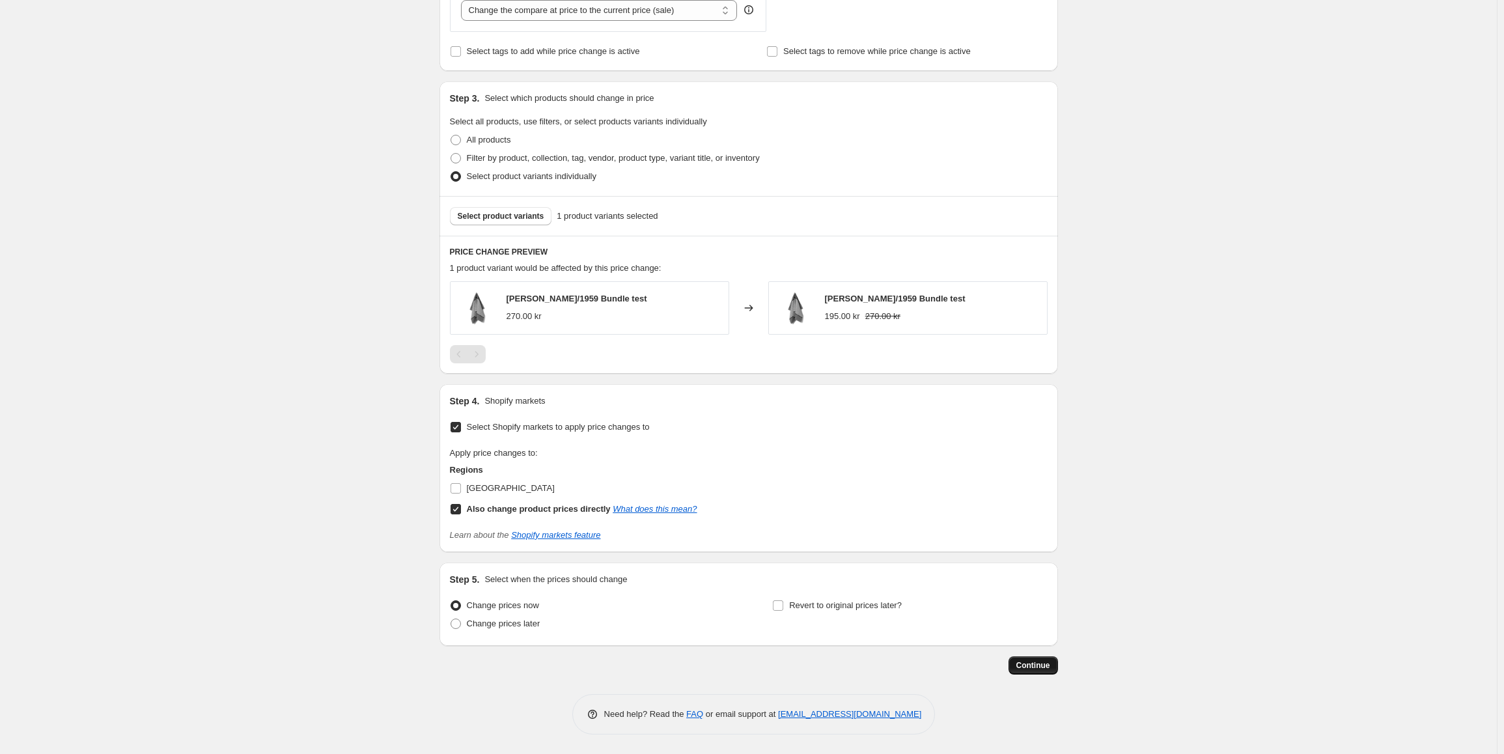
click at [1025, 665] on span "Continue" at bounding box center [1033, 665] width 34 height 10
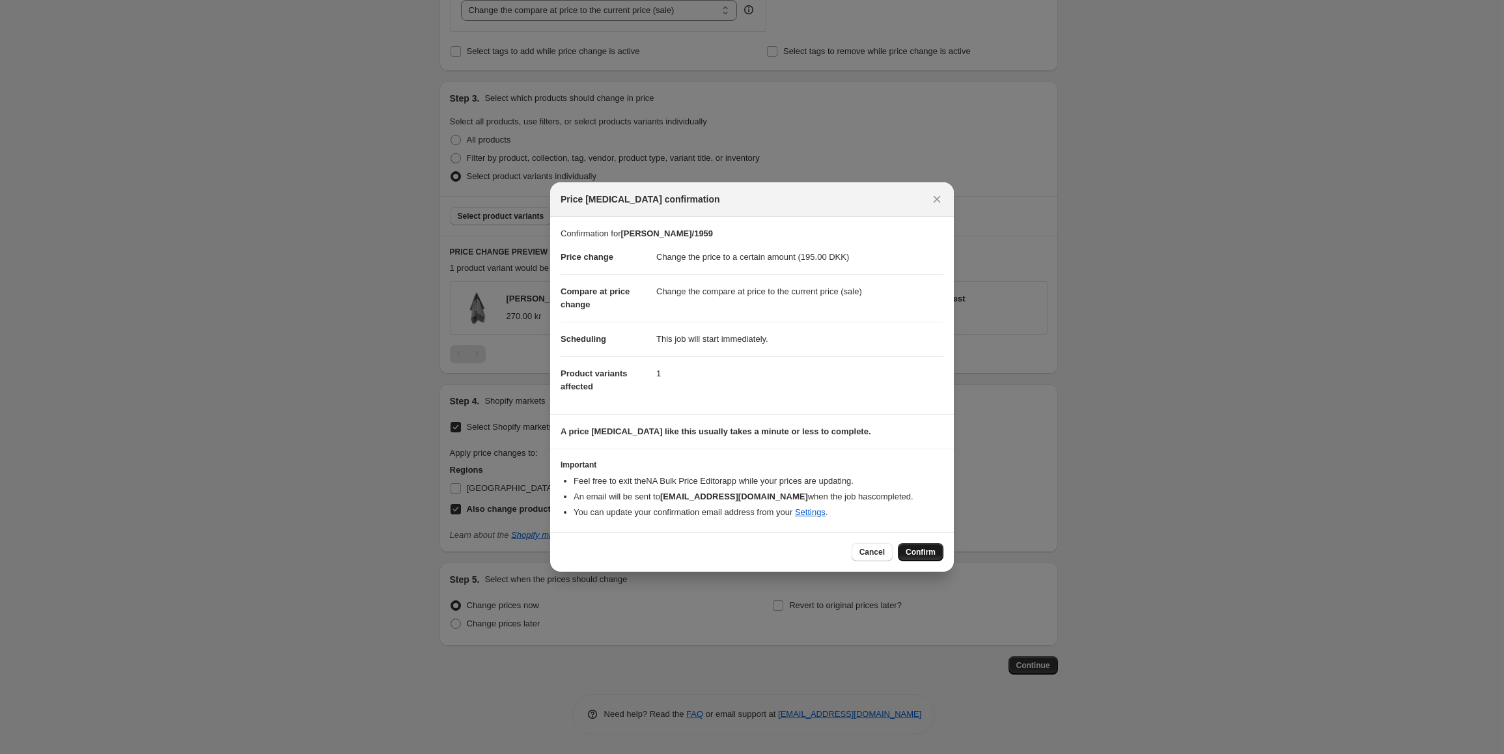
click at [925, 555] on span "Confirm" at bounding box center [921, 552] width 30 height 10
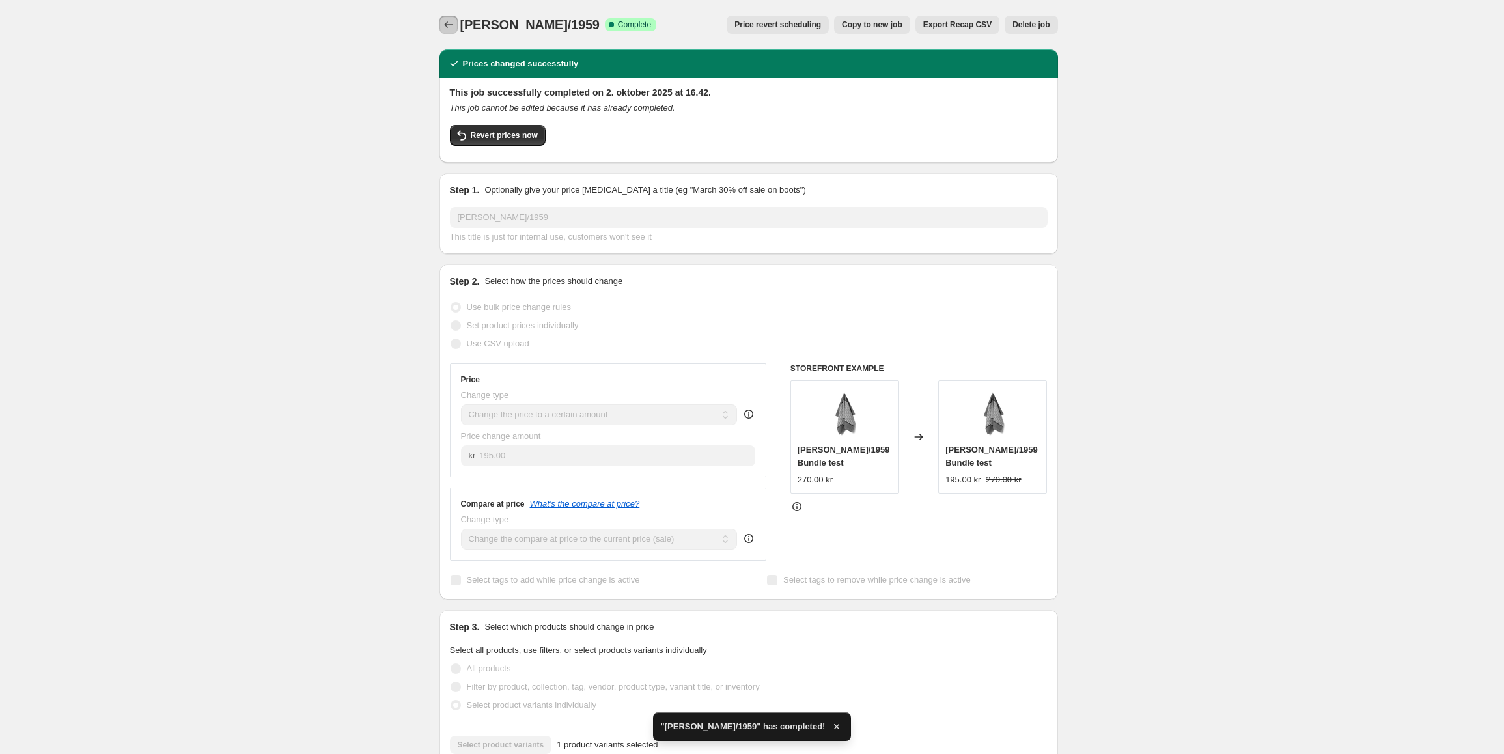
click at [452, 23] on icon "Price change jobs" at bounding box center [448, 24] width 13 height 13
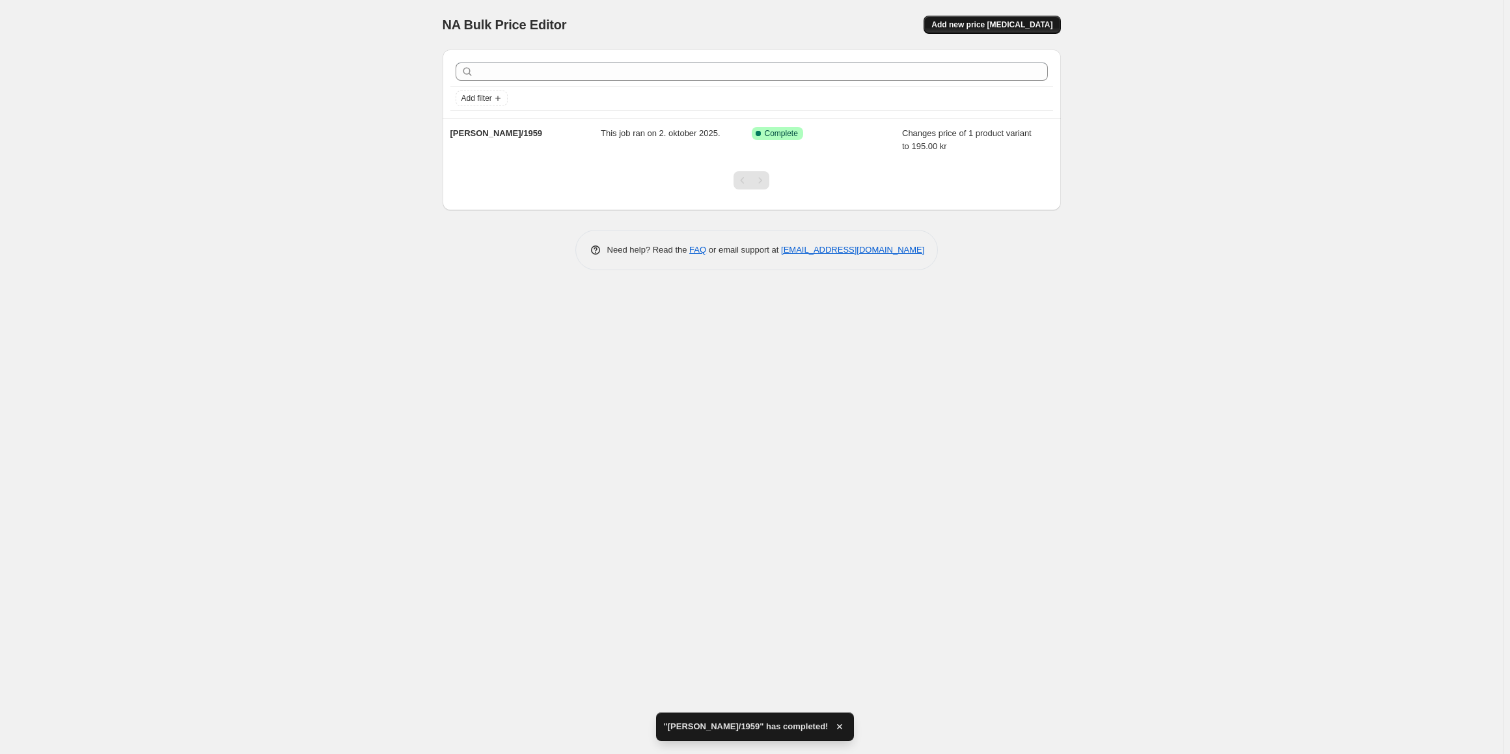
click at [1002, 21] on span "Add new price change job" at bounding box center [992, 25] width 121 height 10
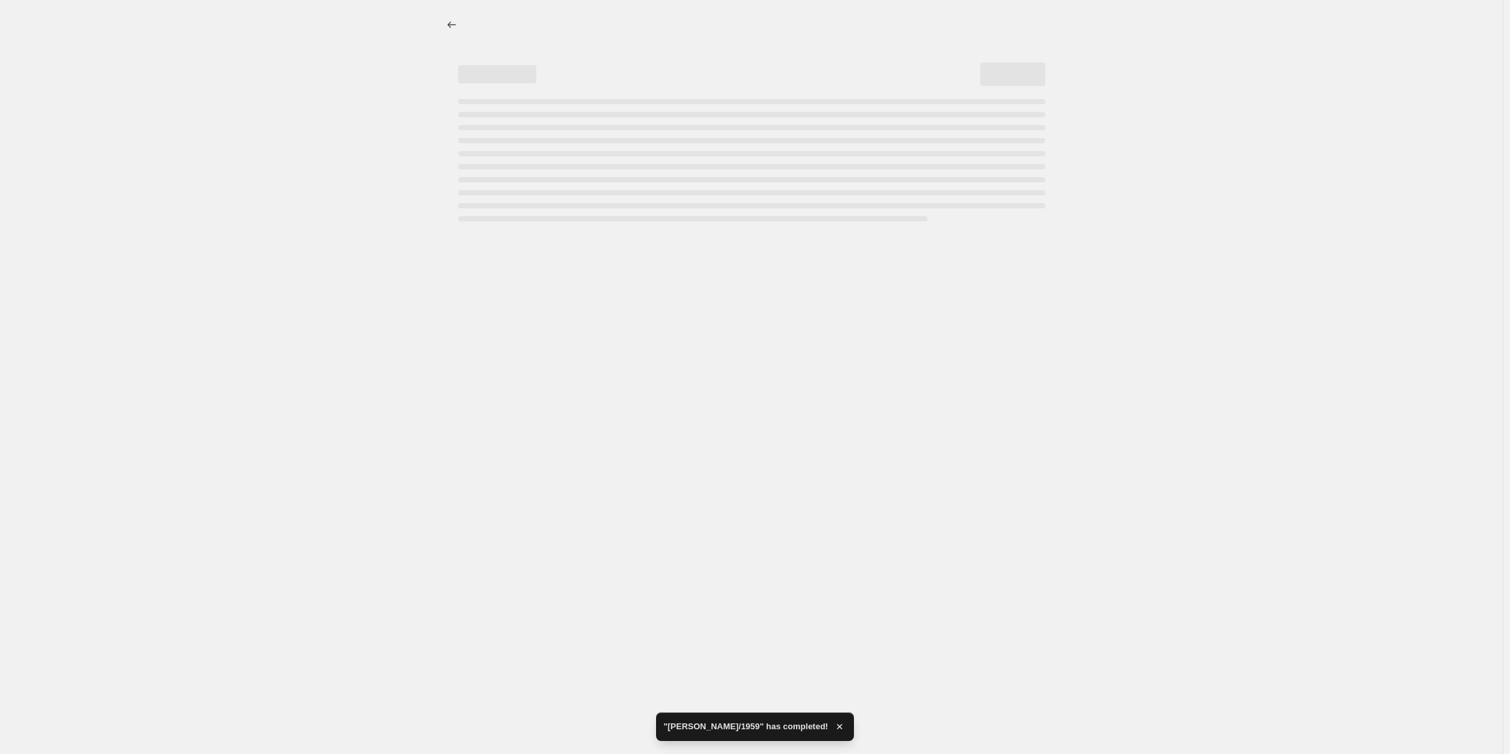
select select "percentage"
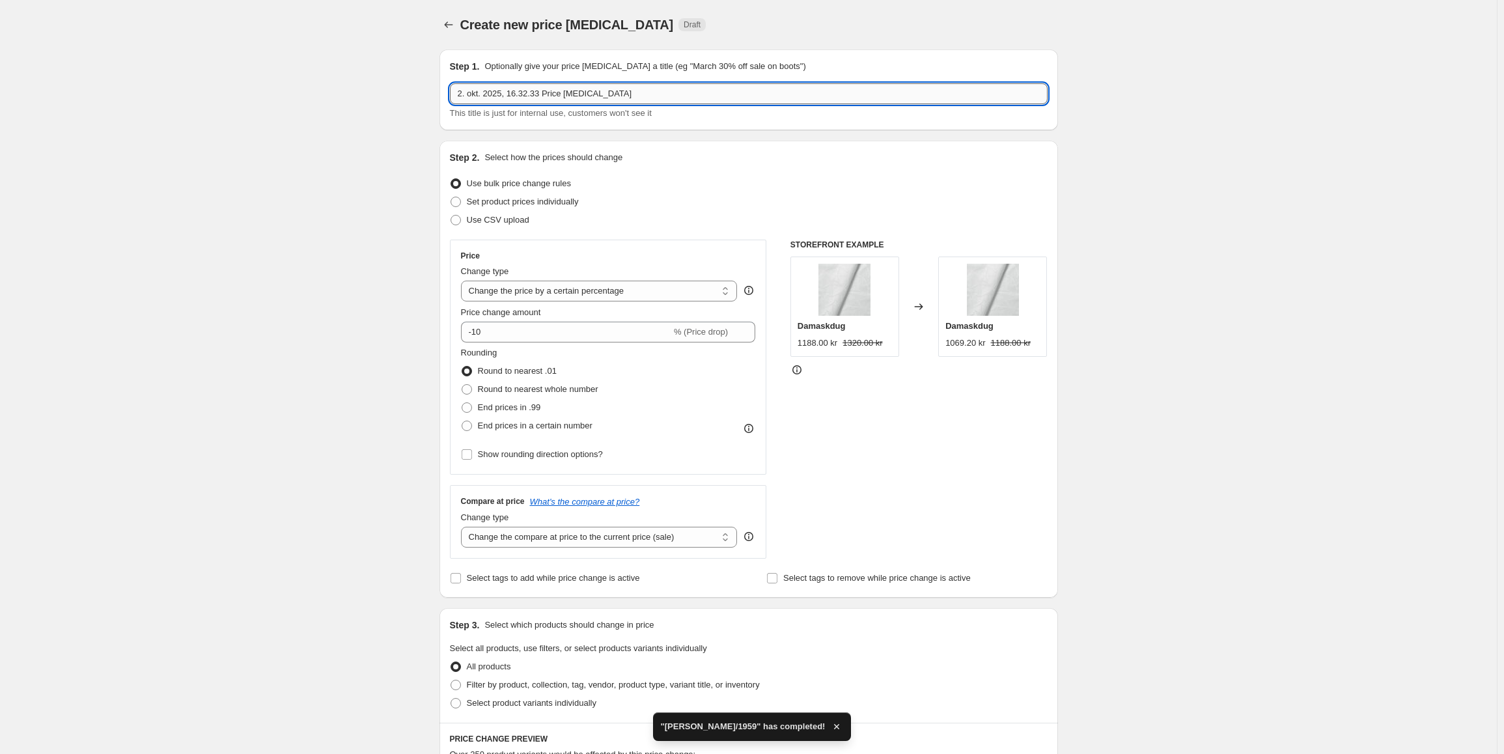
click at [567, 104] on input "2. okt. 2025, 16.32.33 Price change job" at bounding box center [749, 93] width 598 height 21
click at [566, 104] on input "2. okt. 2025, 16.32.33 Price change job" at bounding box center [749, 93] width 598 height 21
type input "W"
click at [515, 97] on input "White Percale Bundle test" at bounding box center [749, 93] width 598 height 21
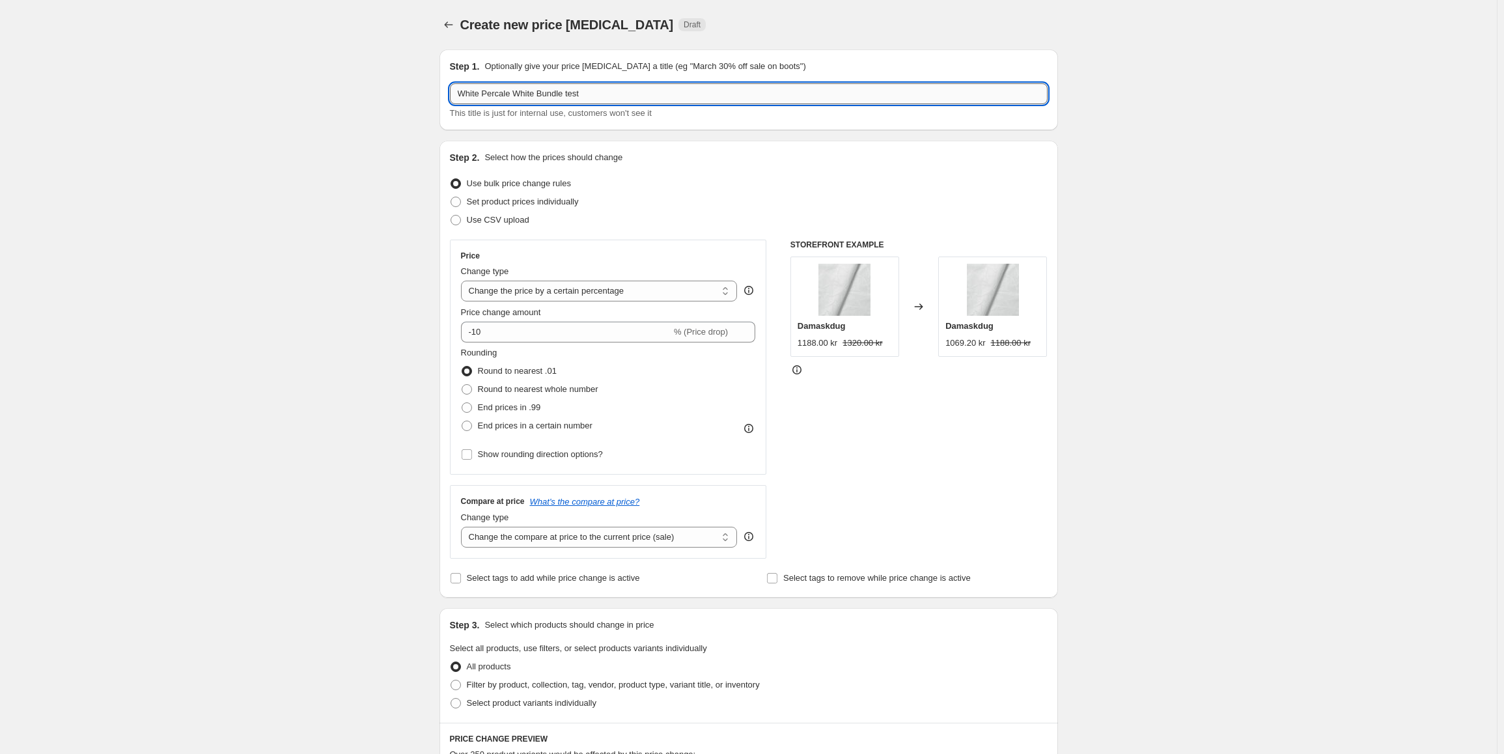
click at [473, 90] on input "White Percale White Bundle test" at bounding box center [749, 93] width 598 height 21
type input "Percale White Bundle test"
click at [551, 296] on select "Change the price to a certain amount Change the price by a certain amount Chang…" at bounding box center [599, 291] width 277 height 21
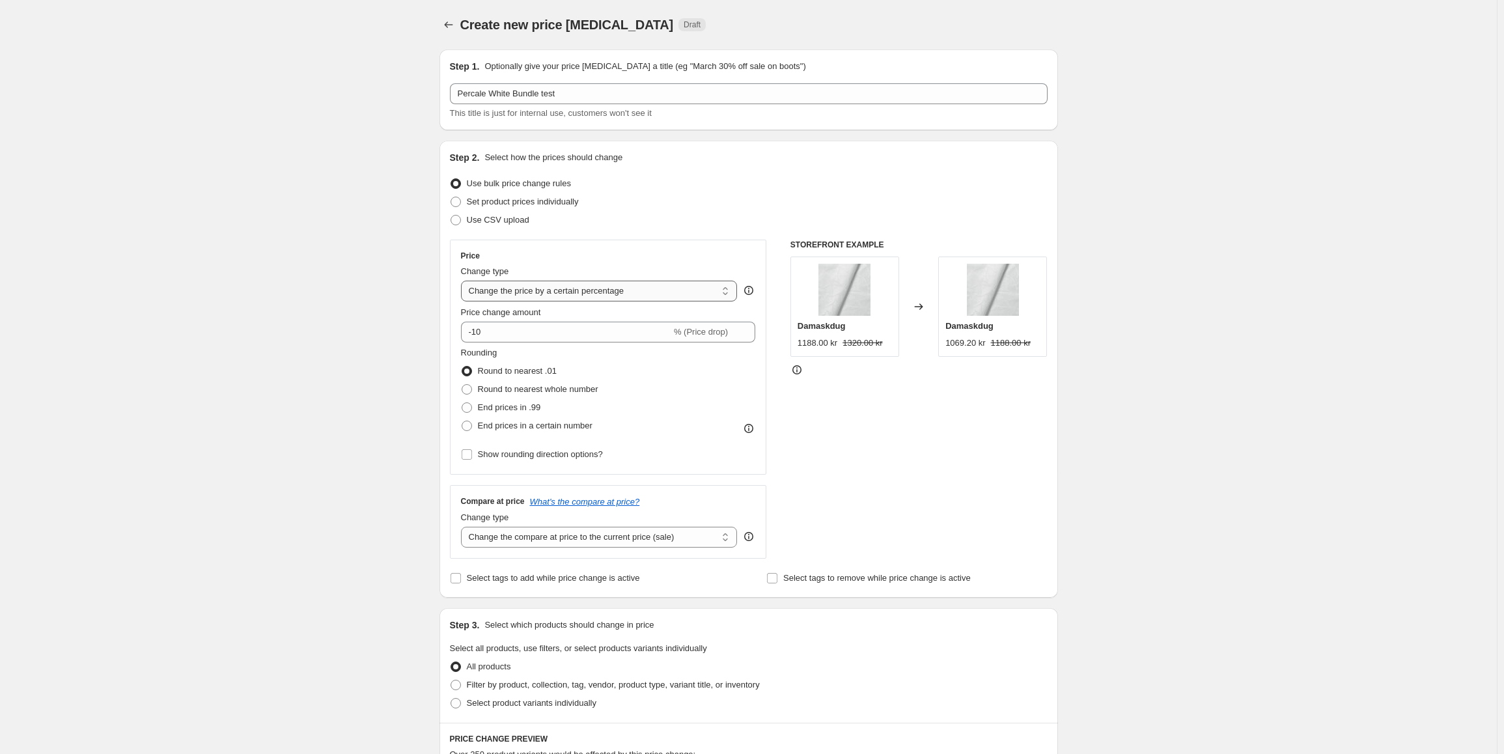
click at [464, 281] on select "Change the price to a certain amount Change the price by a certain amount Chang…" at bounding box center [599, 291] width 277 height 21
click at [531, 337] on input "-10" at bounding box center [566, 332] width 210 height 21
type input "-1"
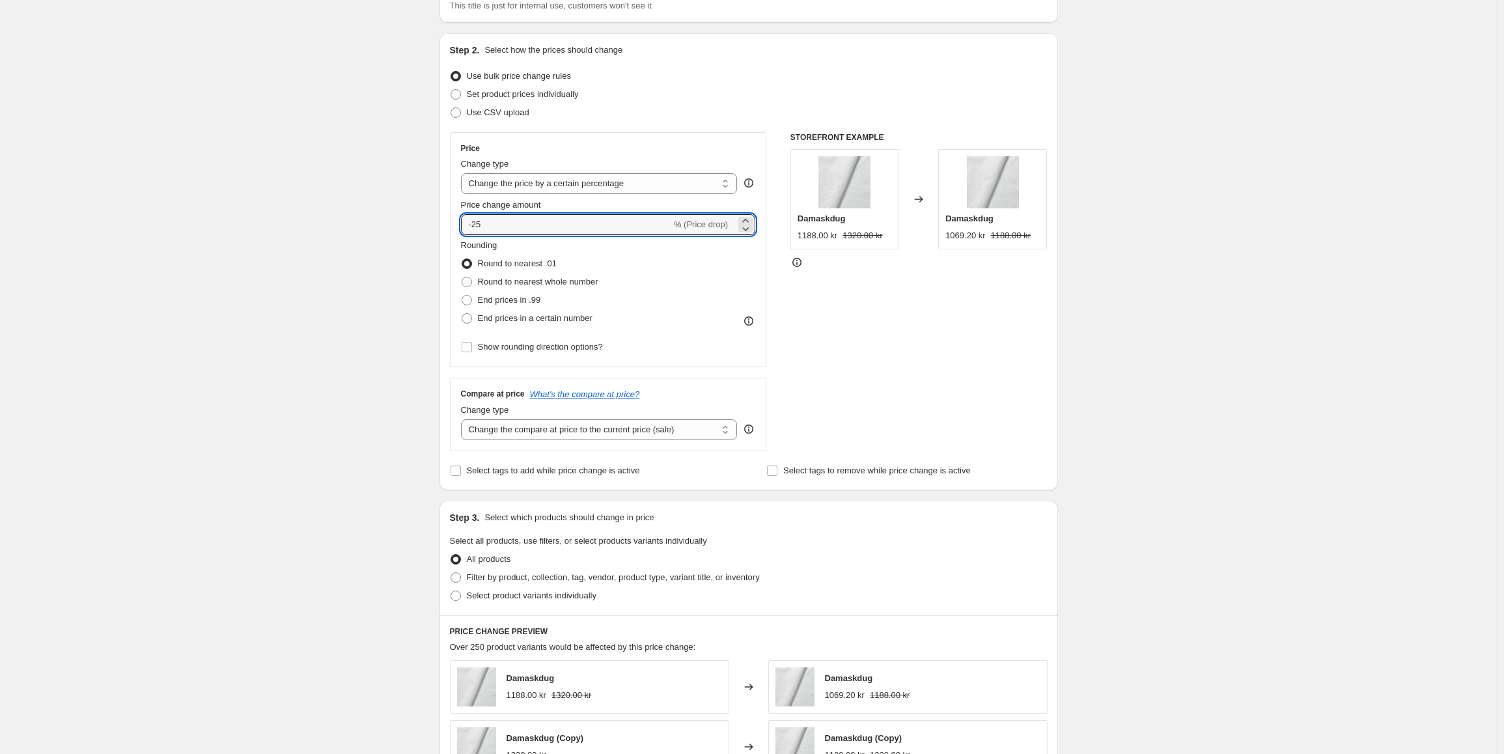
scroll to position [130, 0]
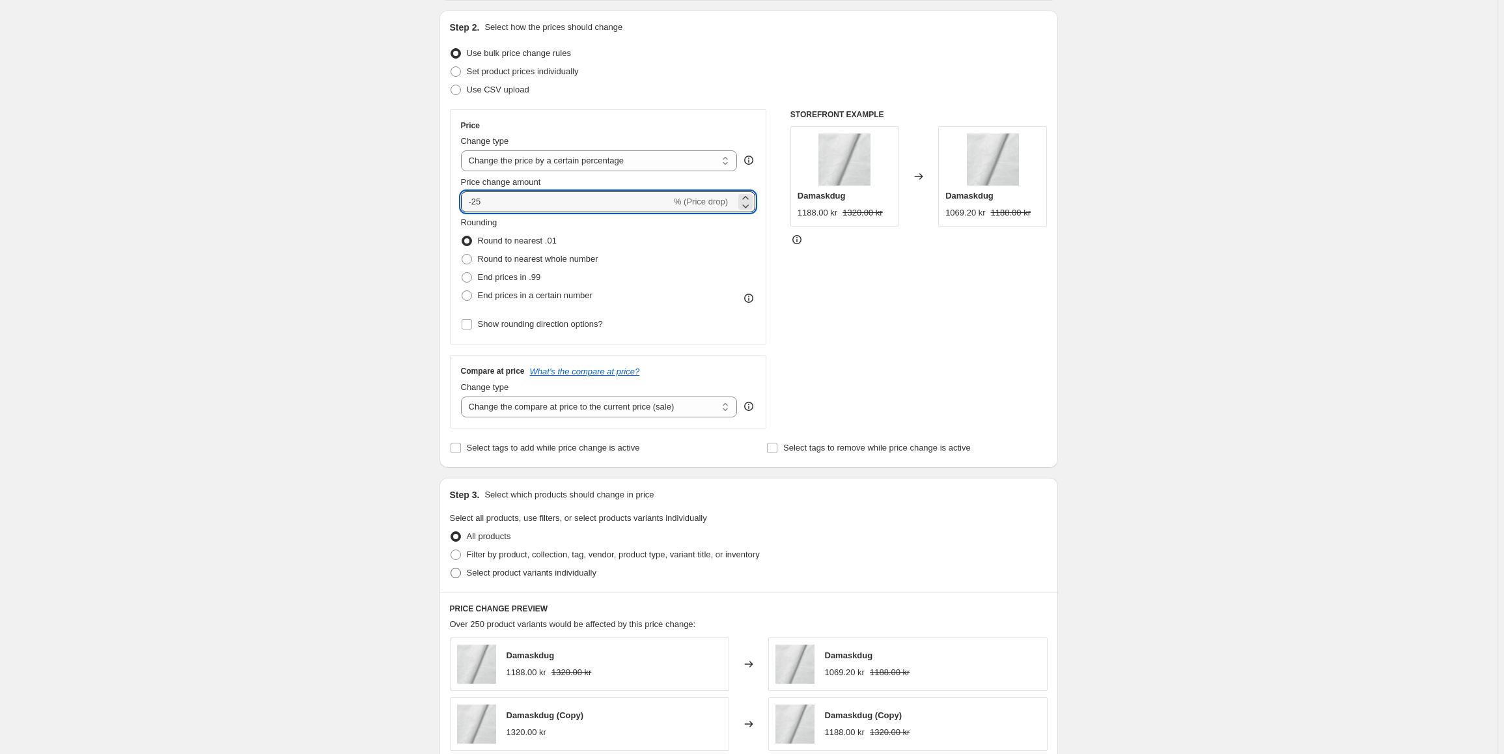
type input "-25"
click at [504, 568] on span "Select product variants individually" at bounding box center [532, 573] width 130 height 10
click at [451, 568] on input "Select product variants individually" at bounding box center [451, 568] width 1 height 1
radio input "true"
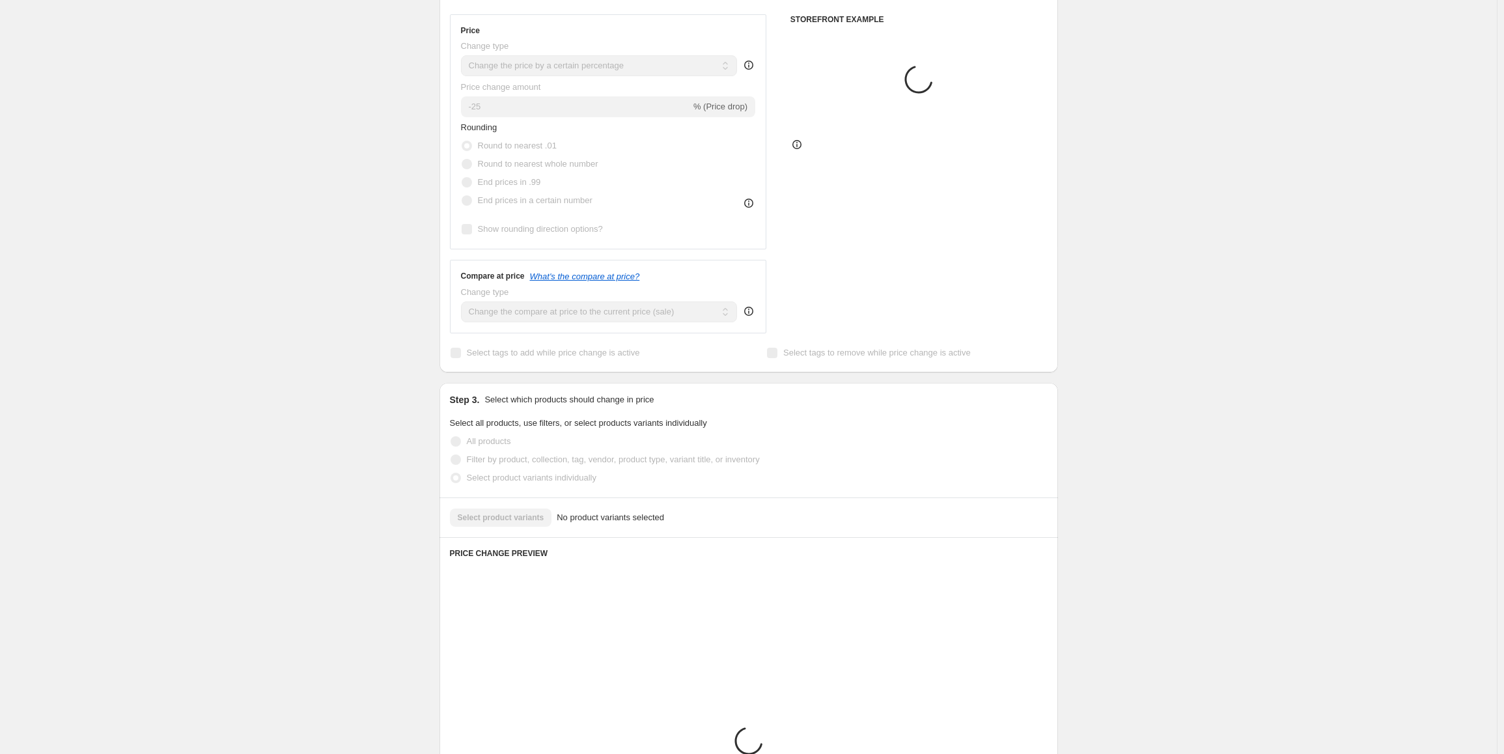
scroll to position [333, 0]
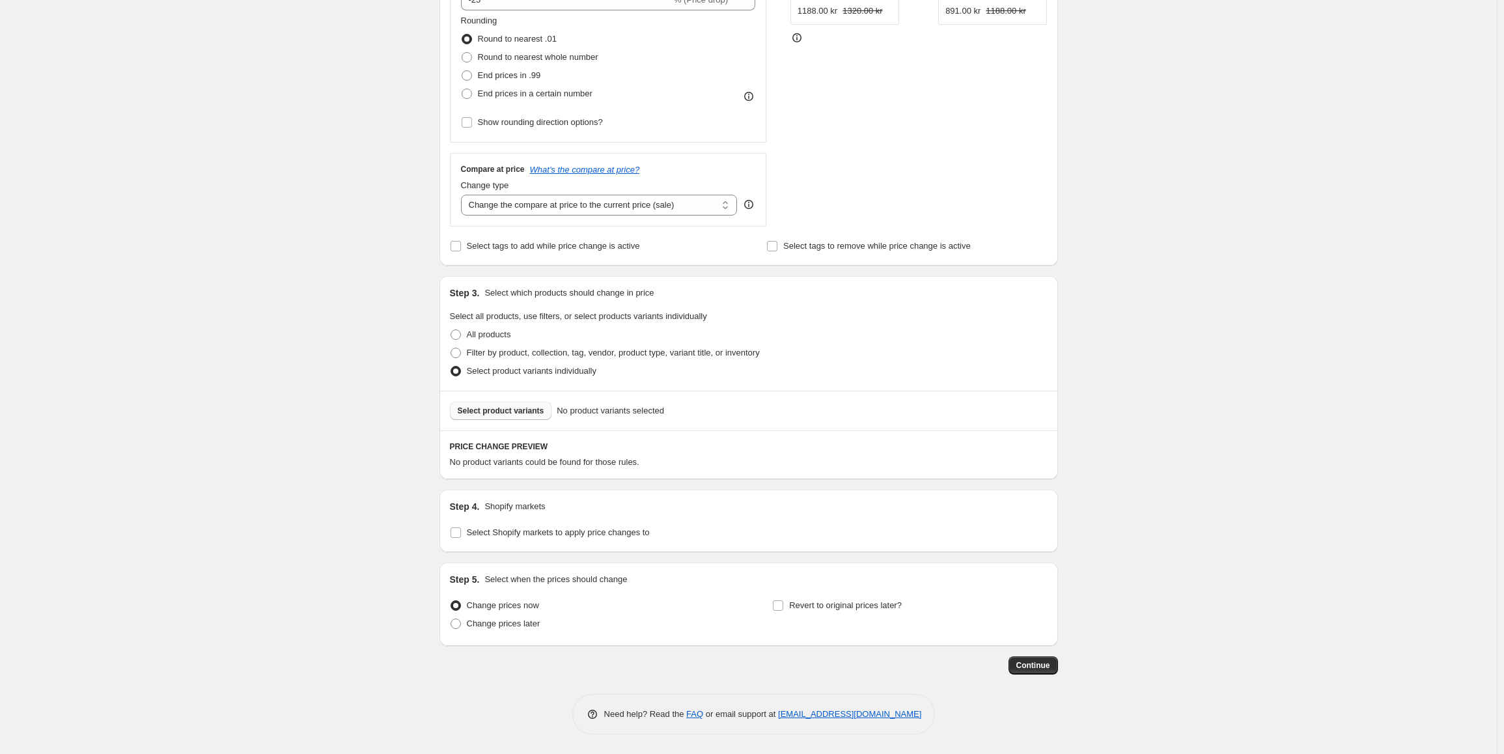
click at [486, 417] on button "Select product variants" at bounding box center [501, 411] width 102 height 18
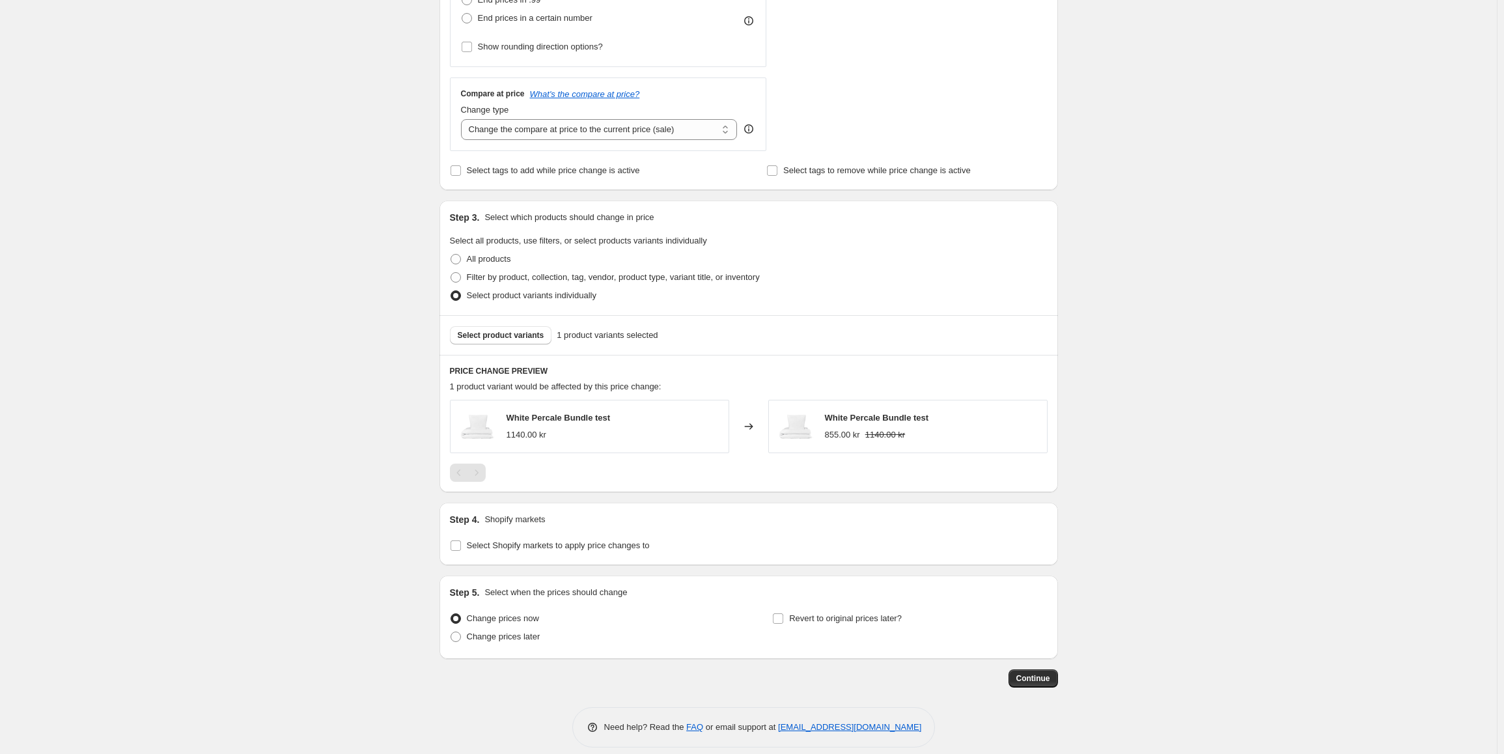
scroll to position [421, 0]
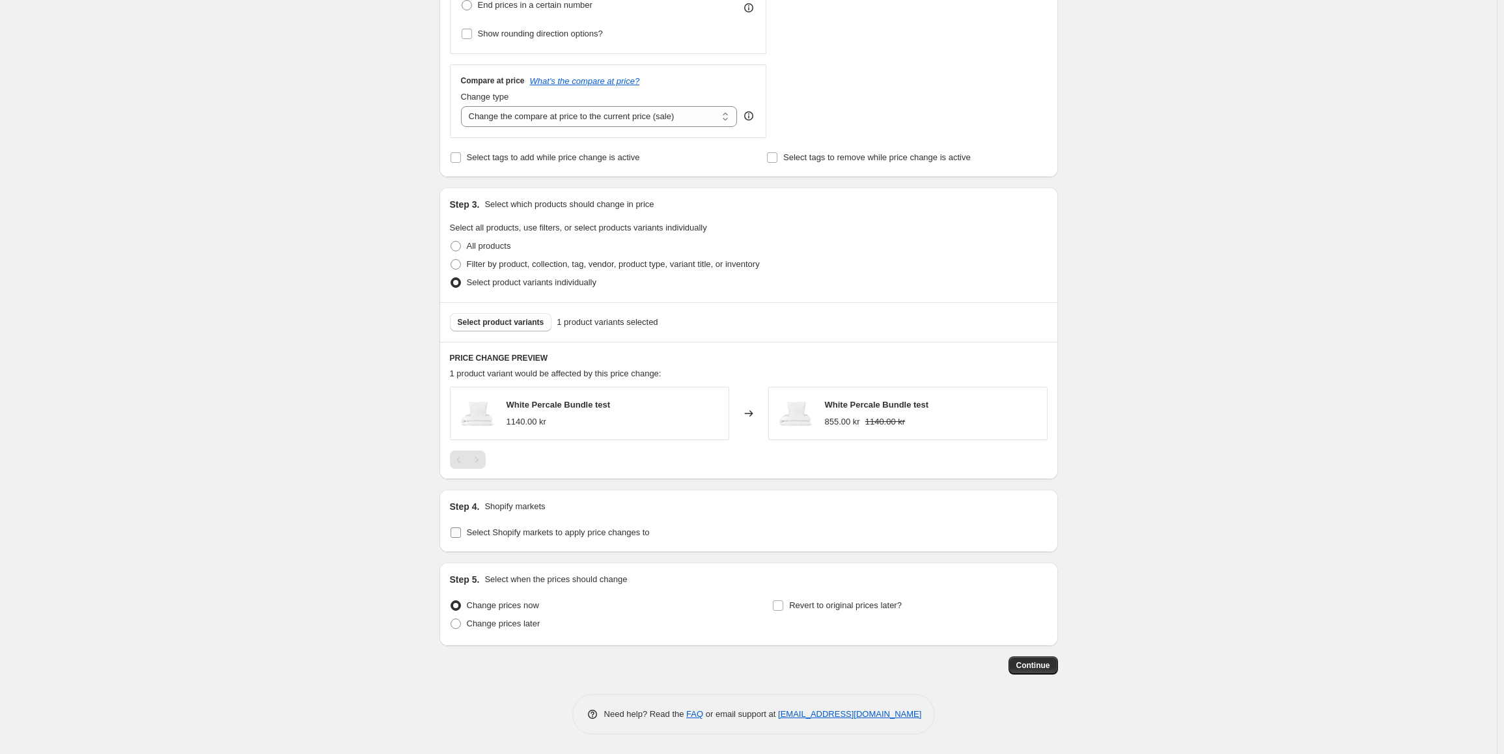
click at [536, 534] on span "Select Shopify markets to apply price changes to" at bounding box center [558, 532] width 183 height 10
click at [461, 534] on input "Select Shopify markets to apply price changes to" at bounding box center [456, 532] width 10 height 10
checkbox input "true"
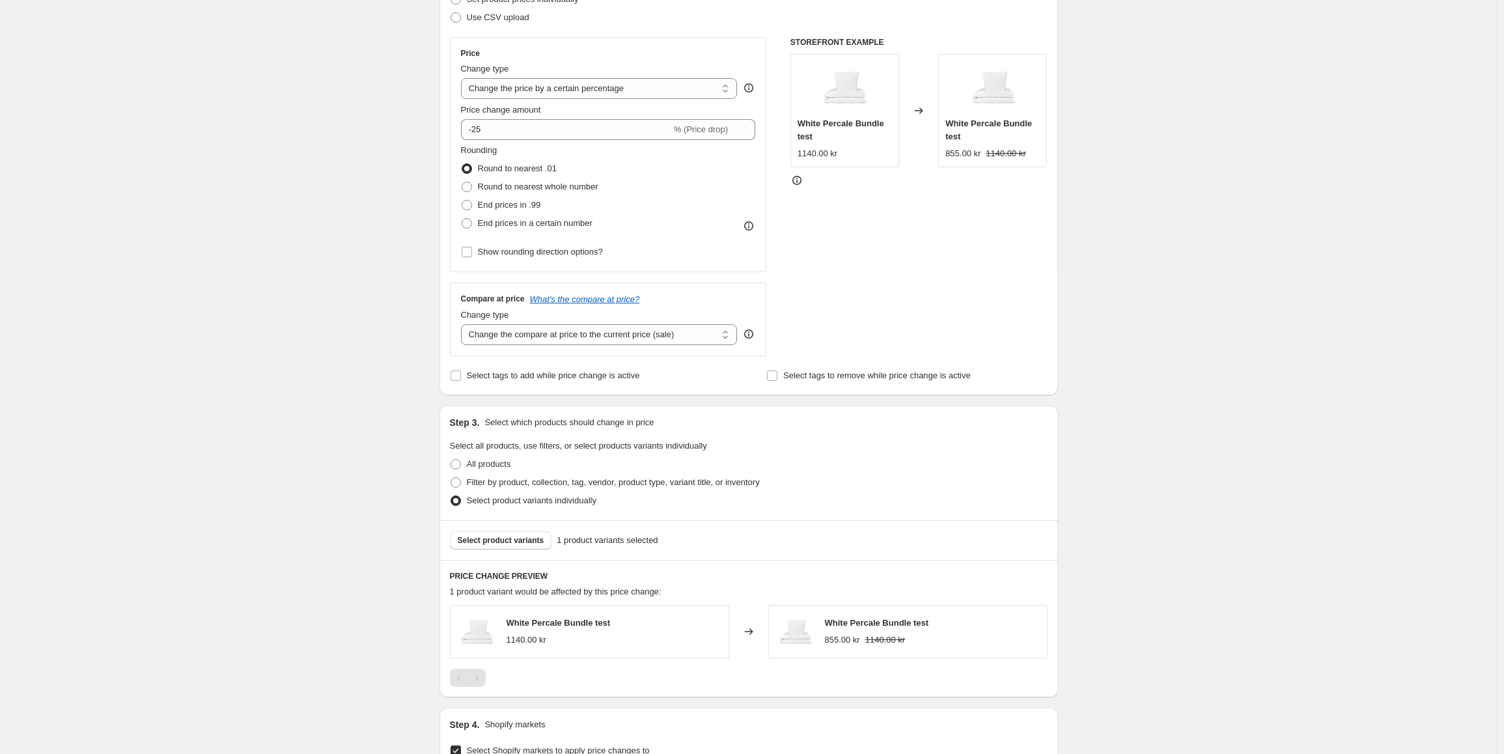
scroll to position [527, 0]
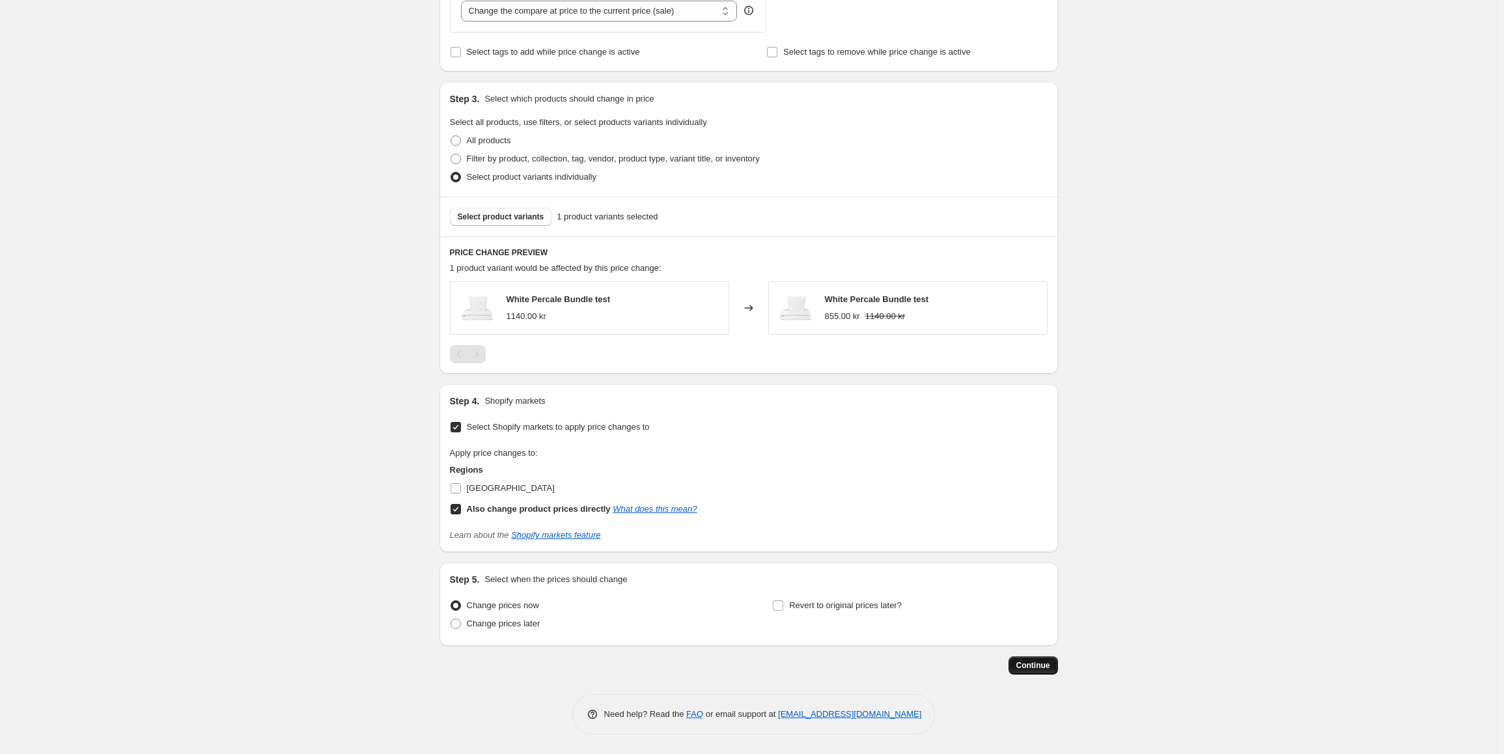
click at [1031, 670] on span "Continue" at bounding box center [1033, 665] width 34 height 10
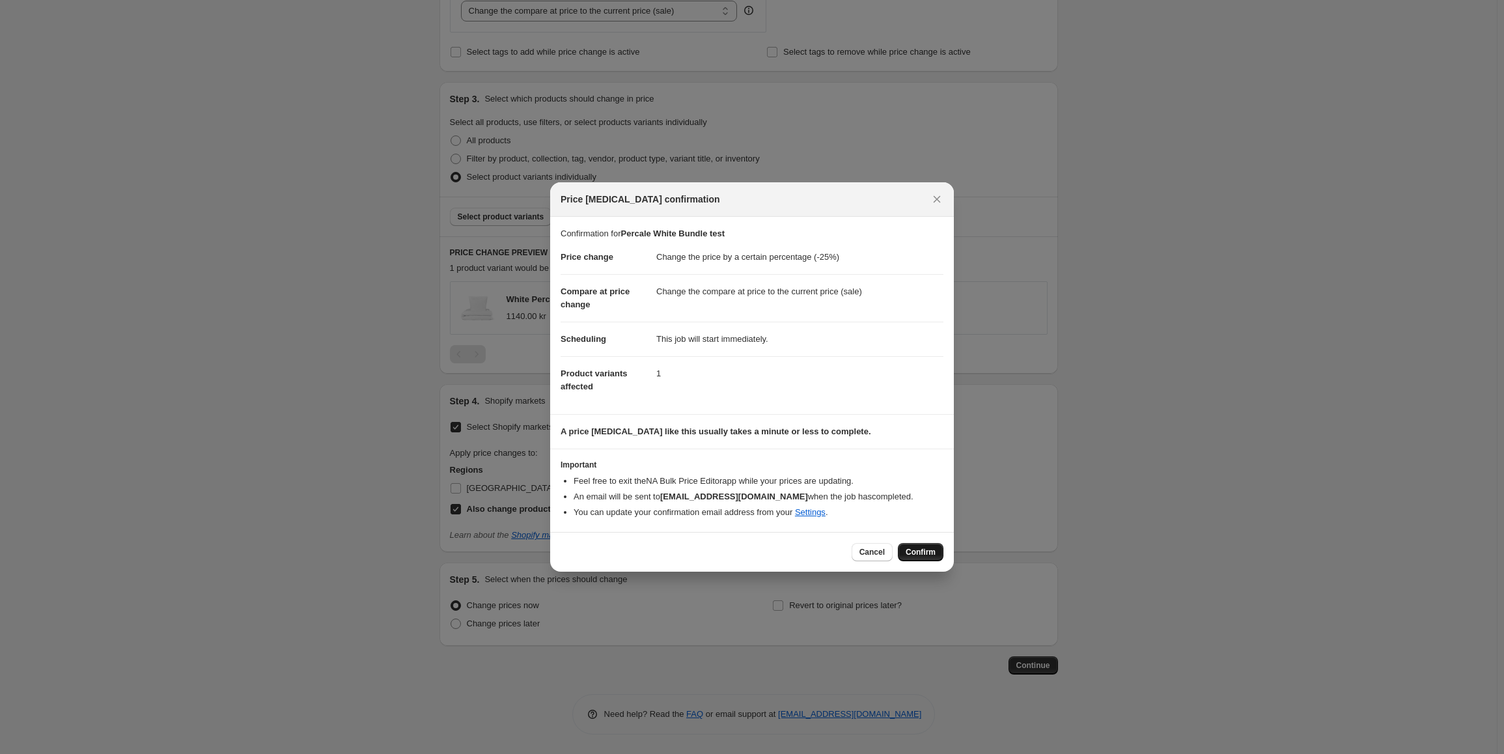
click at [934, 544] on button "Confirm" at bounding box center [921, 552] width 46 height 18
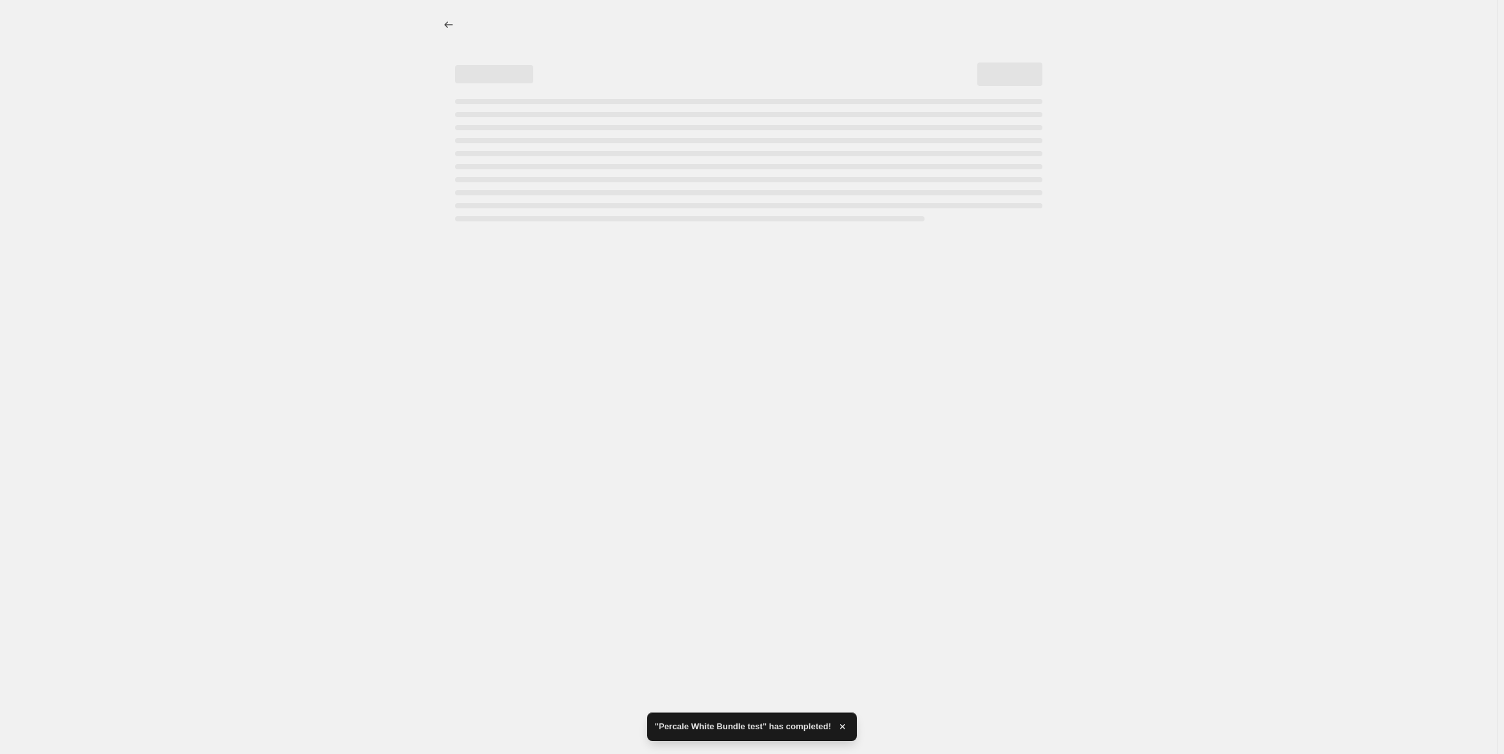
select select "percentage"
